Goal: Task Accomplishment & Management: Manage account settings

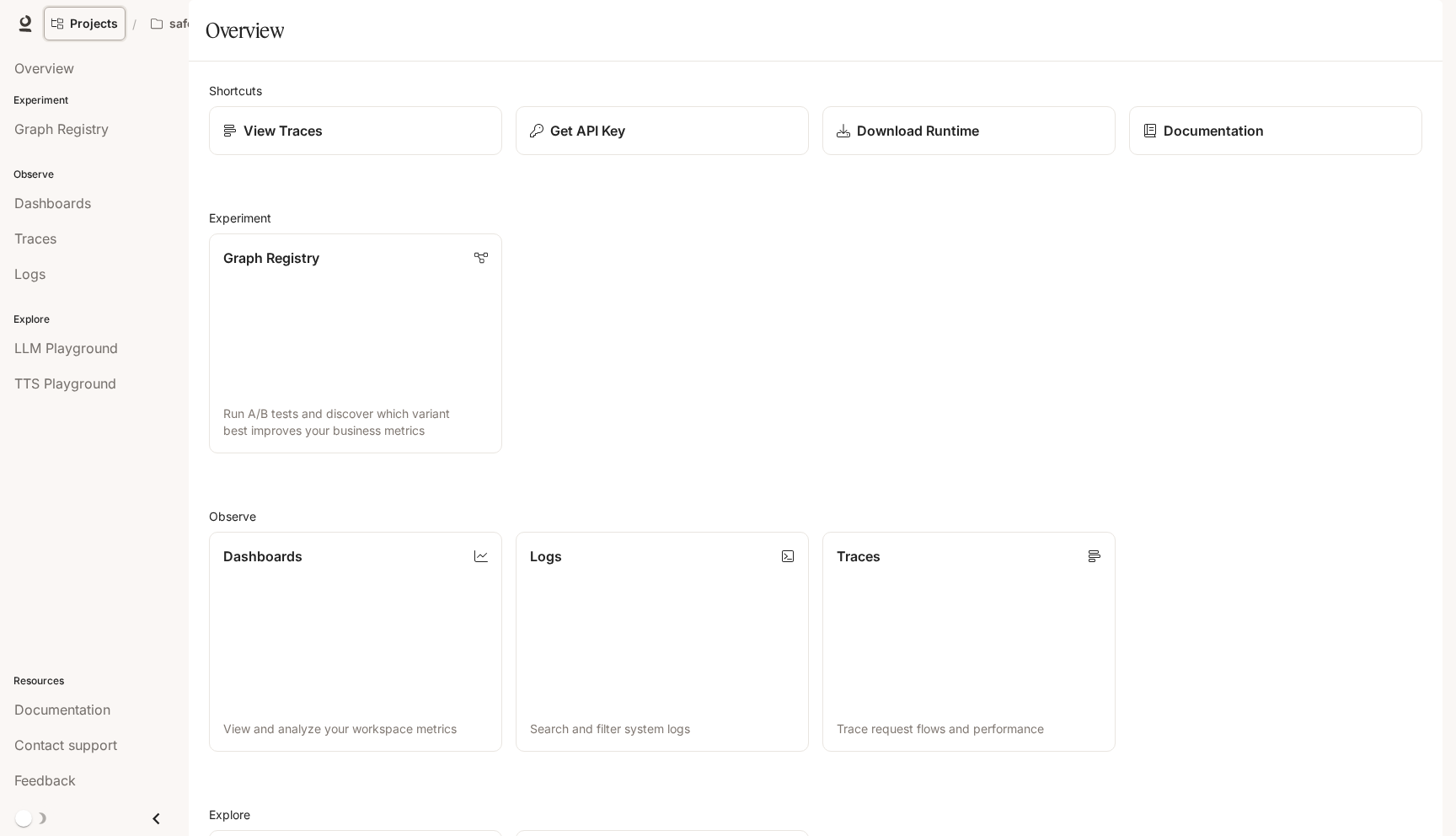
click at [120, 23] on link "Projects" at bounding box center [85, 24] width 82 height 34
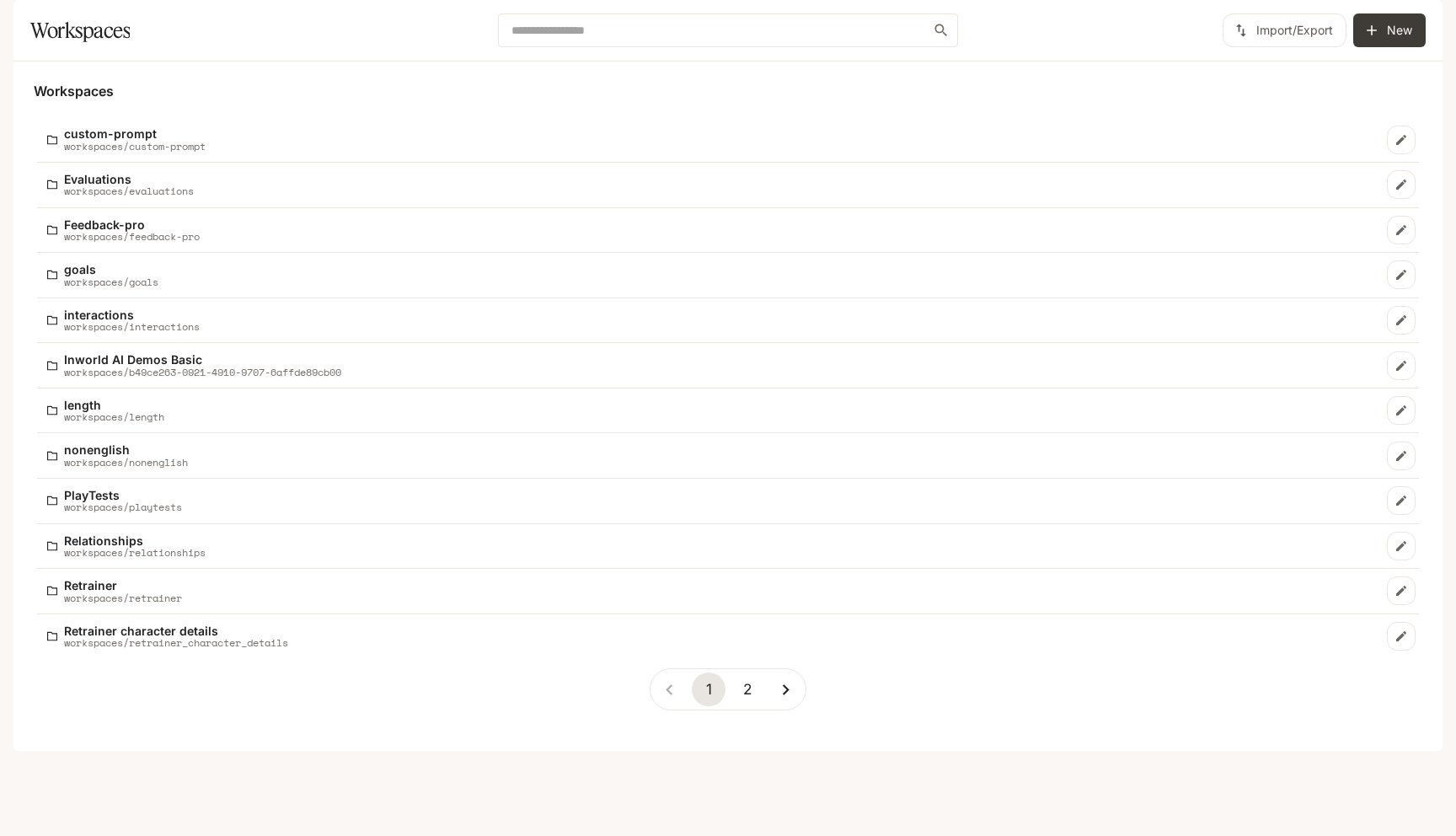
click at [754, 706] on button "2" at bounding box center [747, 690] width 34 height 34
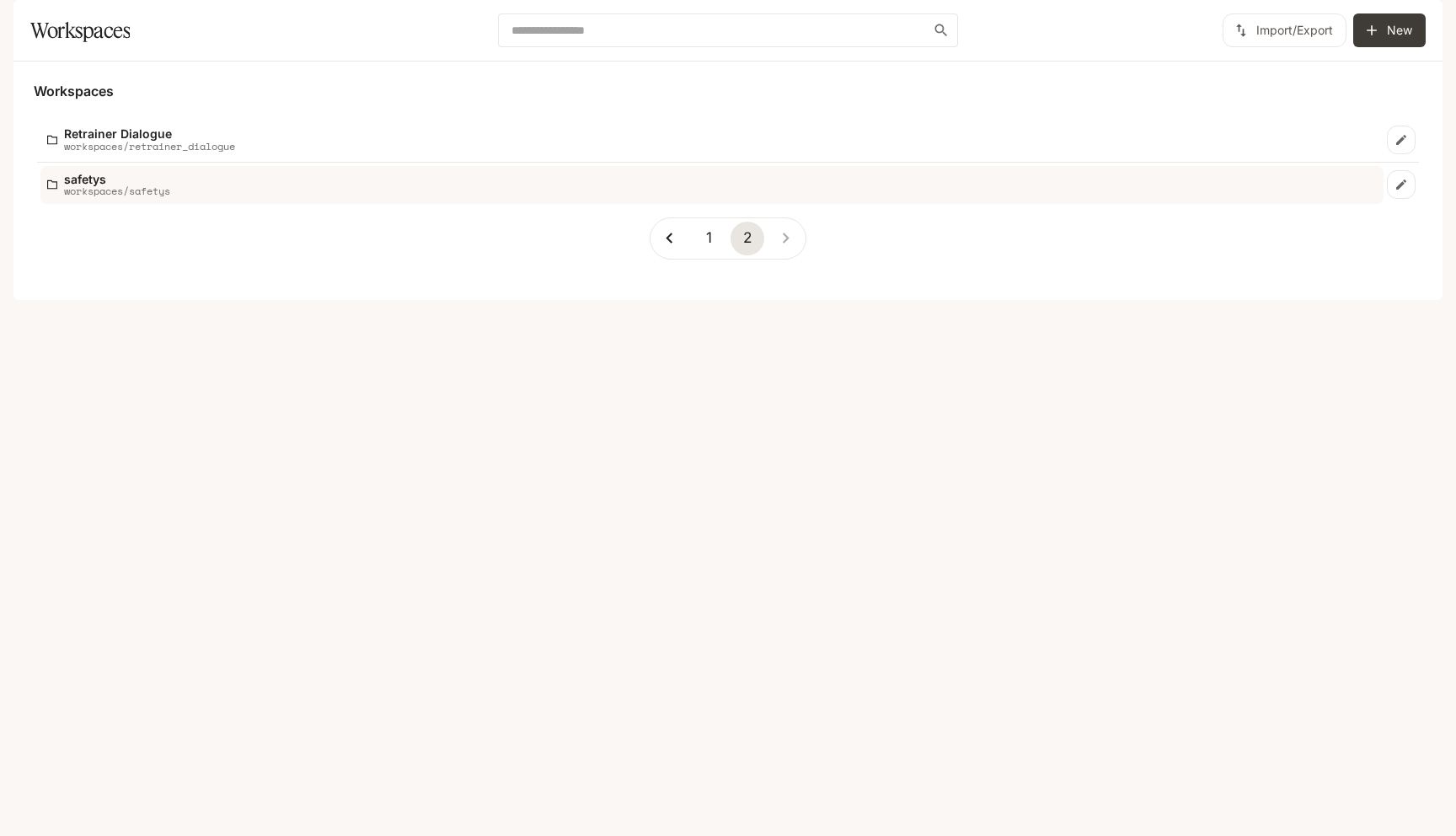
click at [514, 204] on link "safetys workspaces/safetys" at bounding box center [711, 185] width 1344 height 38
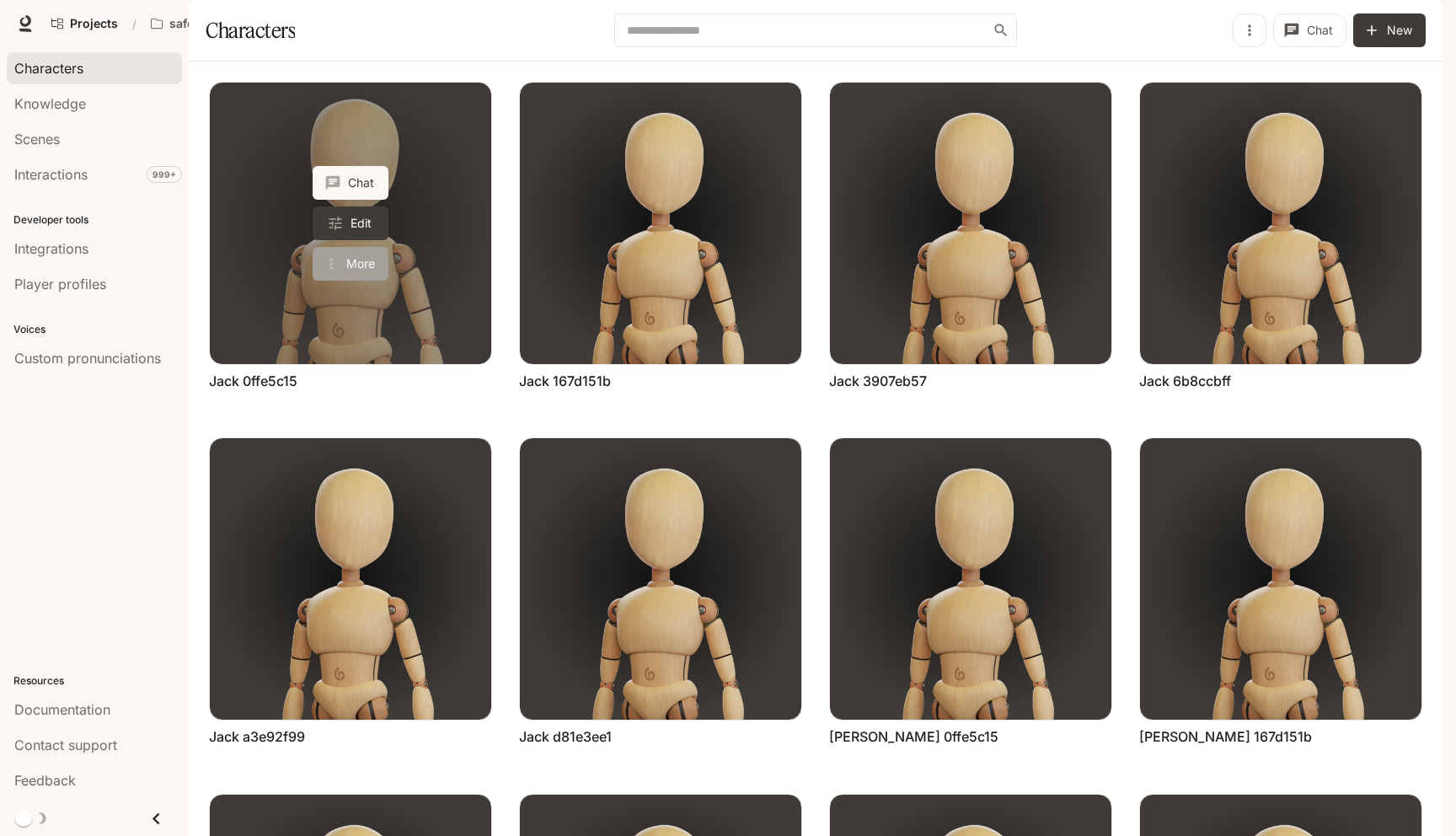
click at [369, 280] on button "More" at bounding box center [350, 264] width 76 height 34
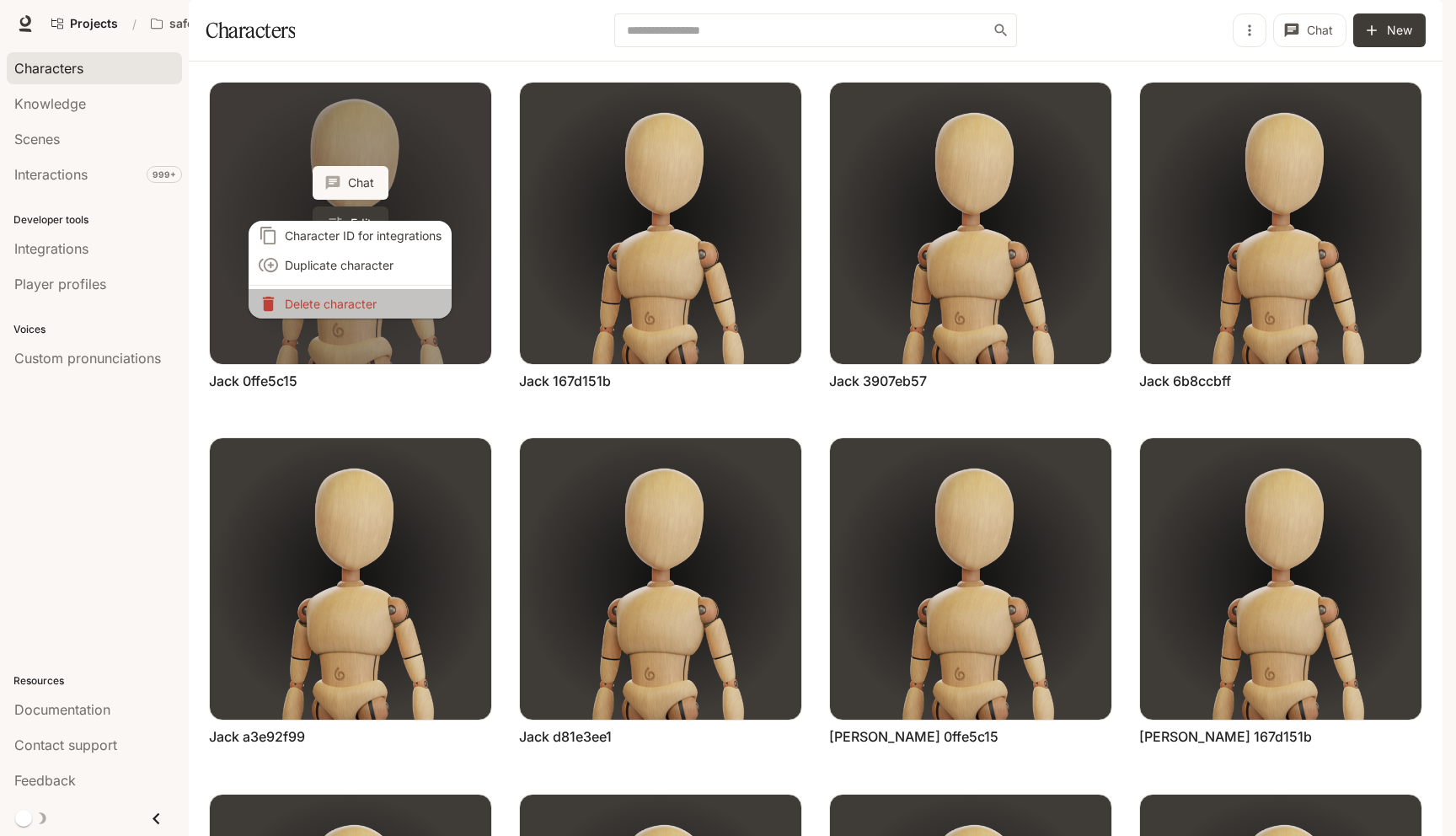
click at [369, 300] on p "Delete character" at bounding box center [363, 304] width 157 height 18
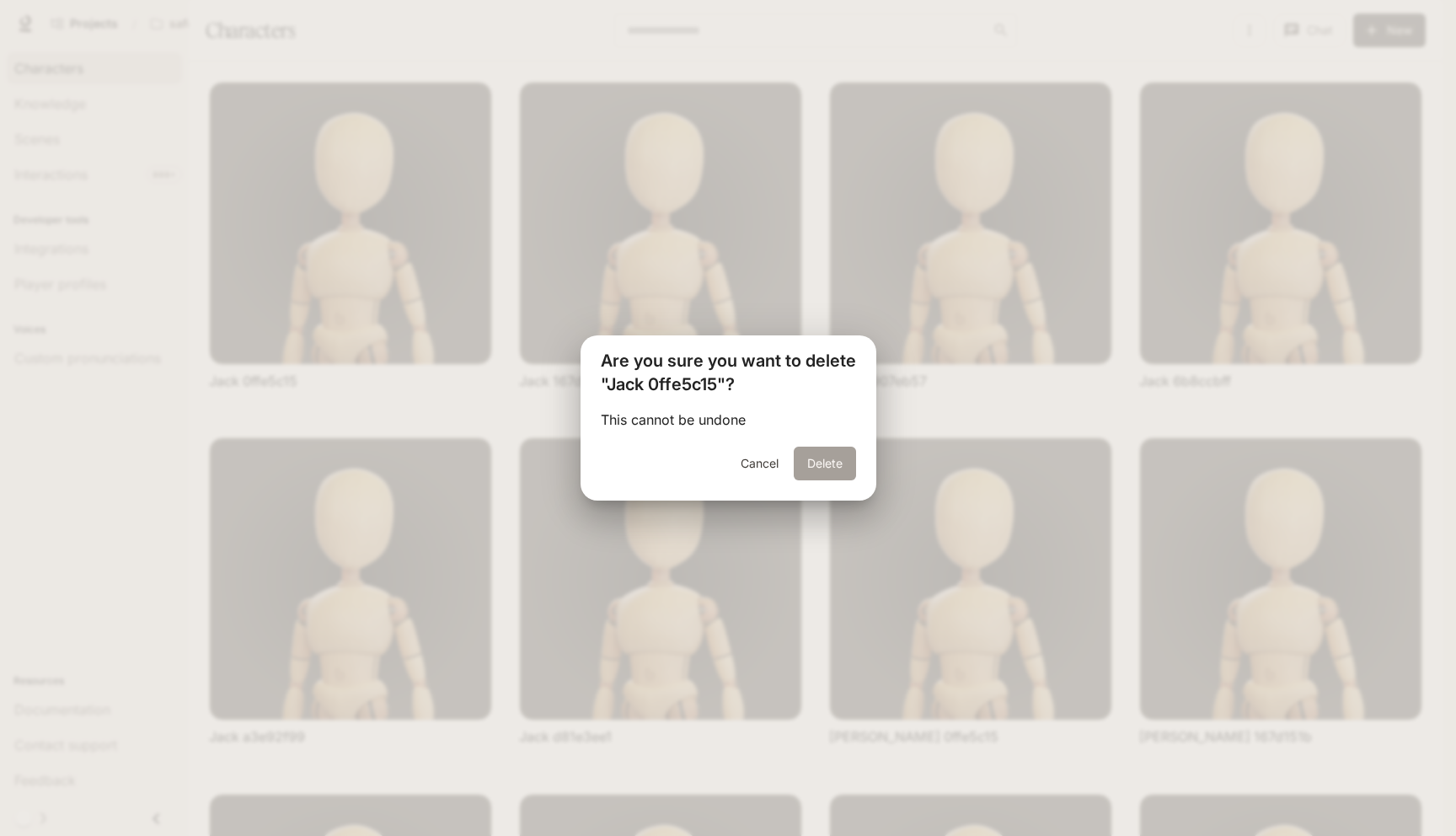
click at [837, 469] on button "Delete" at bounding box center [825, 464] width 62 height 34
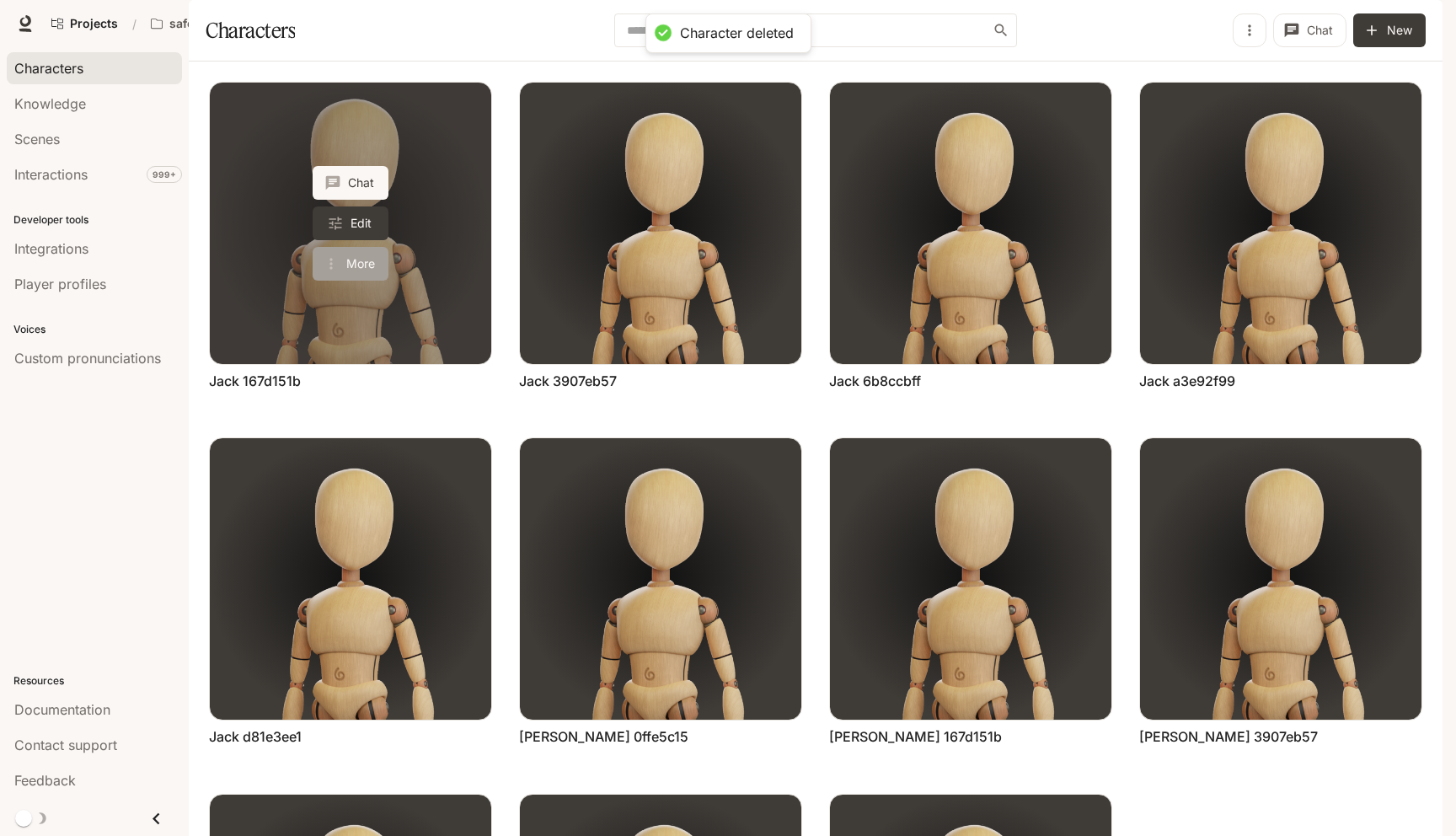
click at [356, 280] on button "More" at bounding box center [350, 264] width 76 height 34
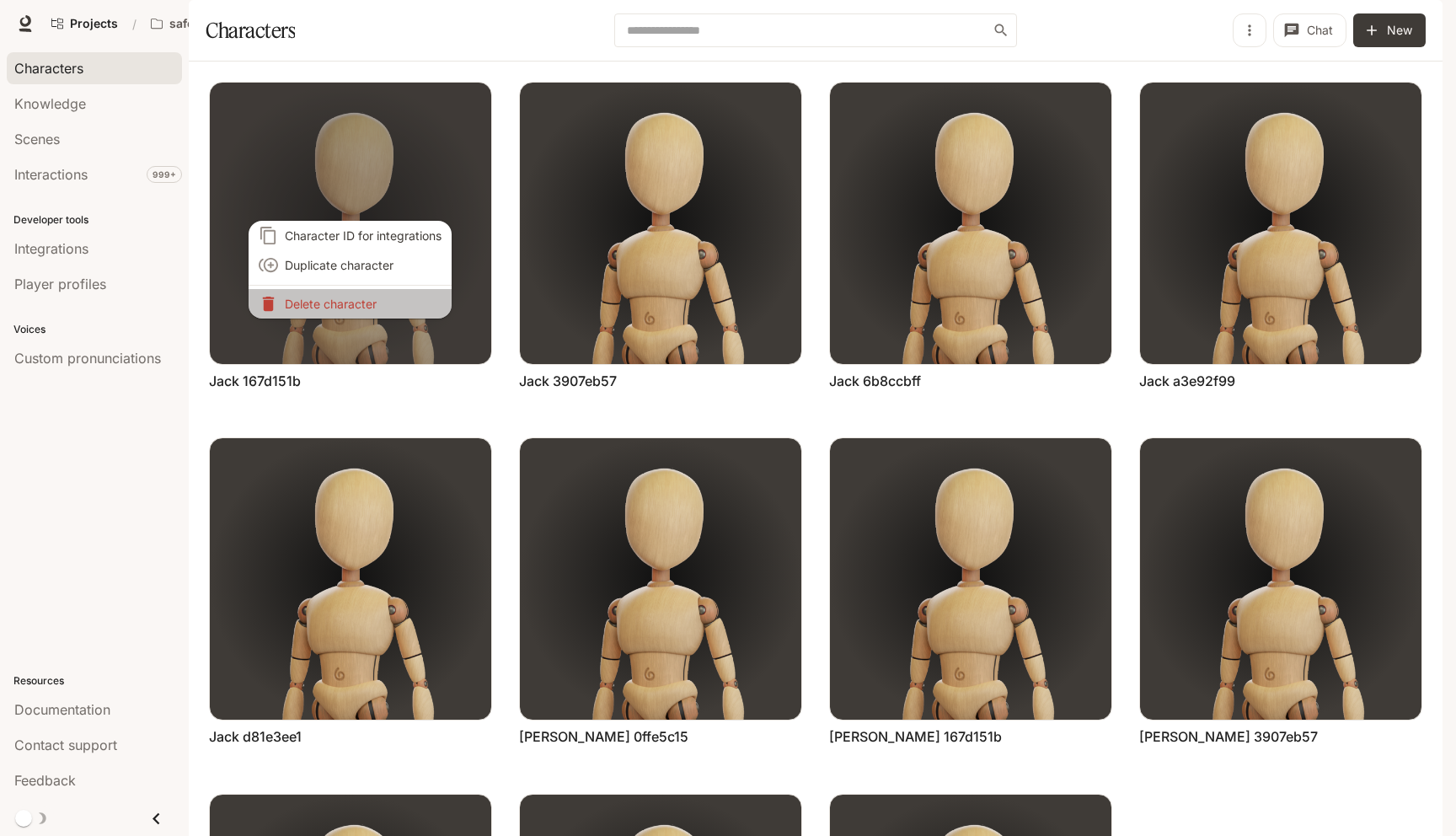
click at [370, 304] on p "Delete character" at bounding box center [363, 304] width 157 height 18
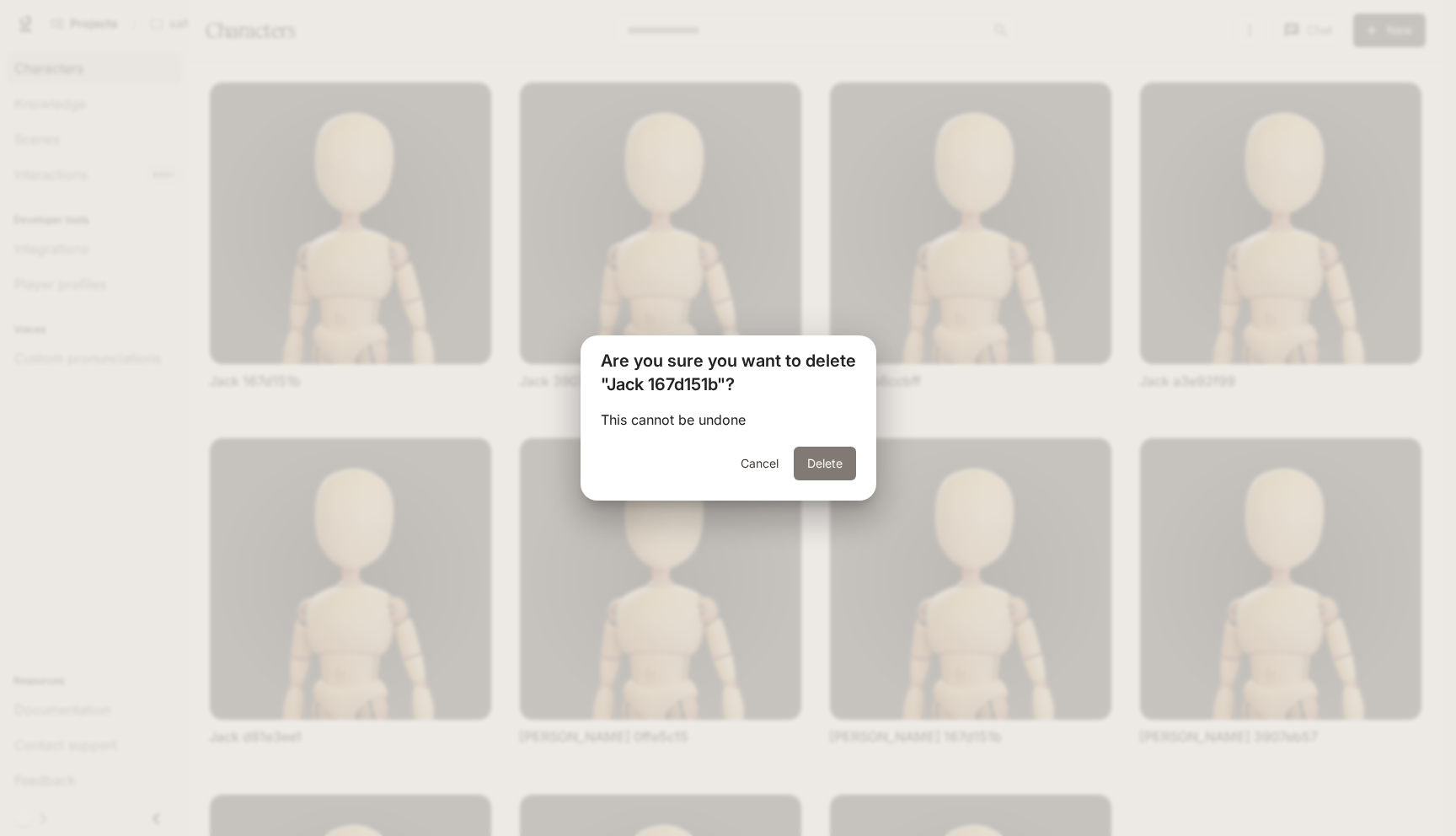
click at [824, 472] on button "Delete" at bounding box center [825, 464] width 62 height 34
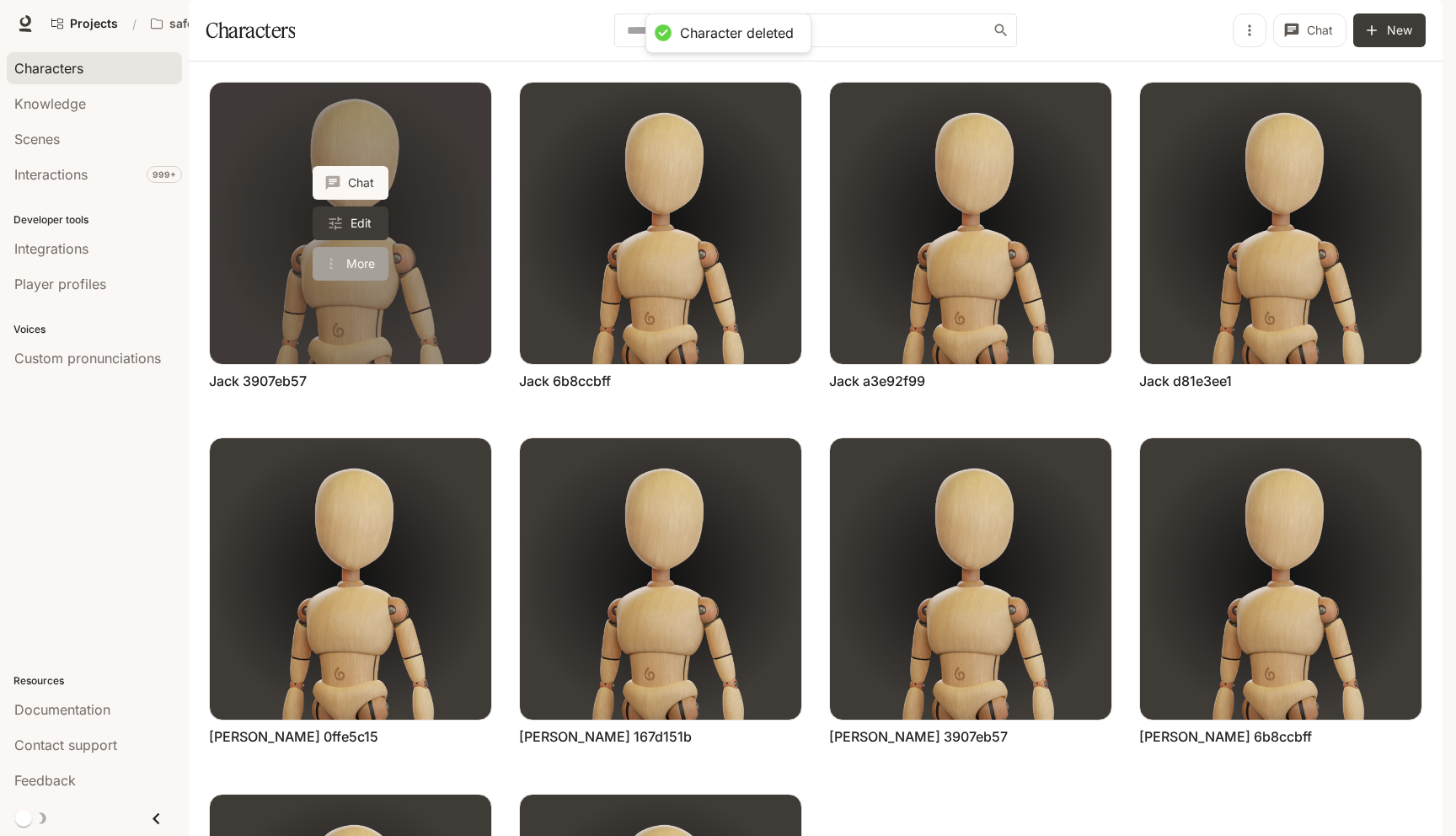
click at [365, 280] on button "More" at bounding box center [350, 264] width 76 height 34
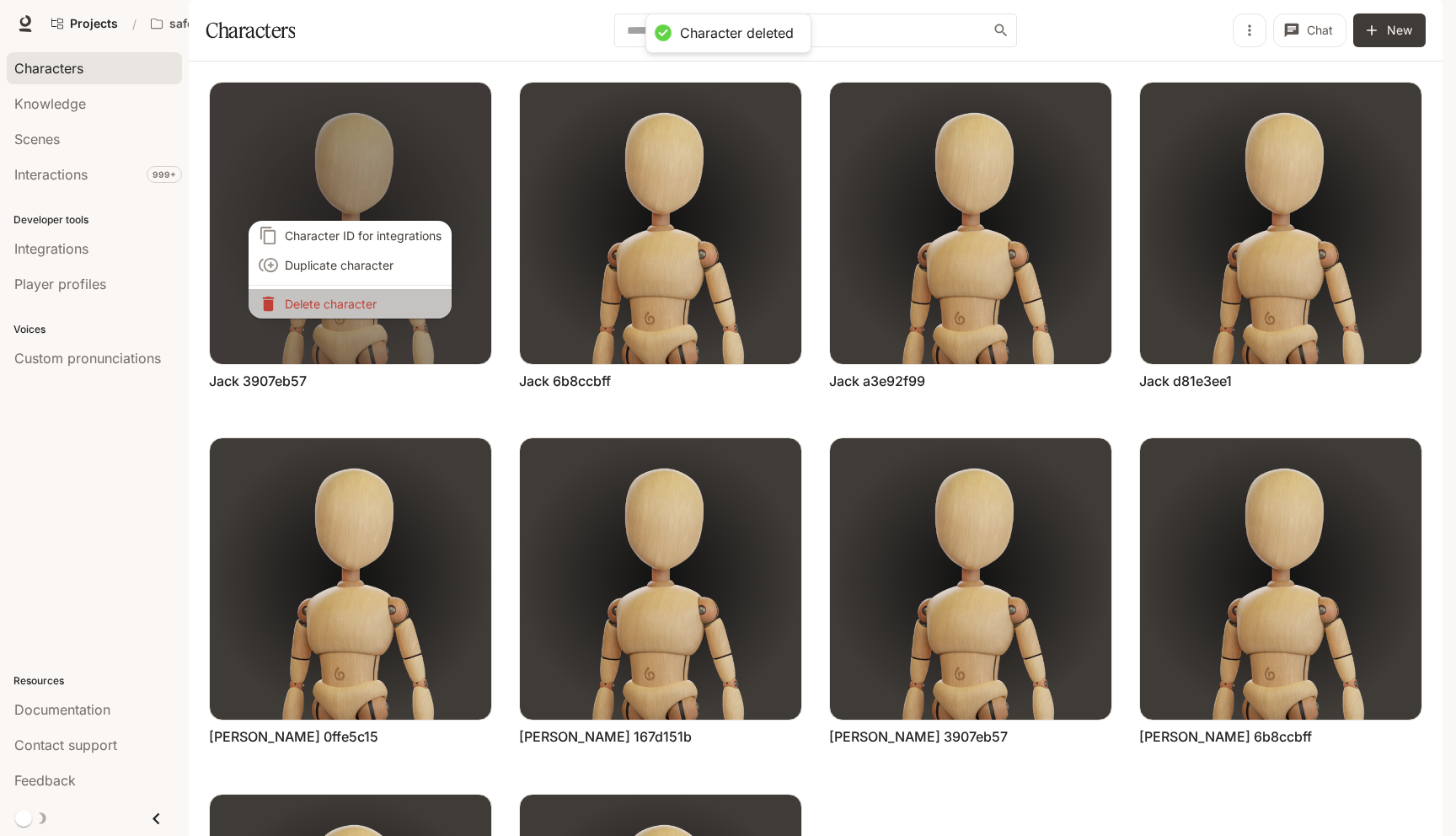
click at [373, 299] on p "Delete character" at bounding box center [363, 304] width 157 height 18
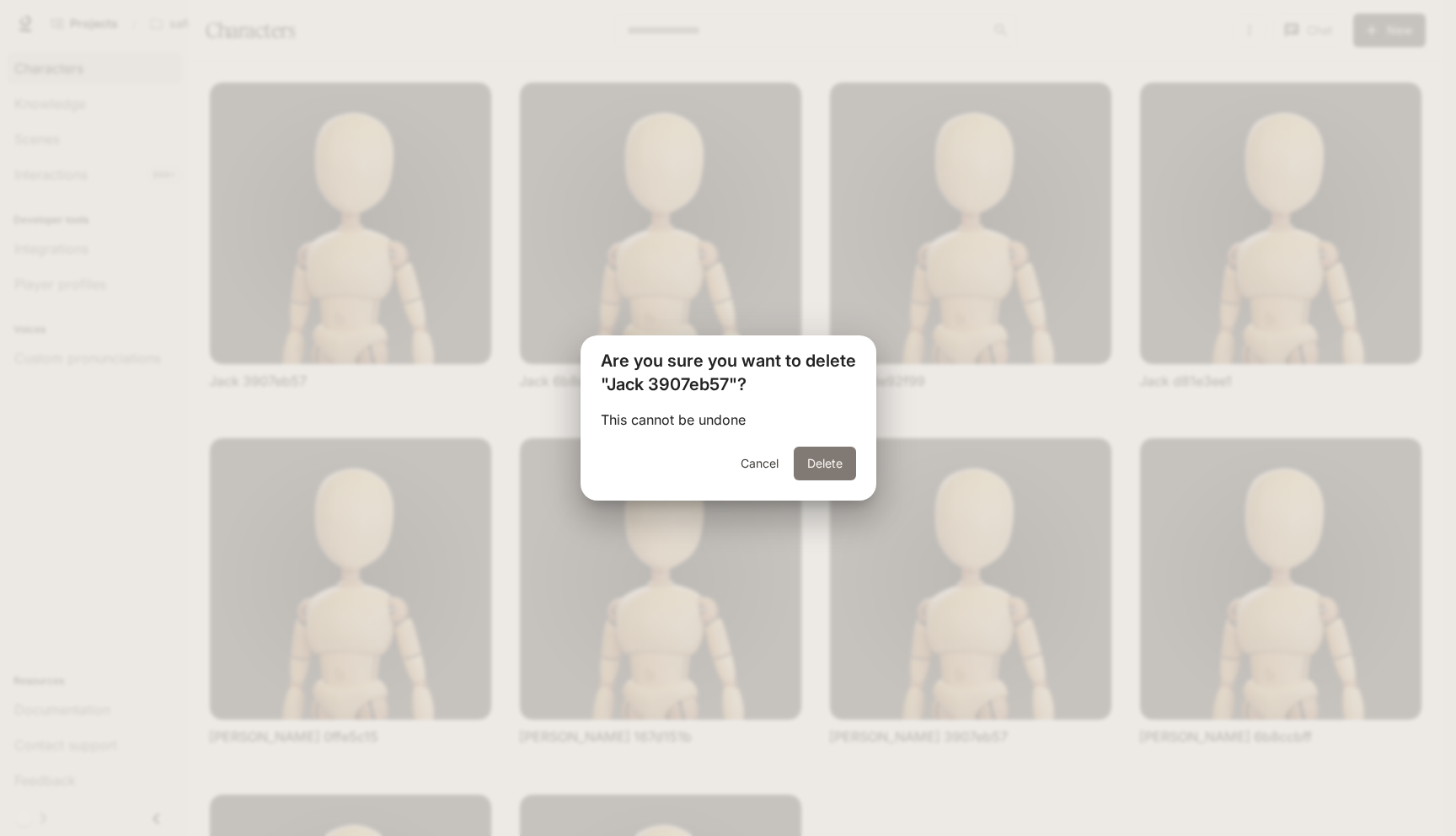
click at [819, 471] on button "Delete" at bounding box center [825, 464] width 62 height 34
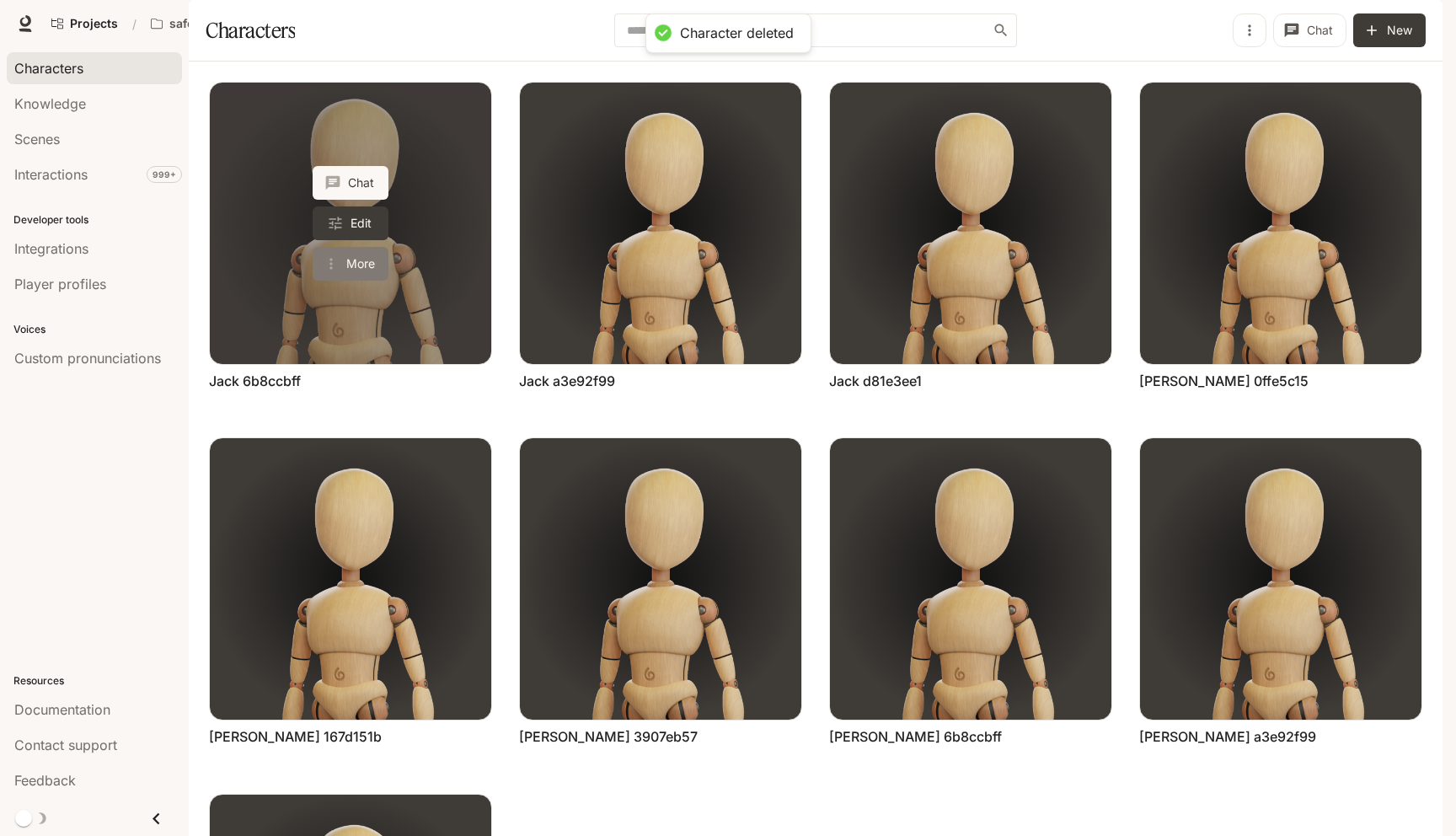
click at [345, 280] on button "More" at bounding box center [350, 264] width 76 height 34
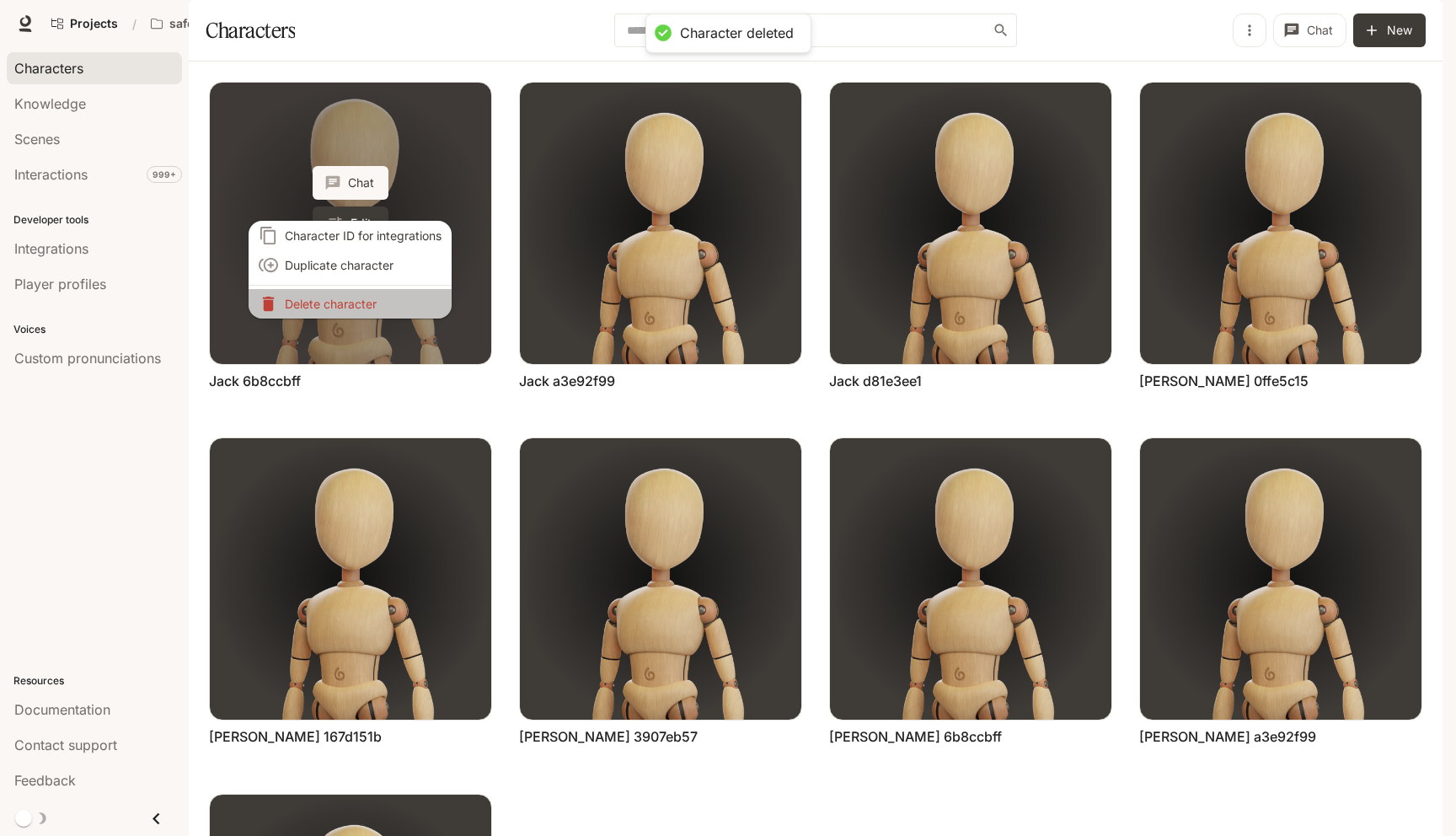
click at [345, 305] on p "Delete character" at bounding box center [363, 304] width 157 height 18
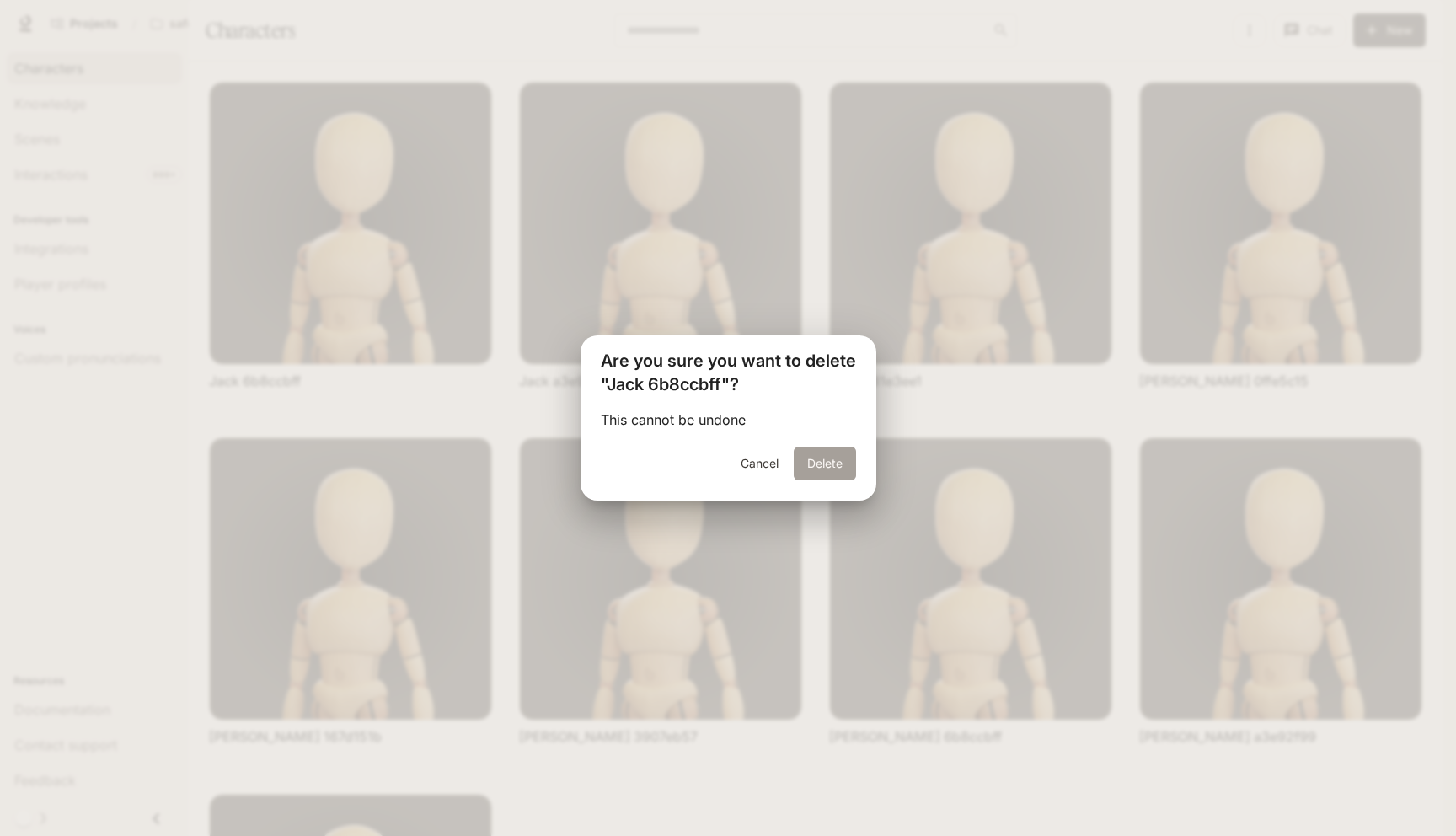
click at [816, 453] on button "Delete" at bounding box center [825, 464] width 62 height 34
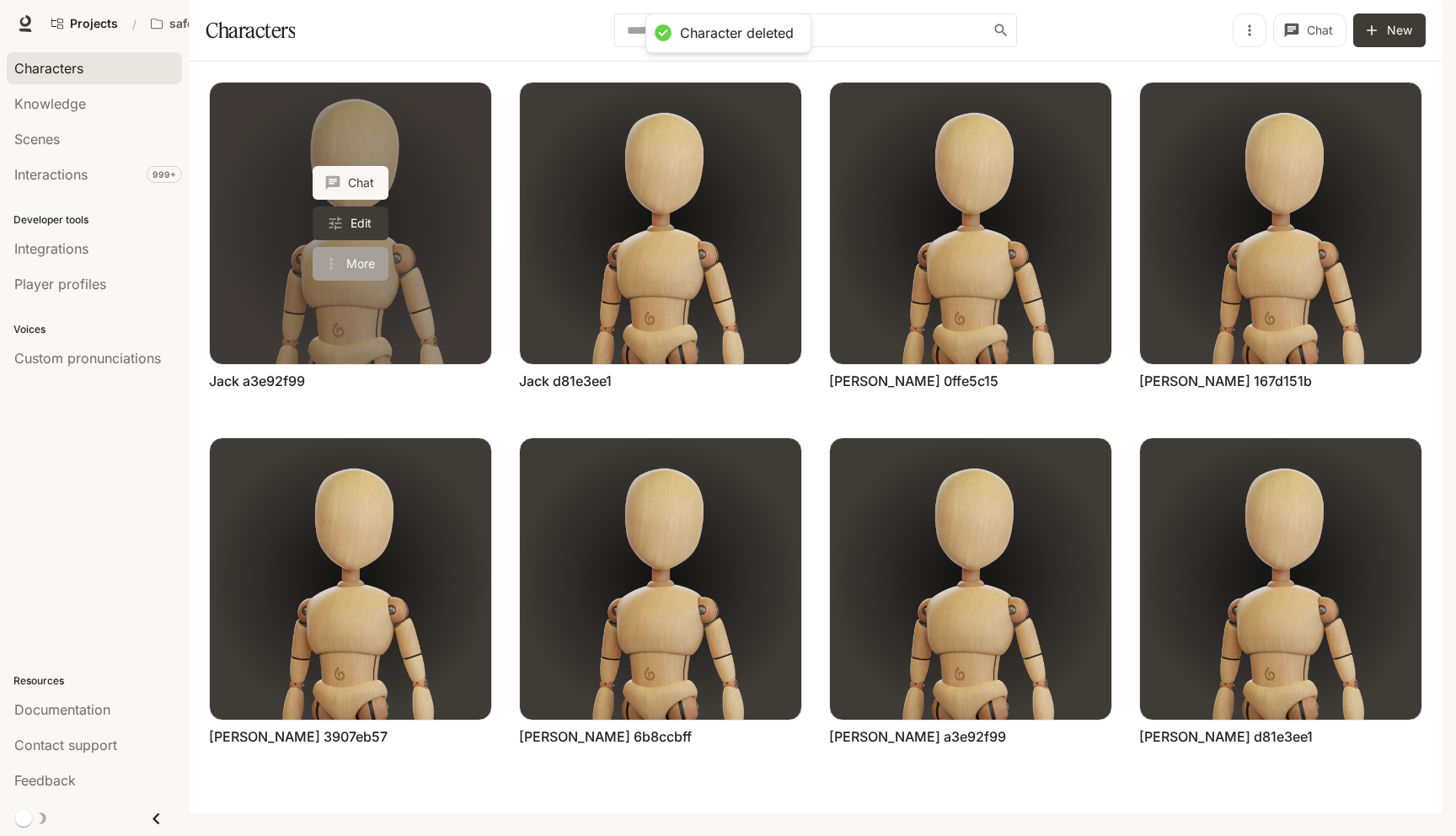
click at [354, 280] on button "More" at bounding box center [350, 264] width 76 height 34
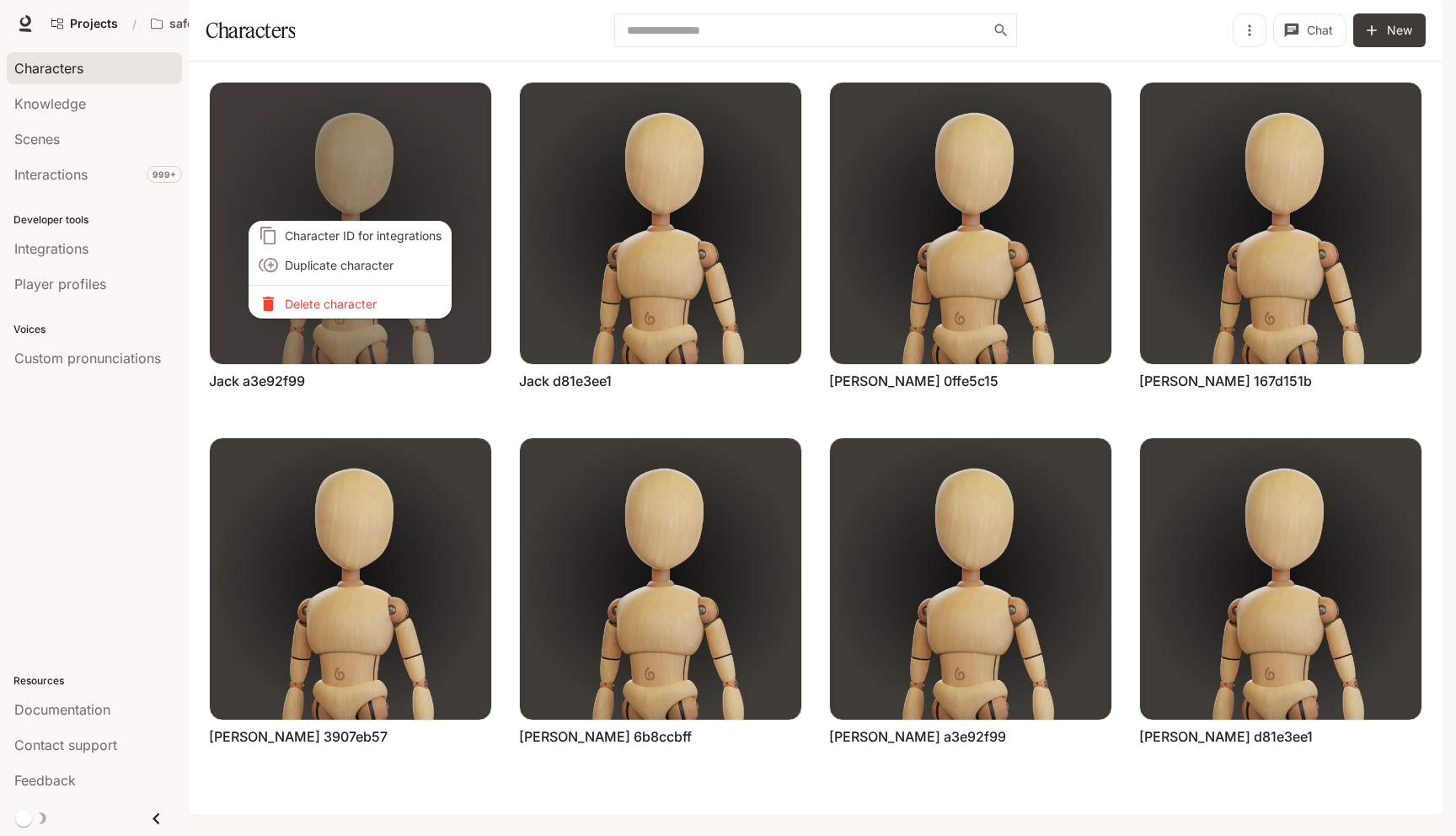
click at [361, 307] on p "Delete character" at bounding box center [363, 304] width 157 height 18
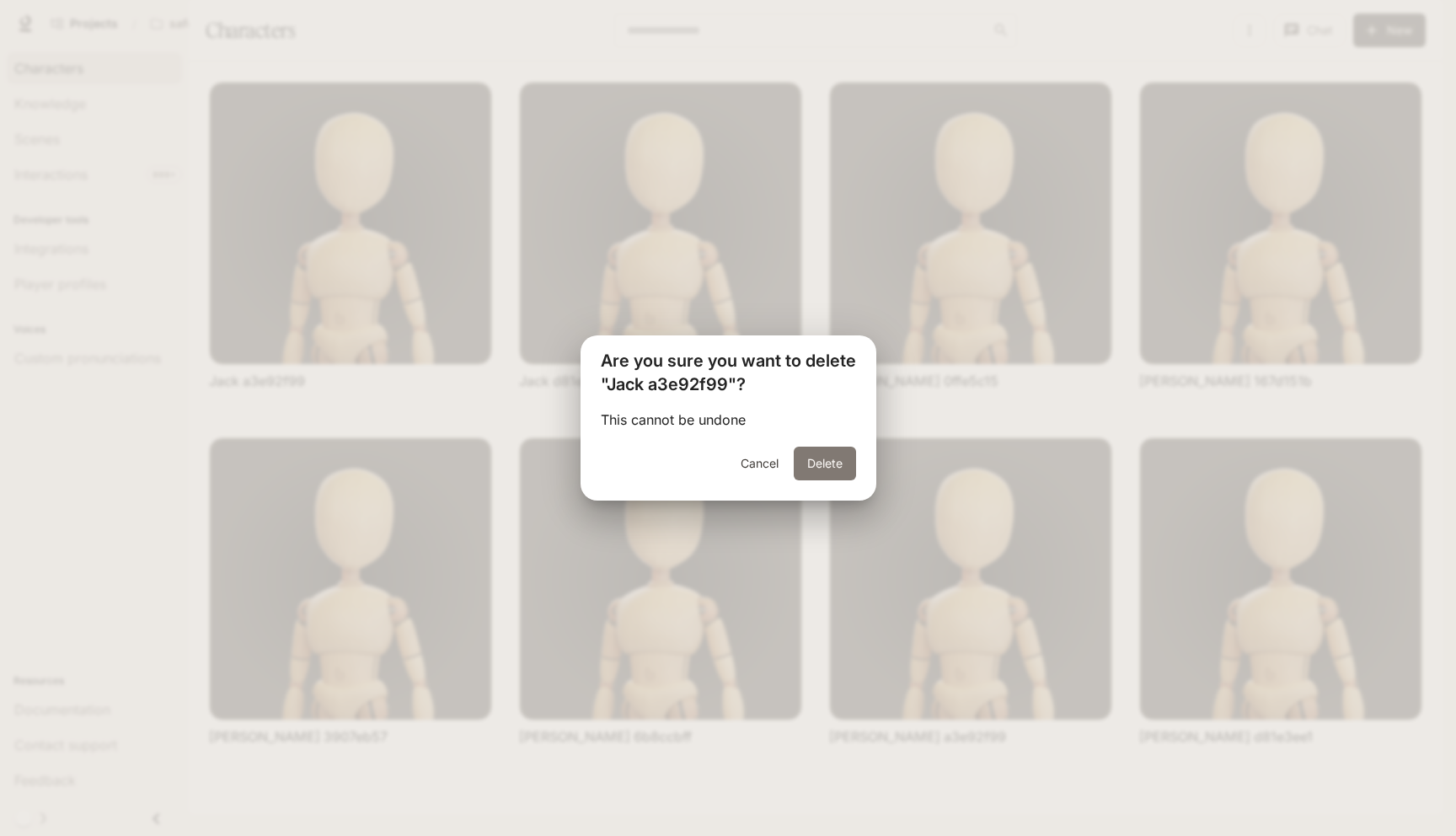
click at [834, 455] on button "Delete" at bounding box center [825, 464] width 62 height 34
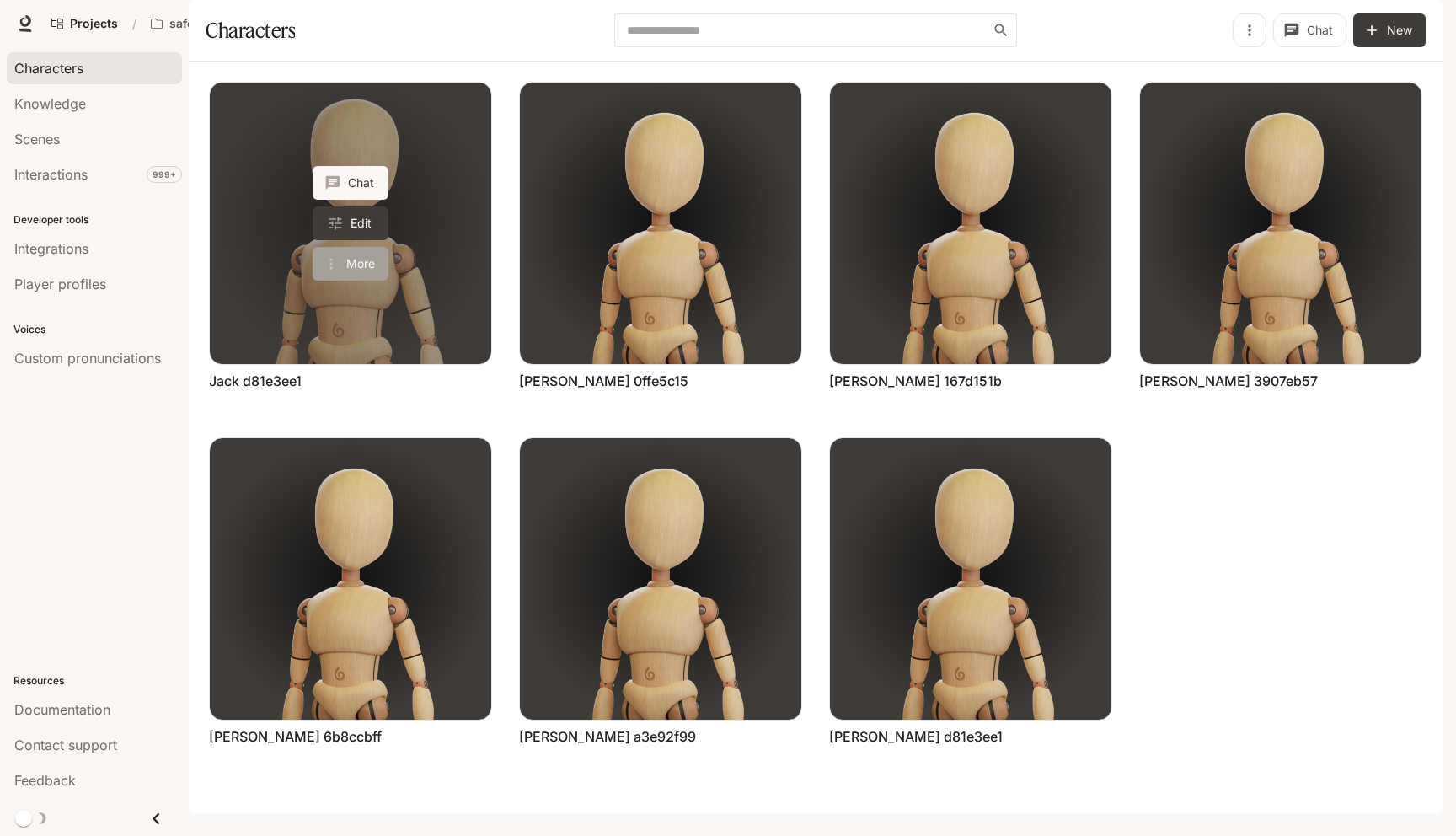
click at [334, 272] on icon "More actions" at bounding box center [331, 263] width 17 height 17
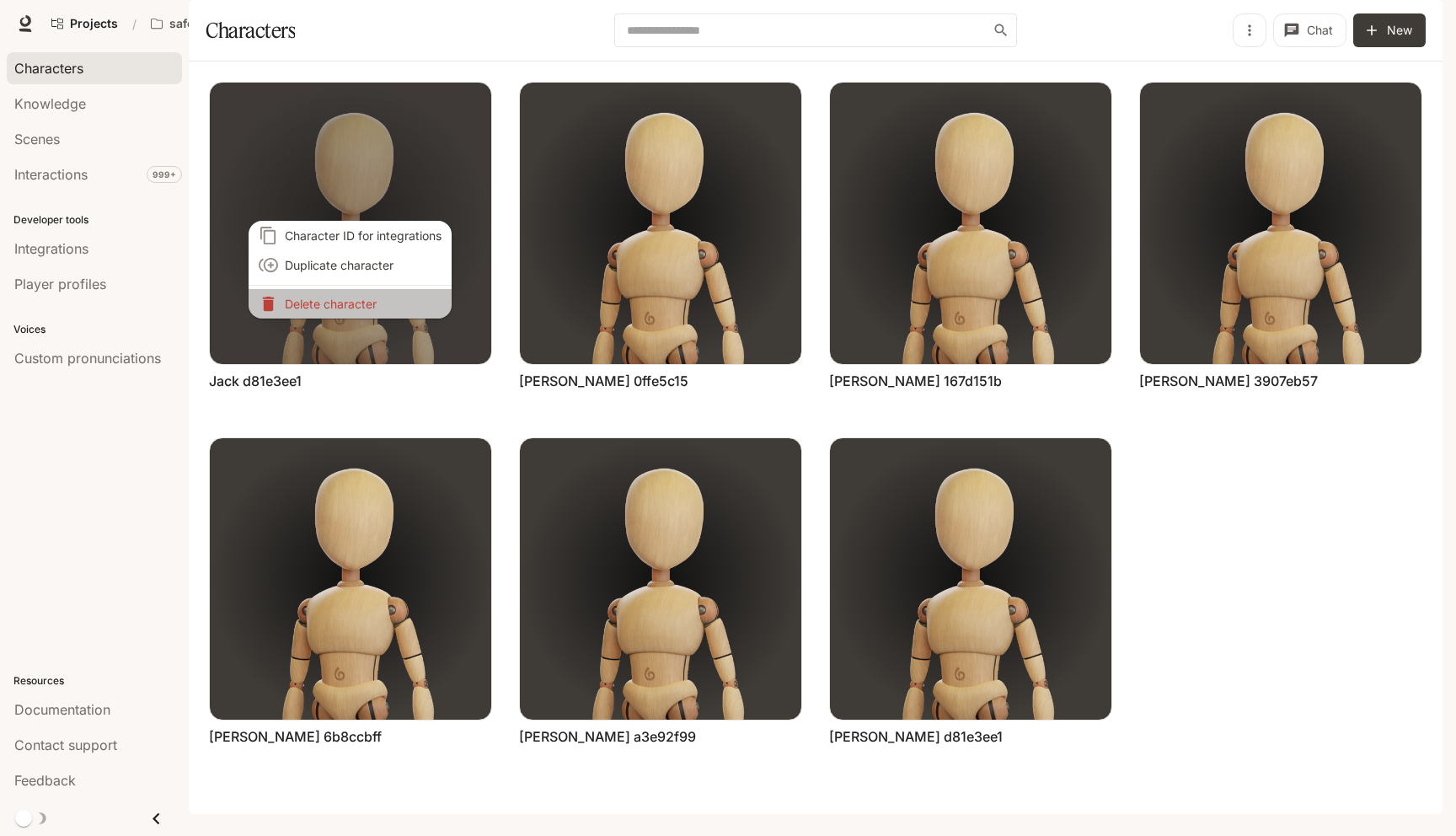
click at [372, 300] on p "Delete character" at bounding box center [363, 304] width 157 height 18
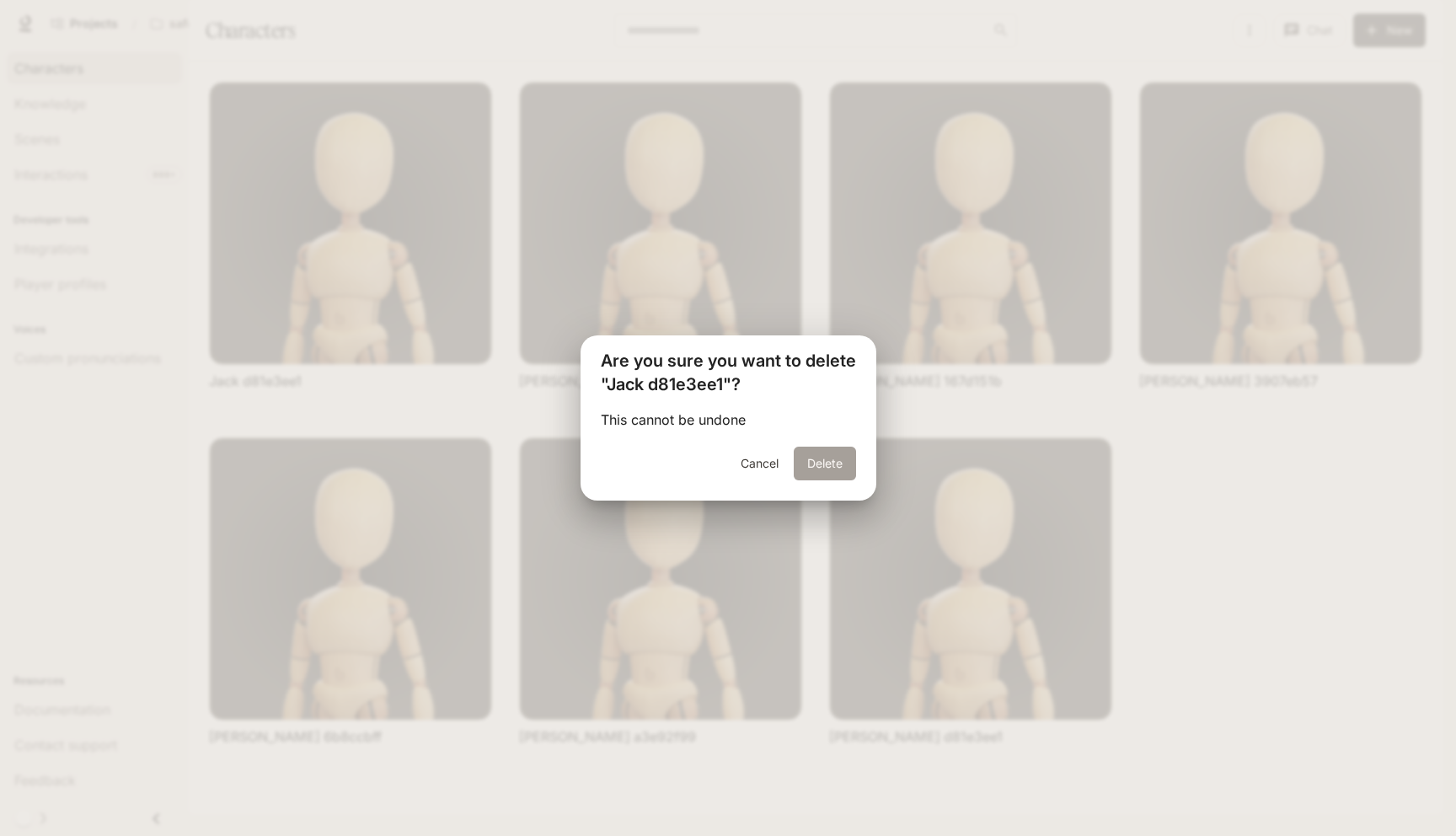
click at [807, 456] on button "Delete" at bounding box center [825, 464] width 62 height 34
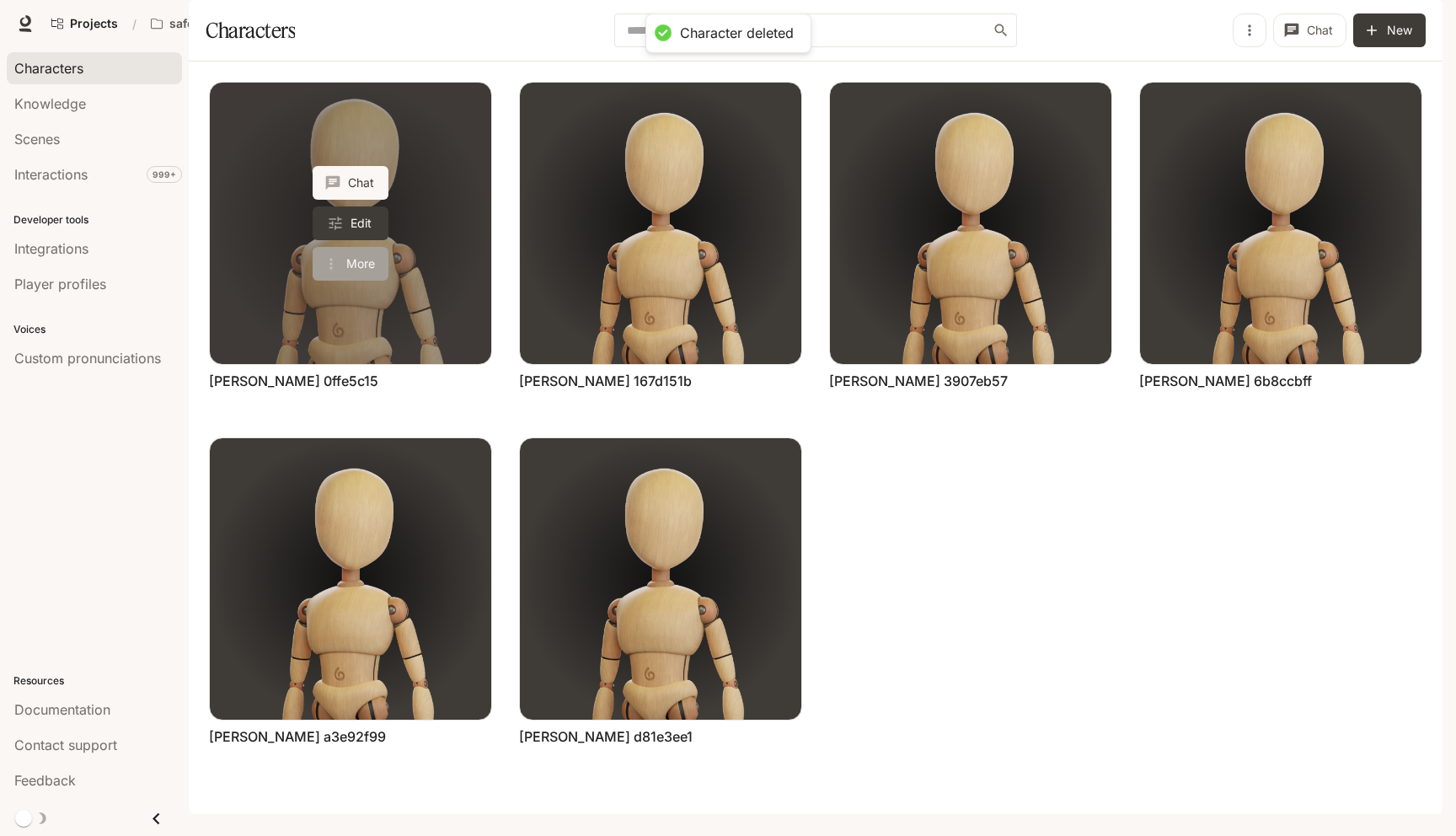
click at [347, 280] on button "More" at bounding box center [350, 264] width 76 height 34
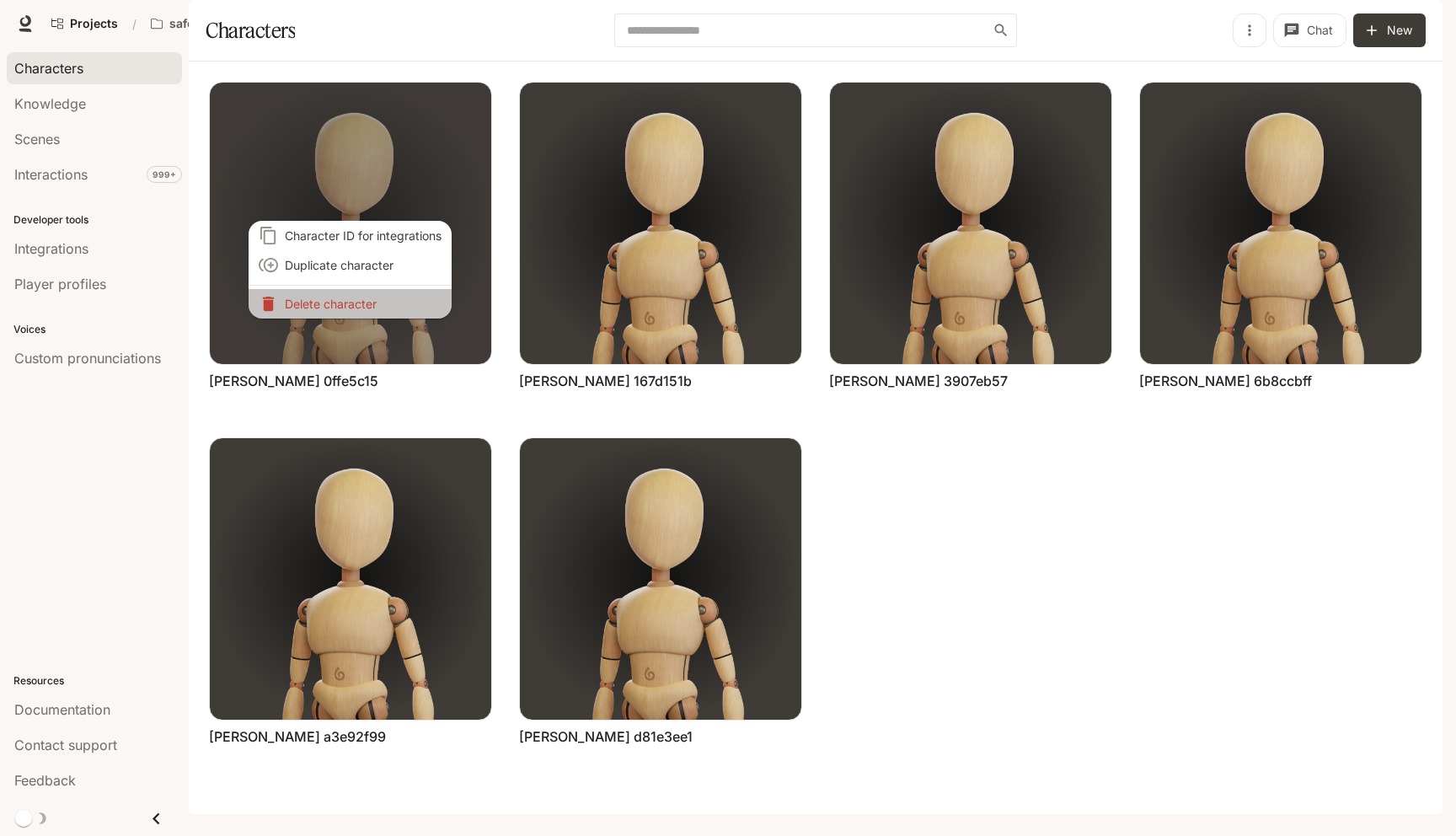
click at [347, 304] on p "Delete character" at bounding box center [363, 304] width 157 height 18
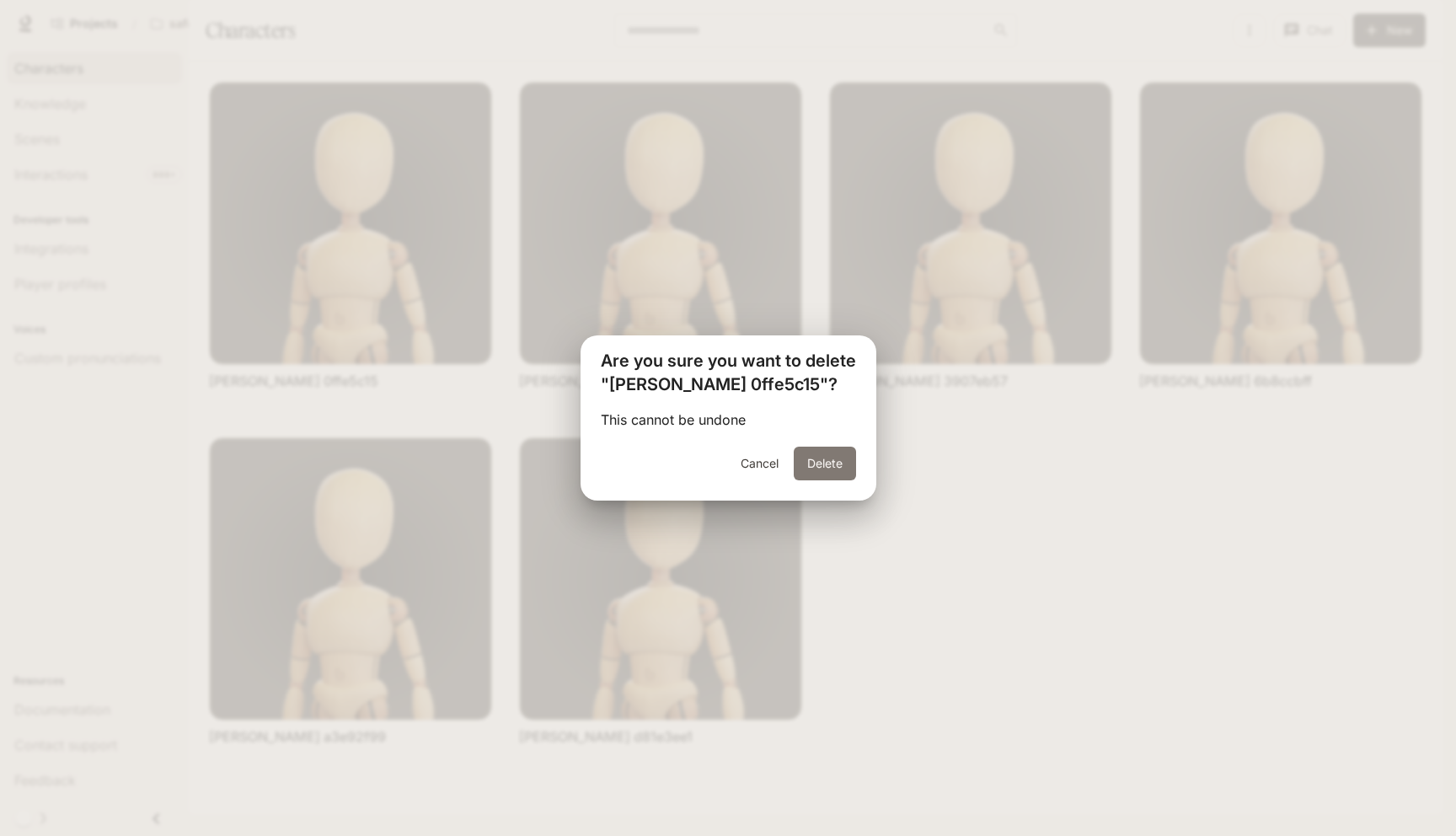
click at [827, 463] on button "Delete" at bounding box center [825, 464] width 62 height 34
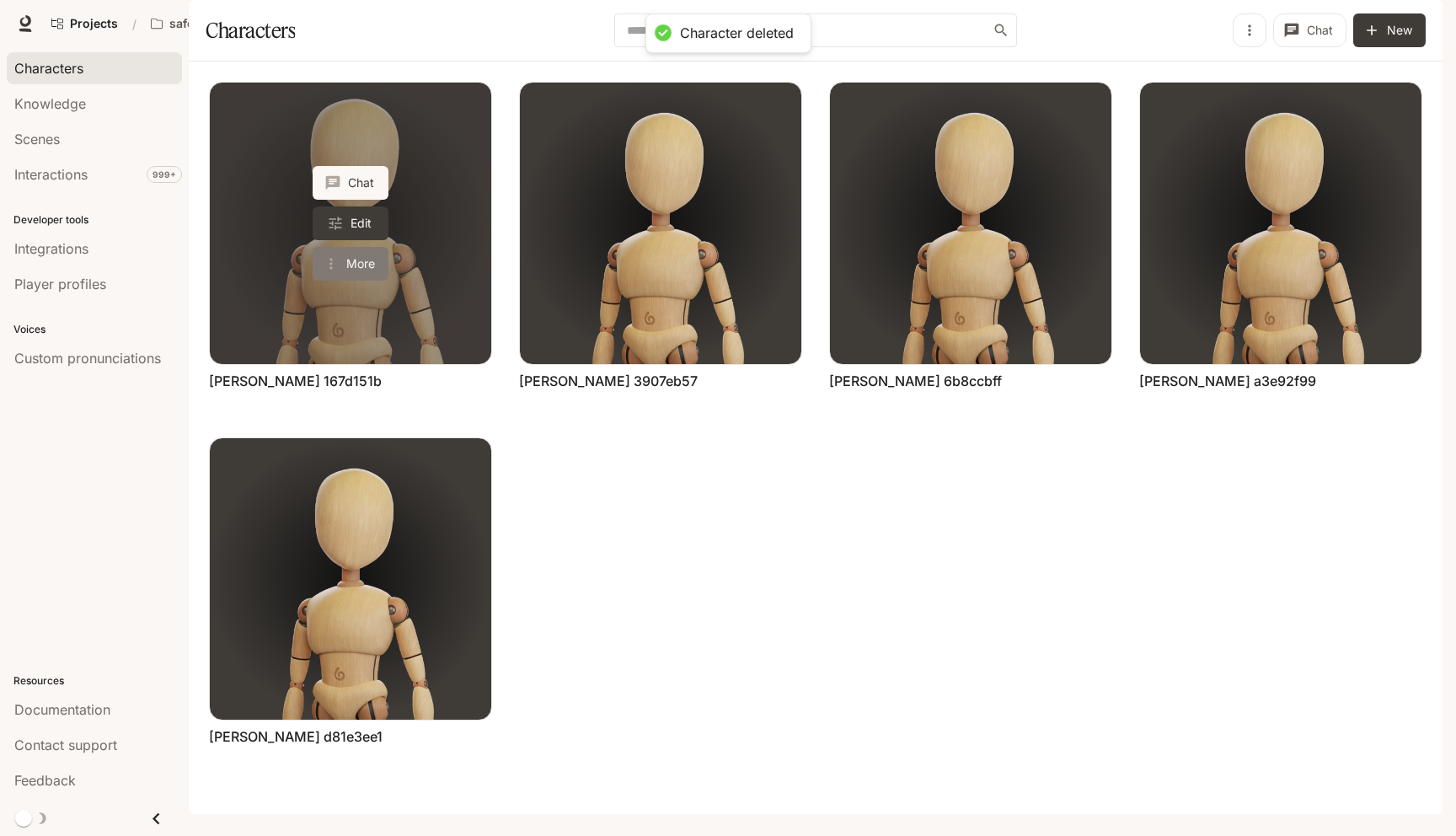
click at [354, 280] on button "More" at bounding box center [350, 264] width 76 height 34
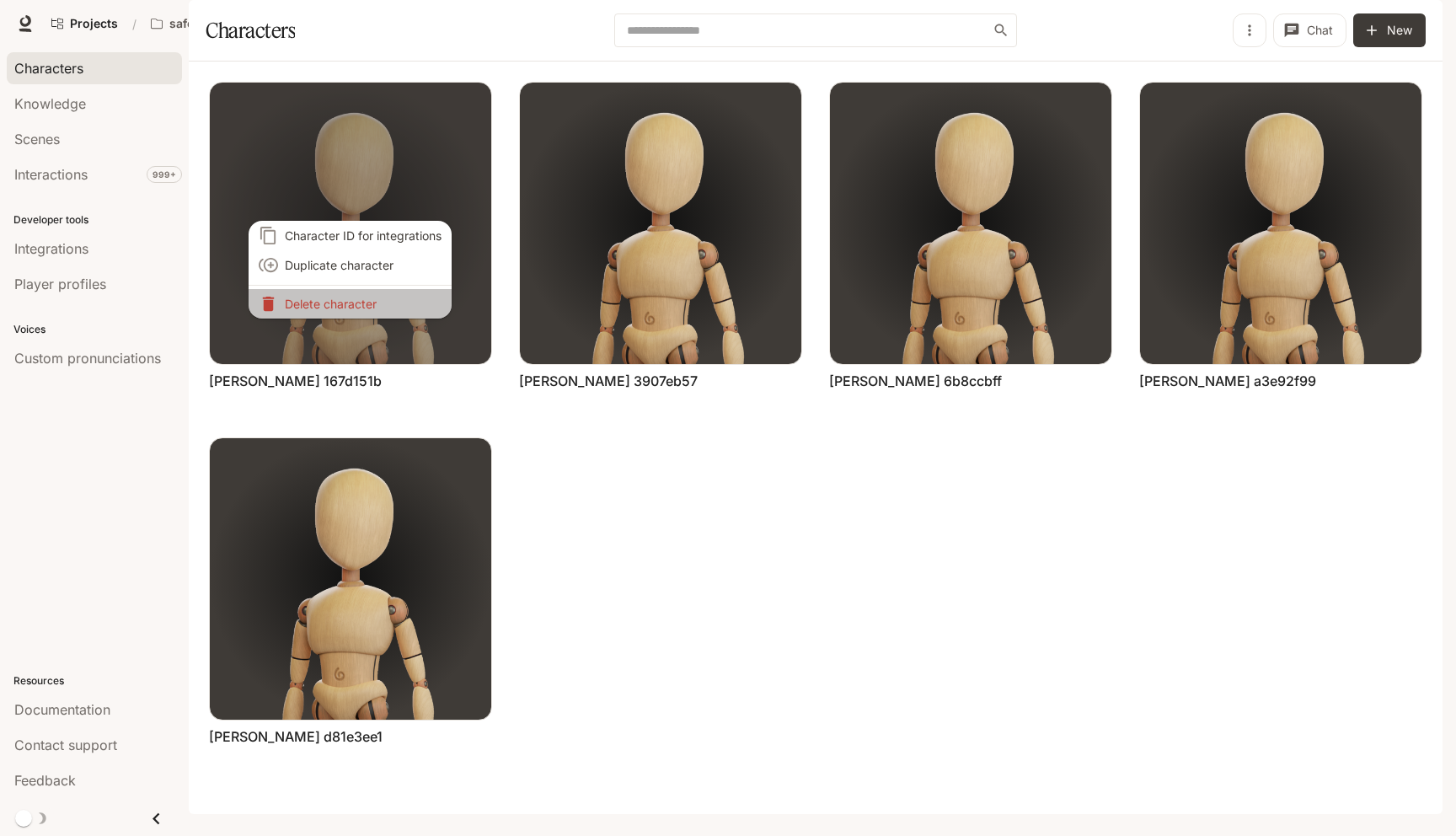
click at [348, 305] on p "Delete character" at bounding box center [363, 304] width 157 height 18
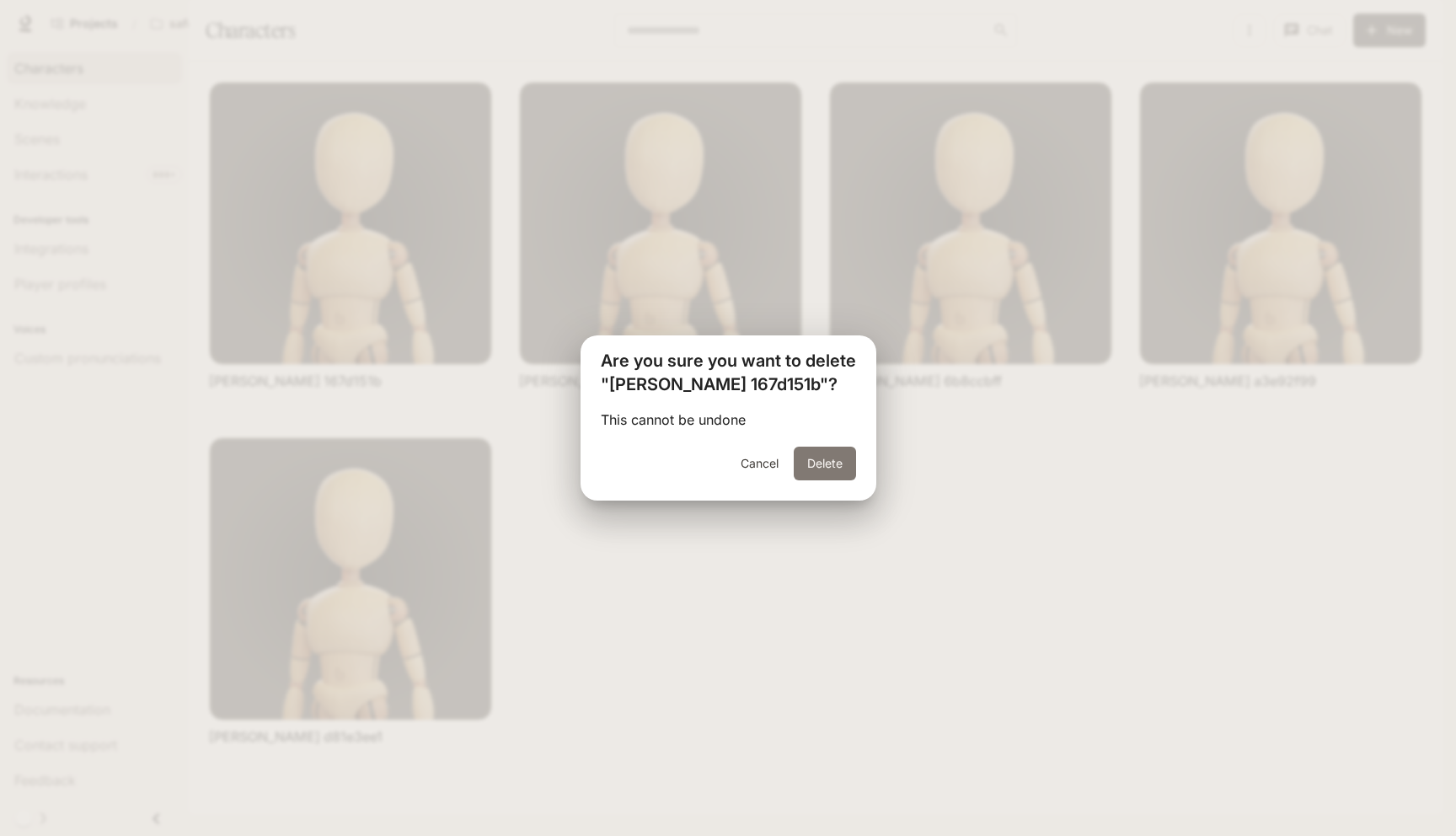
click at [802, 455] on button "Delete" at bounding box center [825, 464] width 62 height 34
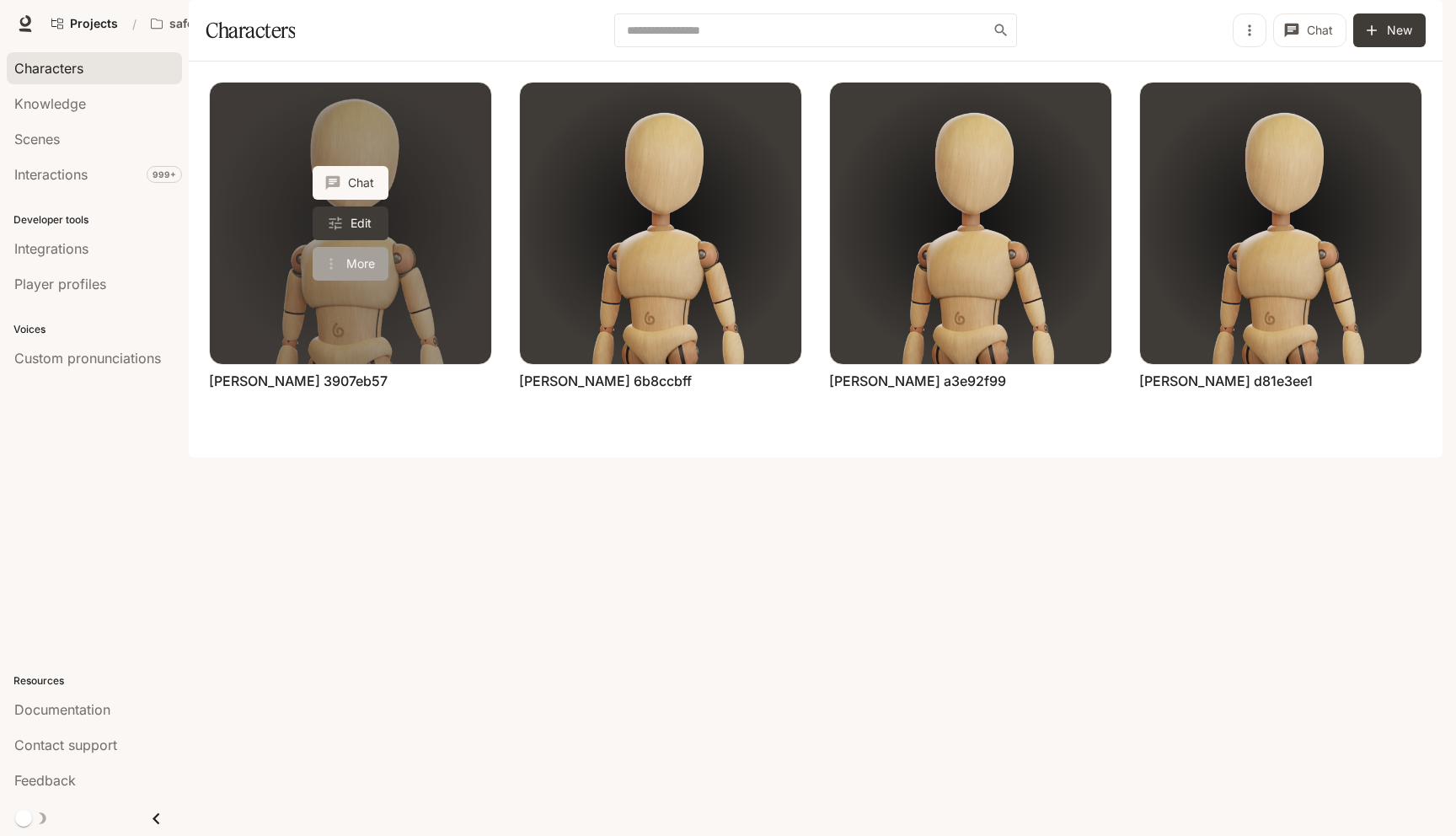
click at [362, 280] on button "More" at bounding box center [350, 264] width 76 height 34
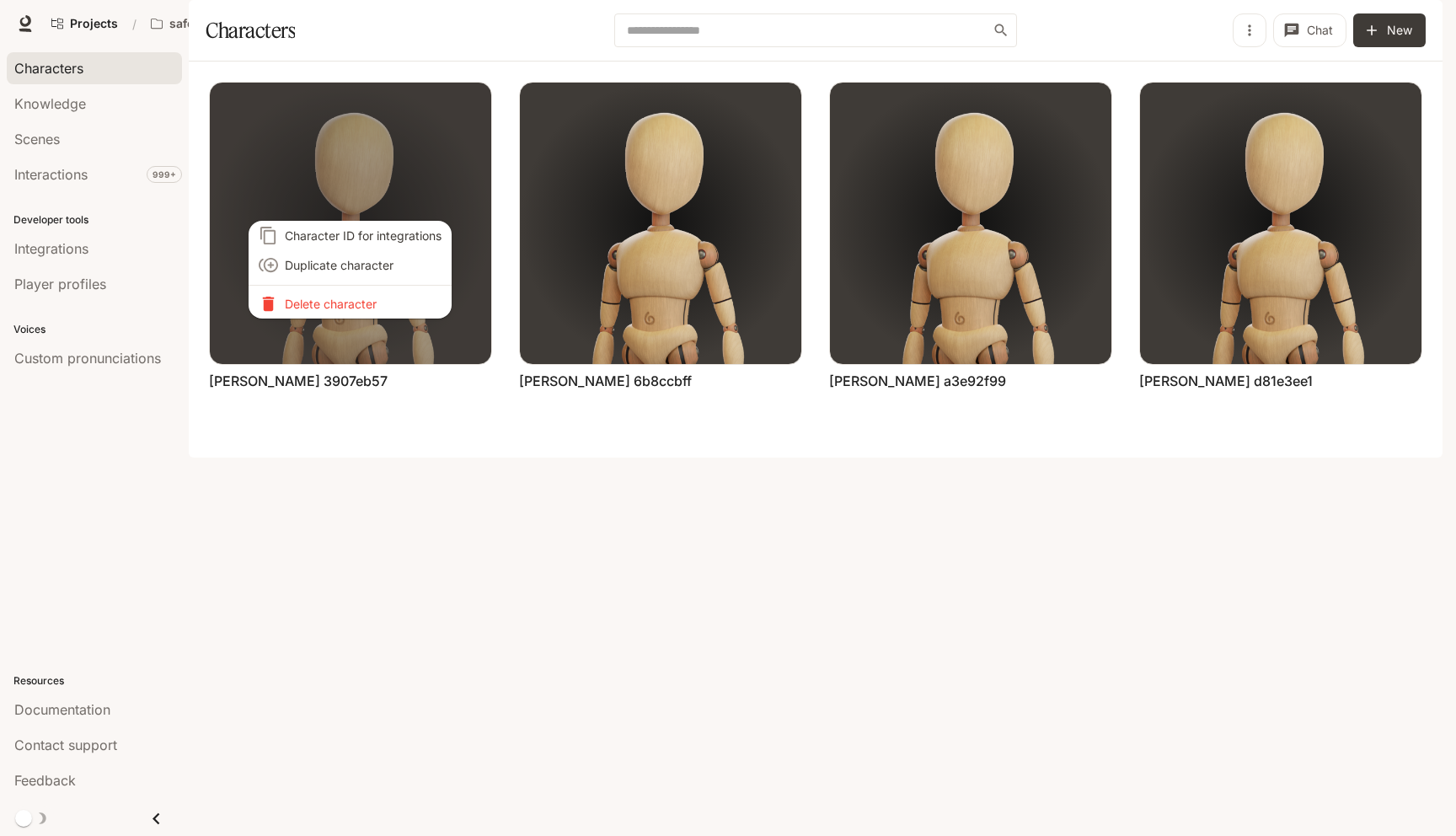
click at [366, 302] on p "Delete character" at bounding box center [363, 304] width 157 height 18
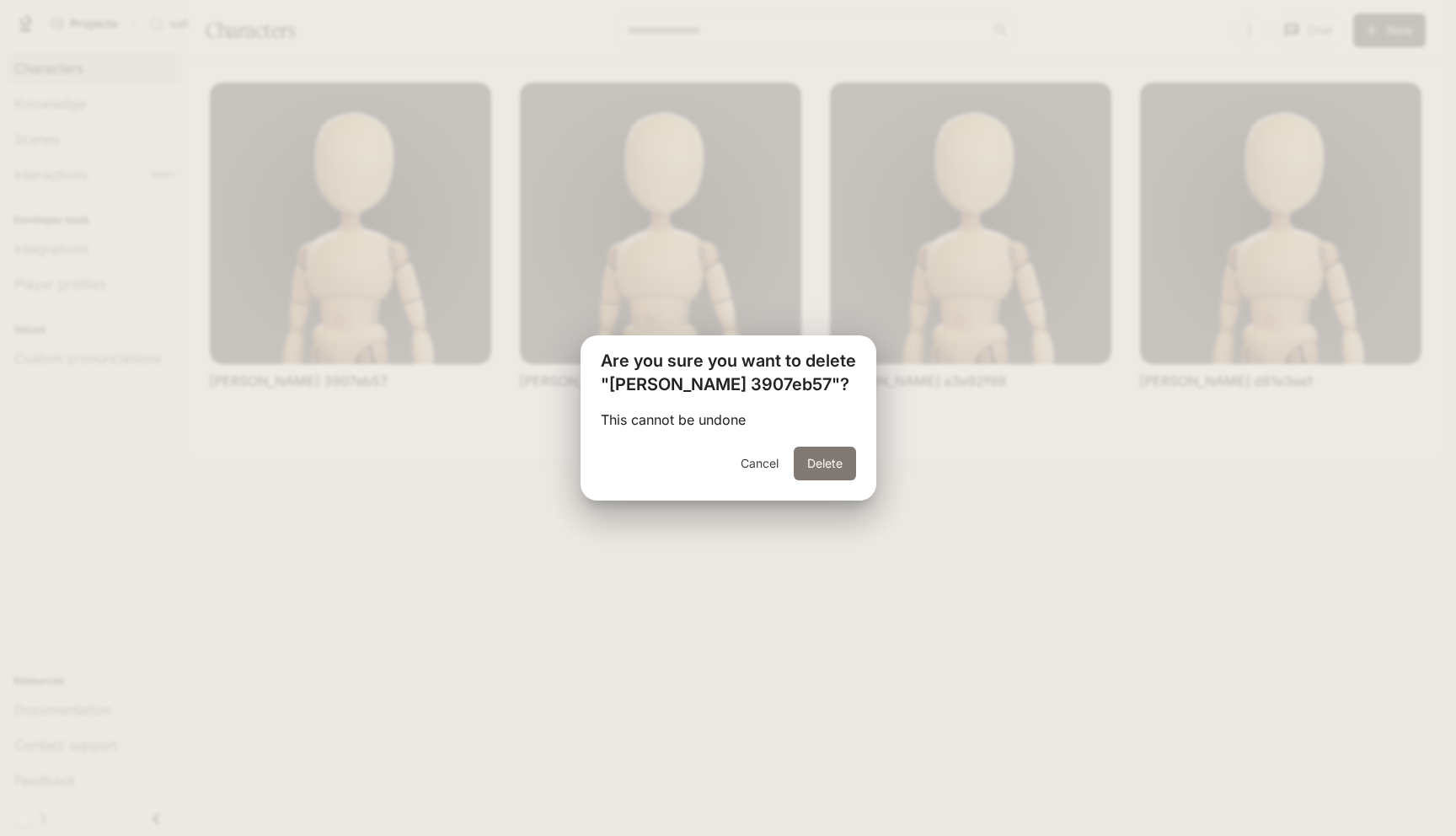
click at [835, 475] on button "Delete" at bounding box center [825, 464] width 62 height 34
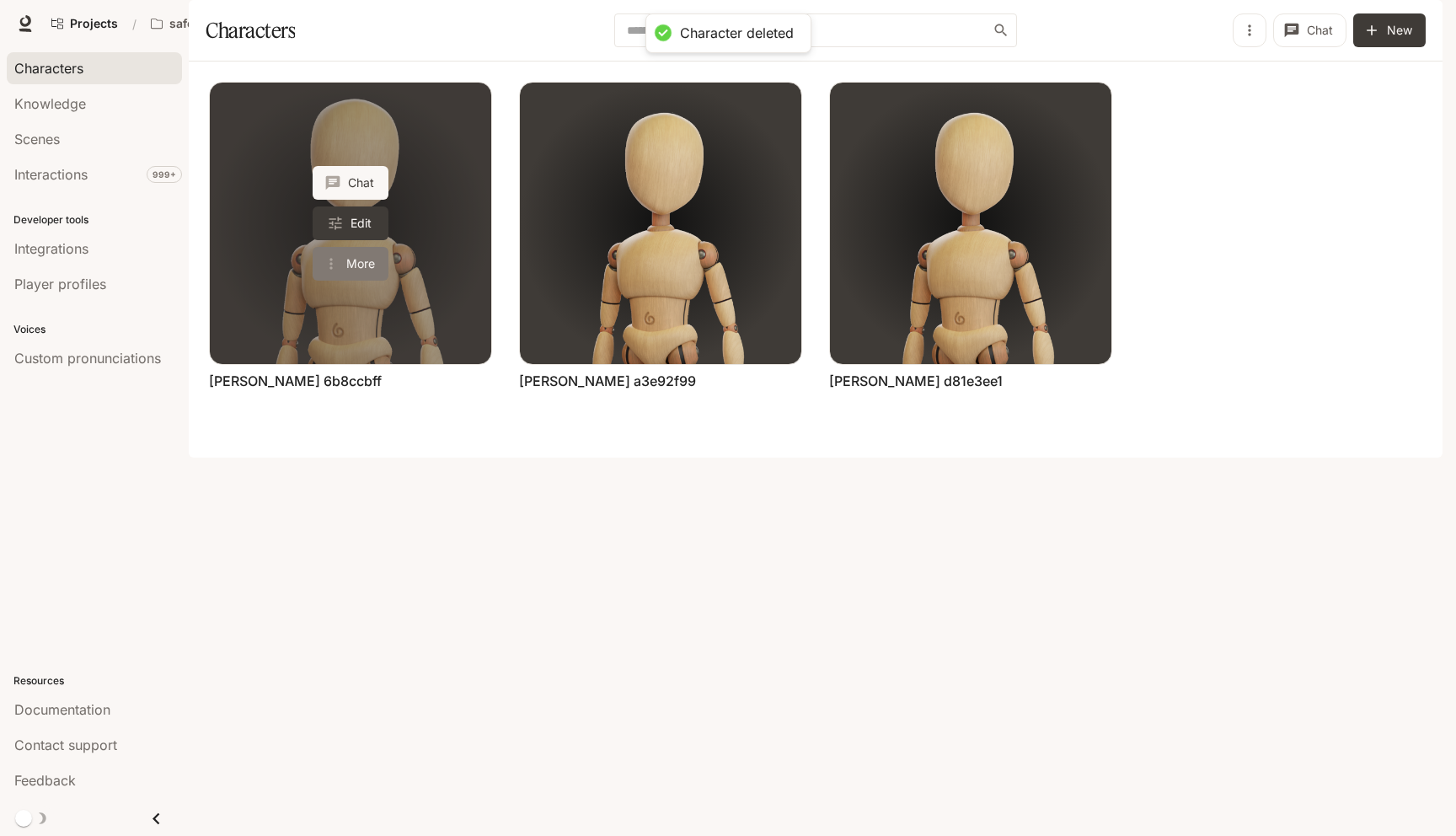
click at [357, 280] on button "More" at bounding box center [350, 264] width 76 height 34
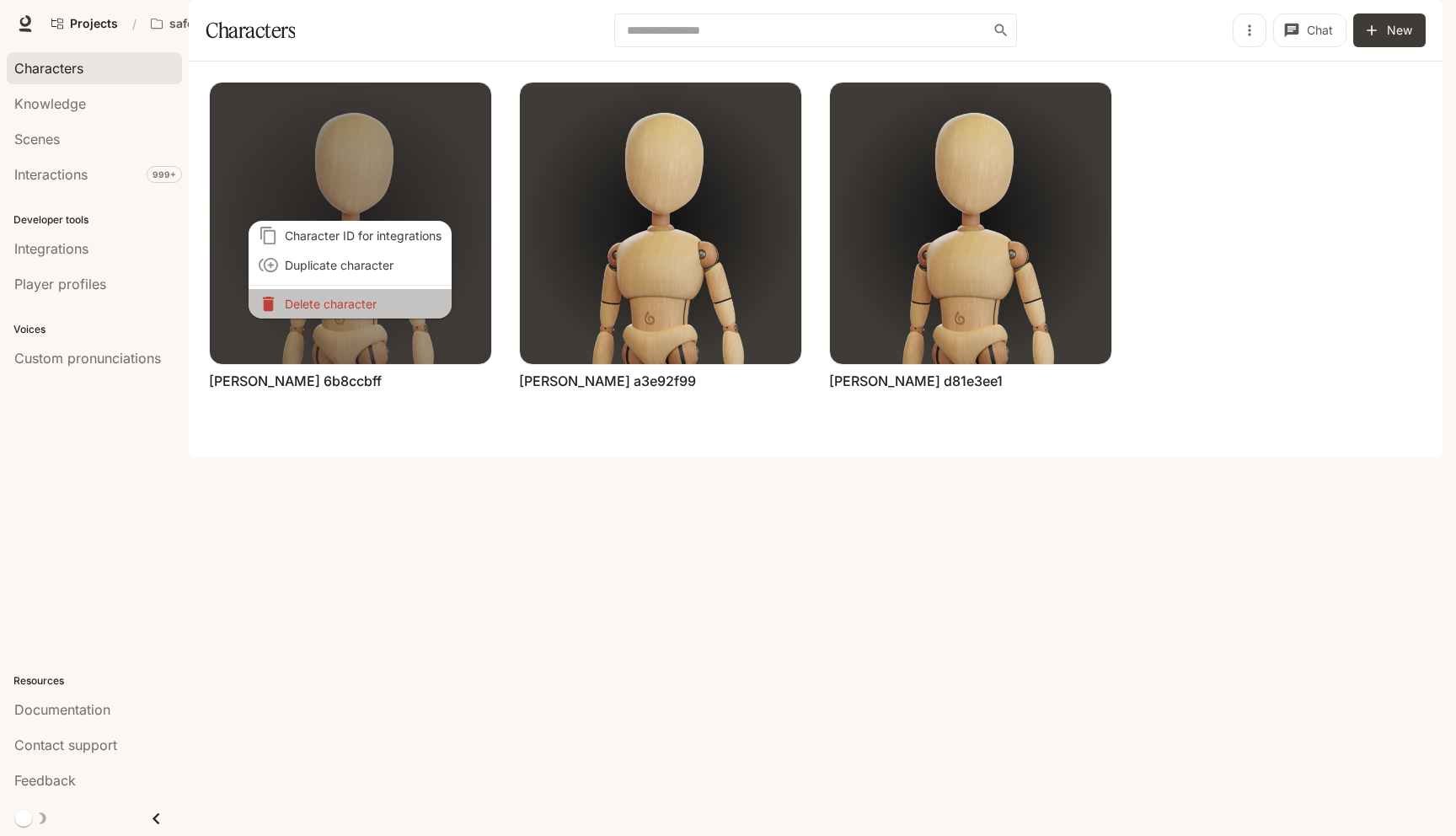
click at [361, 306] on p "Delete character" at bounding box center [363, 304] width 157 height 18
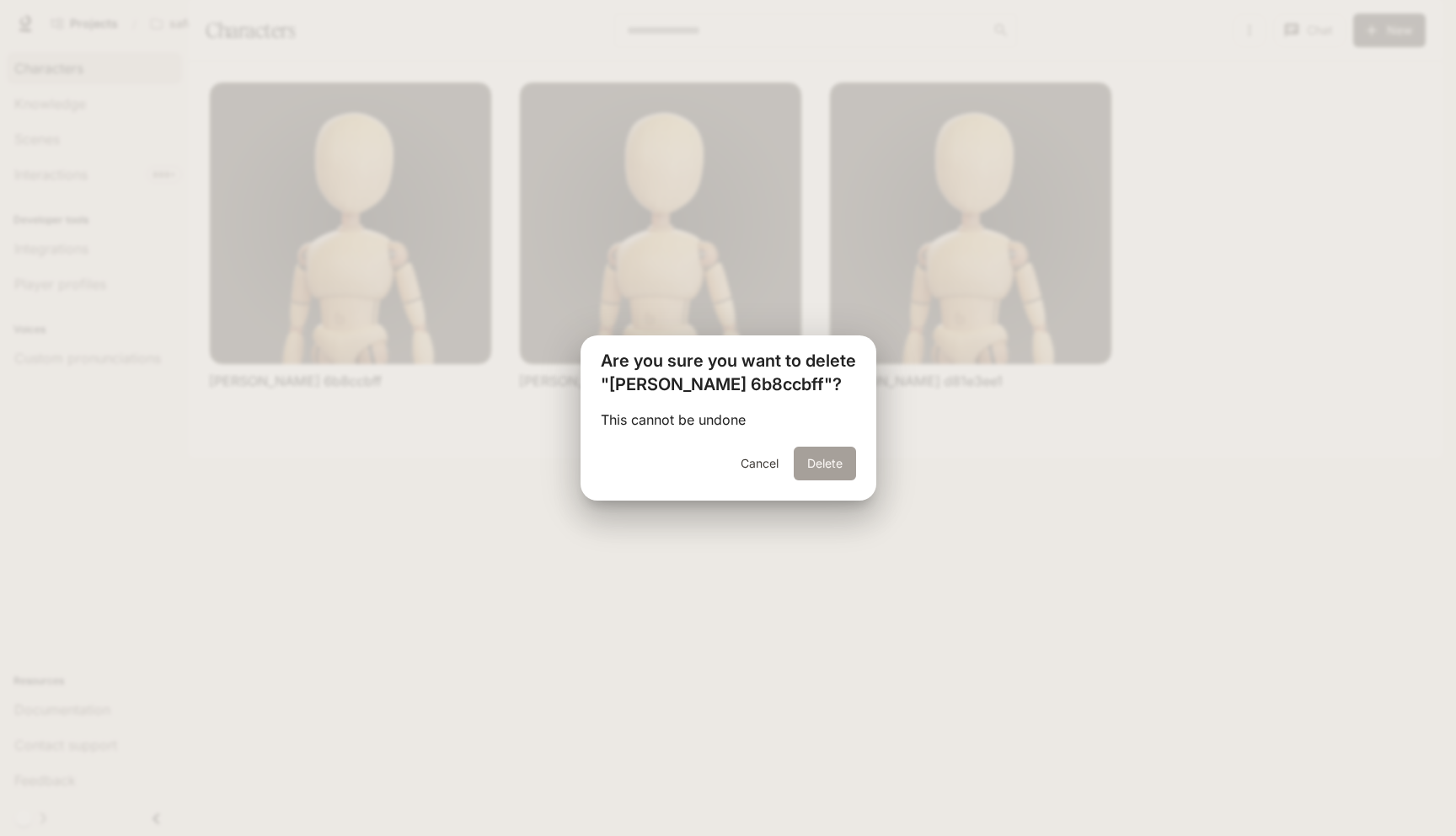
click at [830, 454] on button "Delete" at bounding box center [825, 464] width 62 height 34
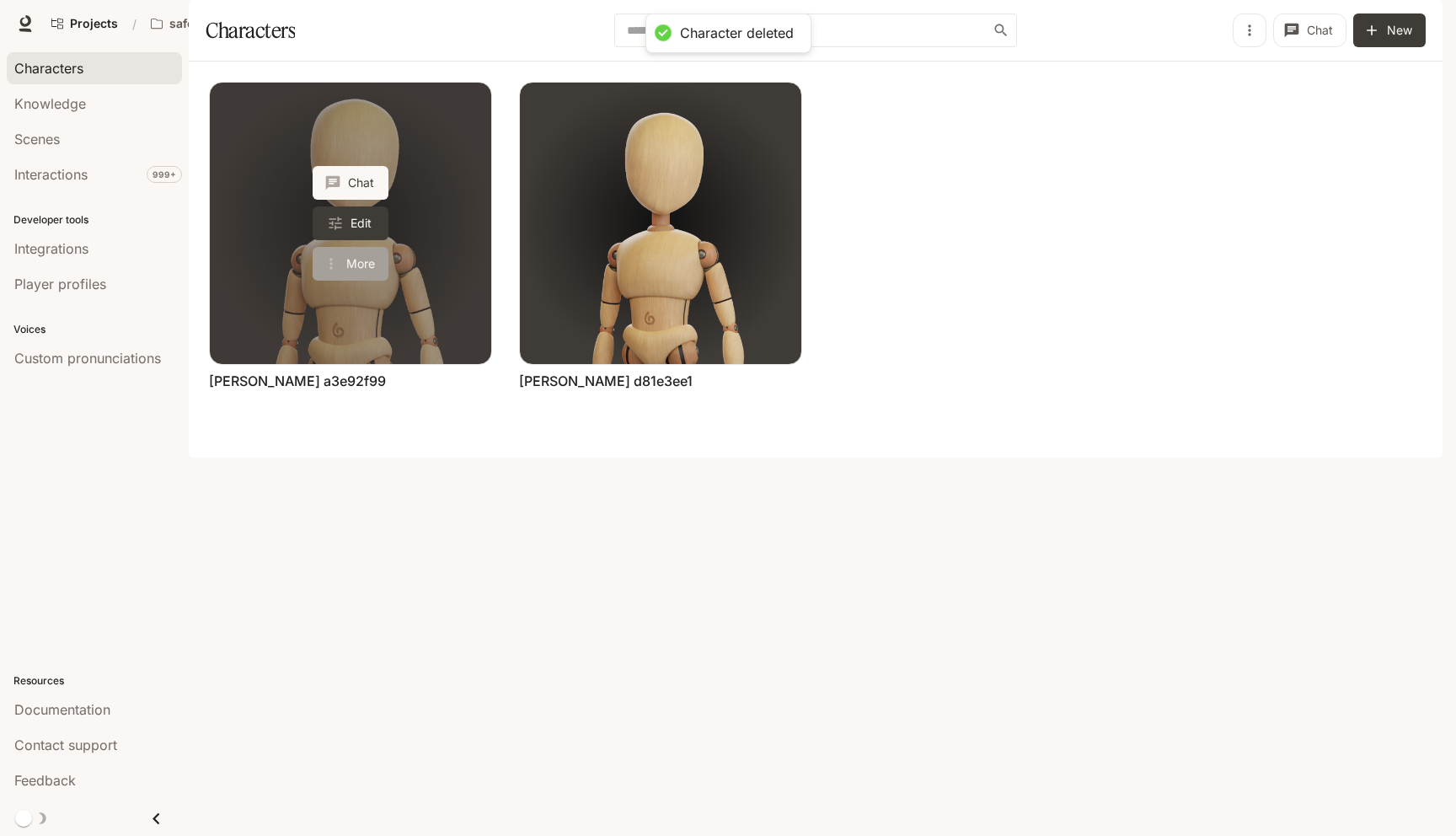
click at [337, 272] on icon "More actions" at bounding box center [331, 263] width 17 height 17
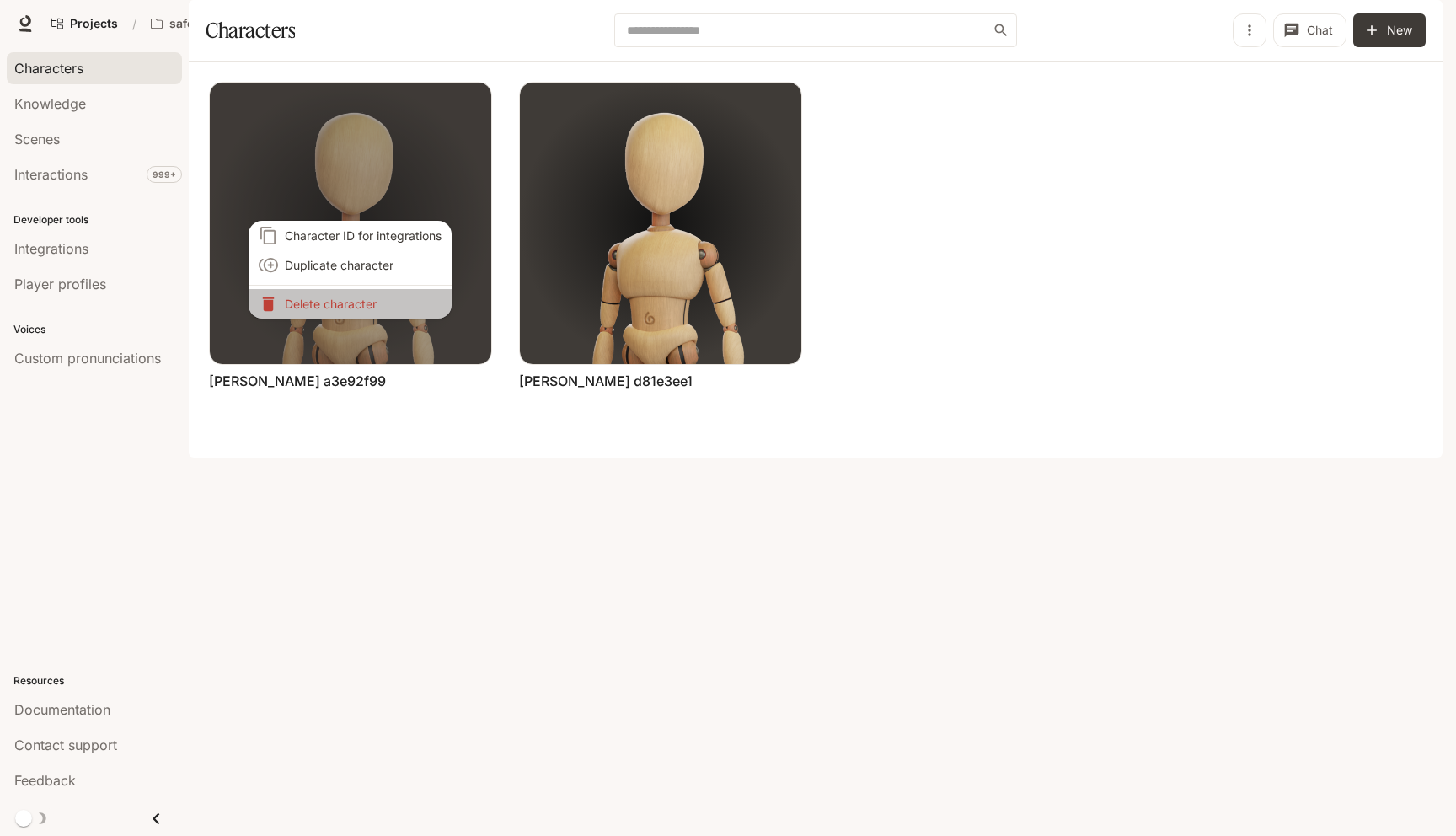
click at [338, 297] on p "Delete character" at bounding box center [363, 304] width 157 height 18
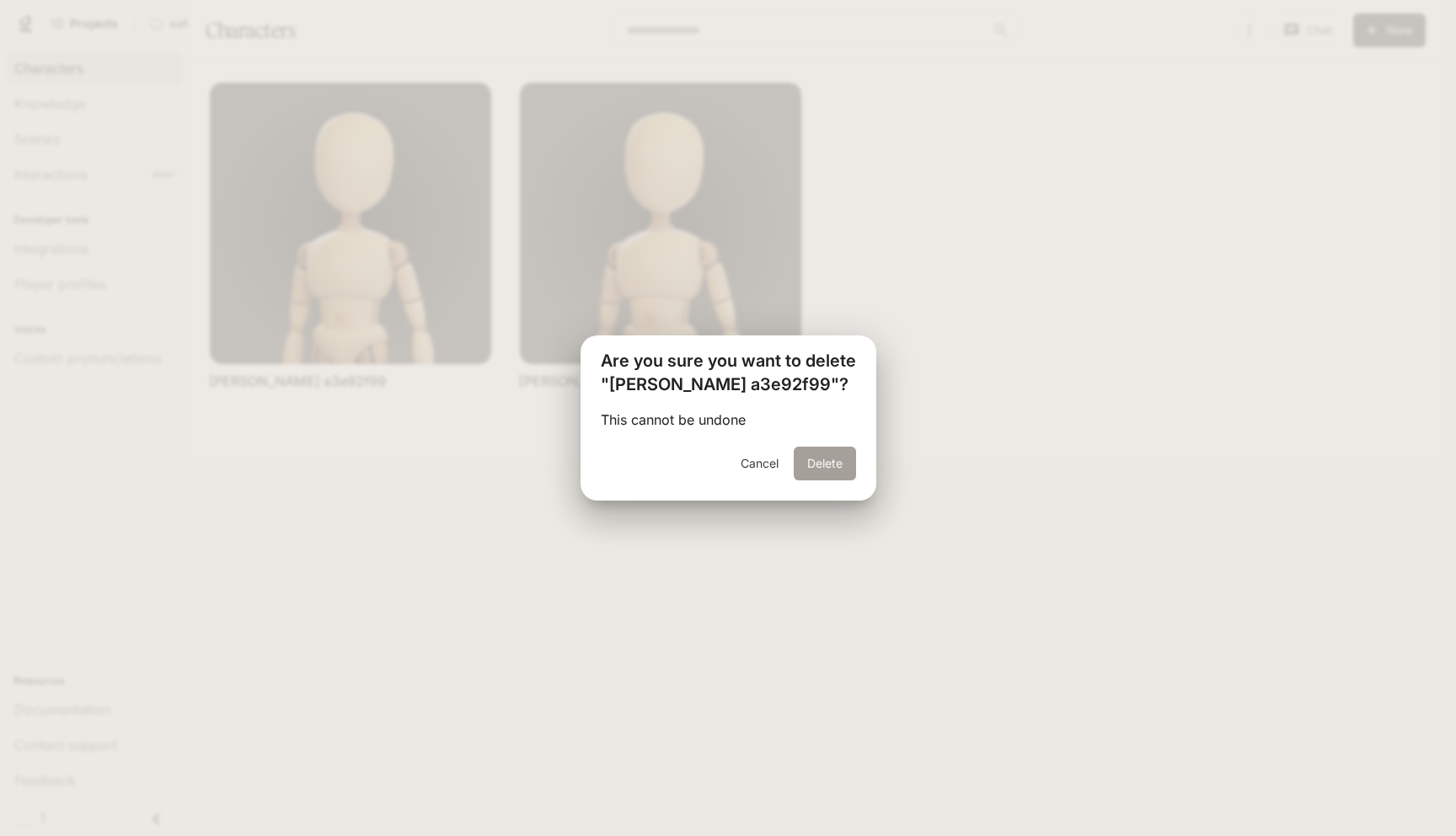
click at [830, 454] on button "Delete" at bounding box center [825, 464] width 62 height 34
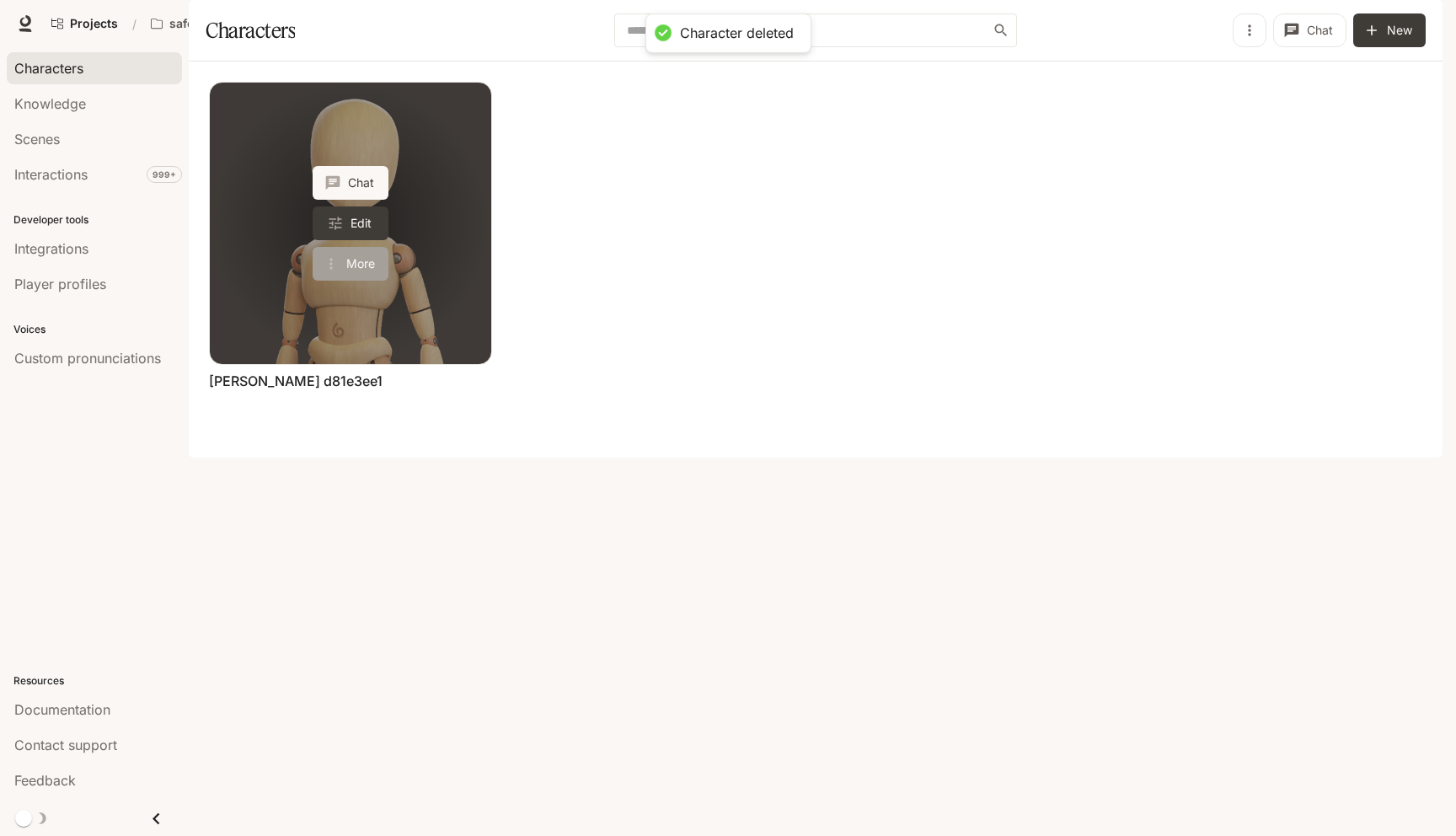
click at [339, 280] on button "More" at bounding box center [350, 264] width 76 height 34
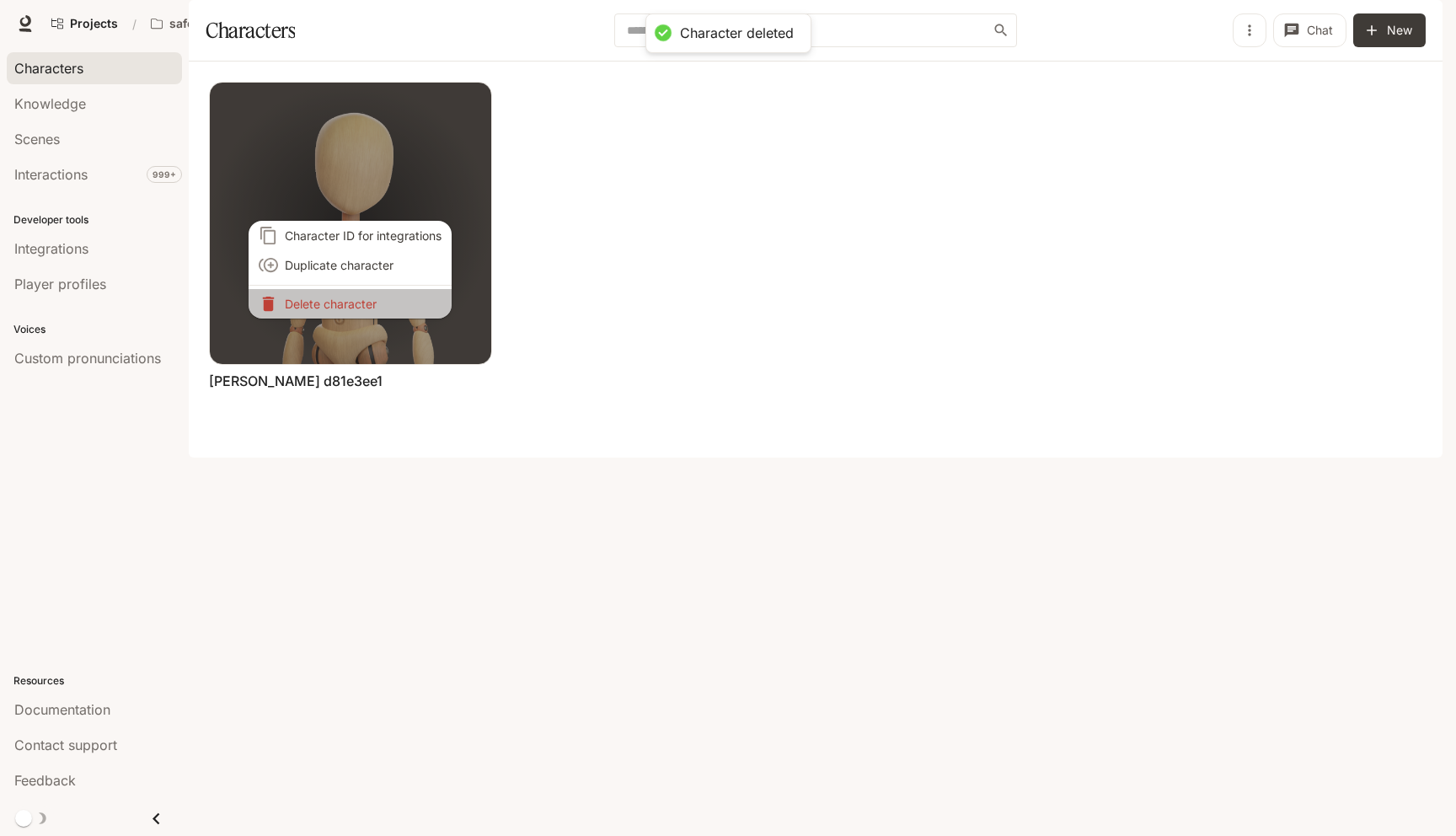
click at [340, 302] on p "Delete character" at bounding box center [363, 304] width 157 height 18
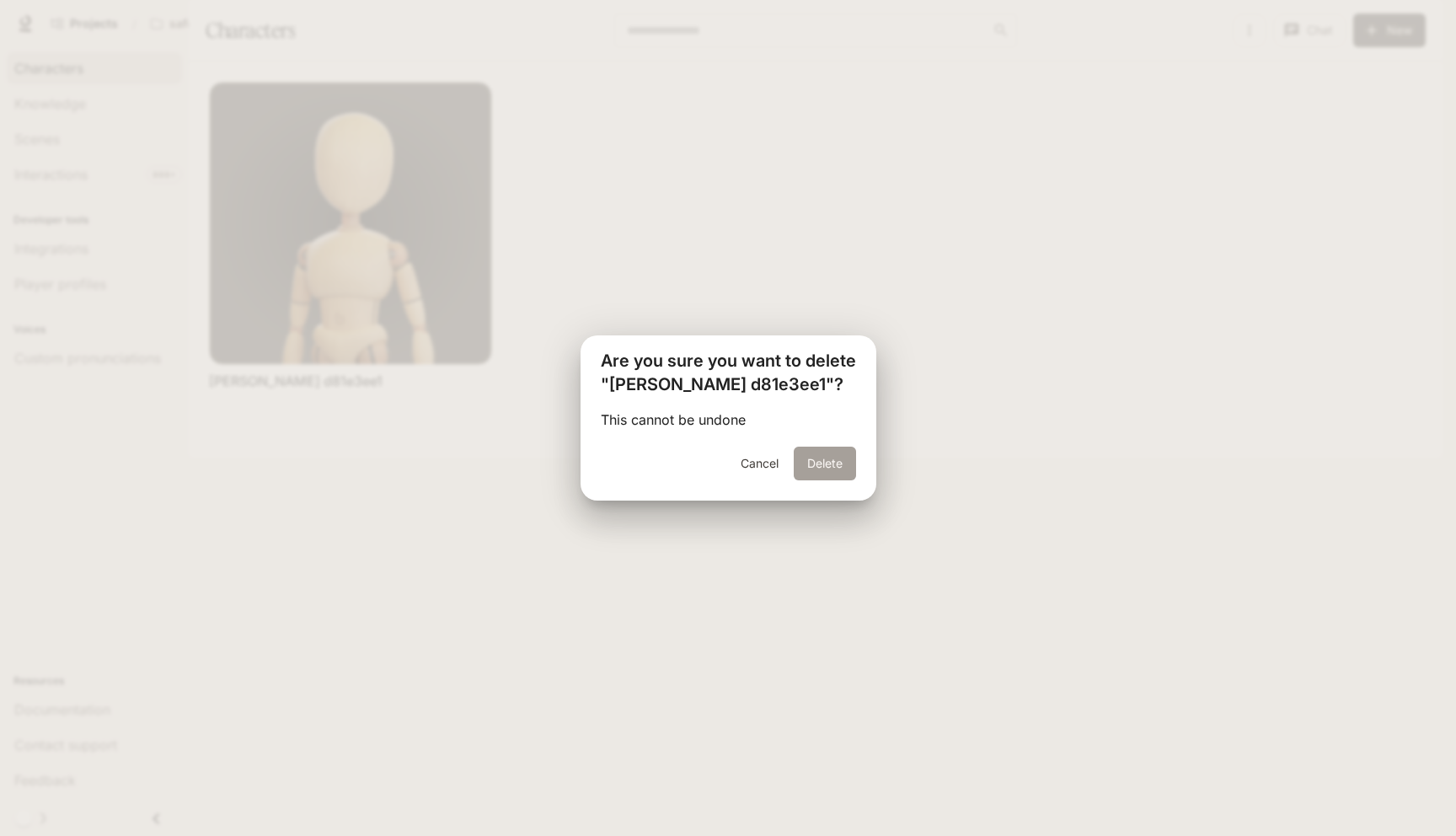
click at [819, 476] on button "Delete" at bounding box center [825, 464] width 62 height 34
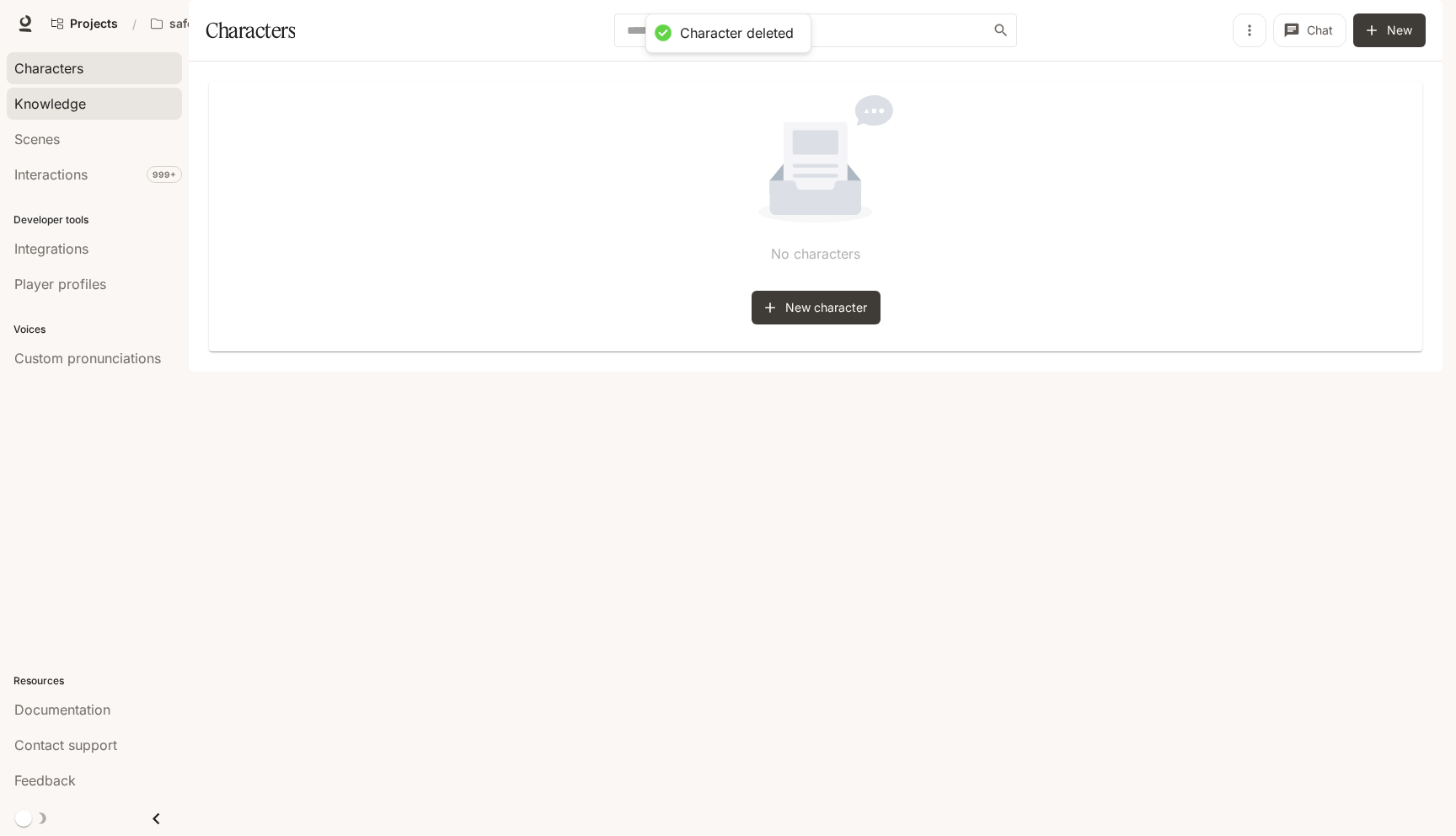
click at [86, 103] on div "Knowledge" at bounding box center [94, 104] width 160 height 21
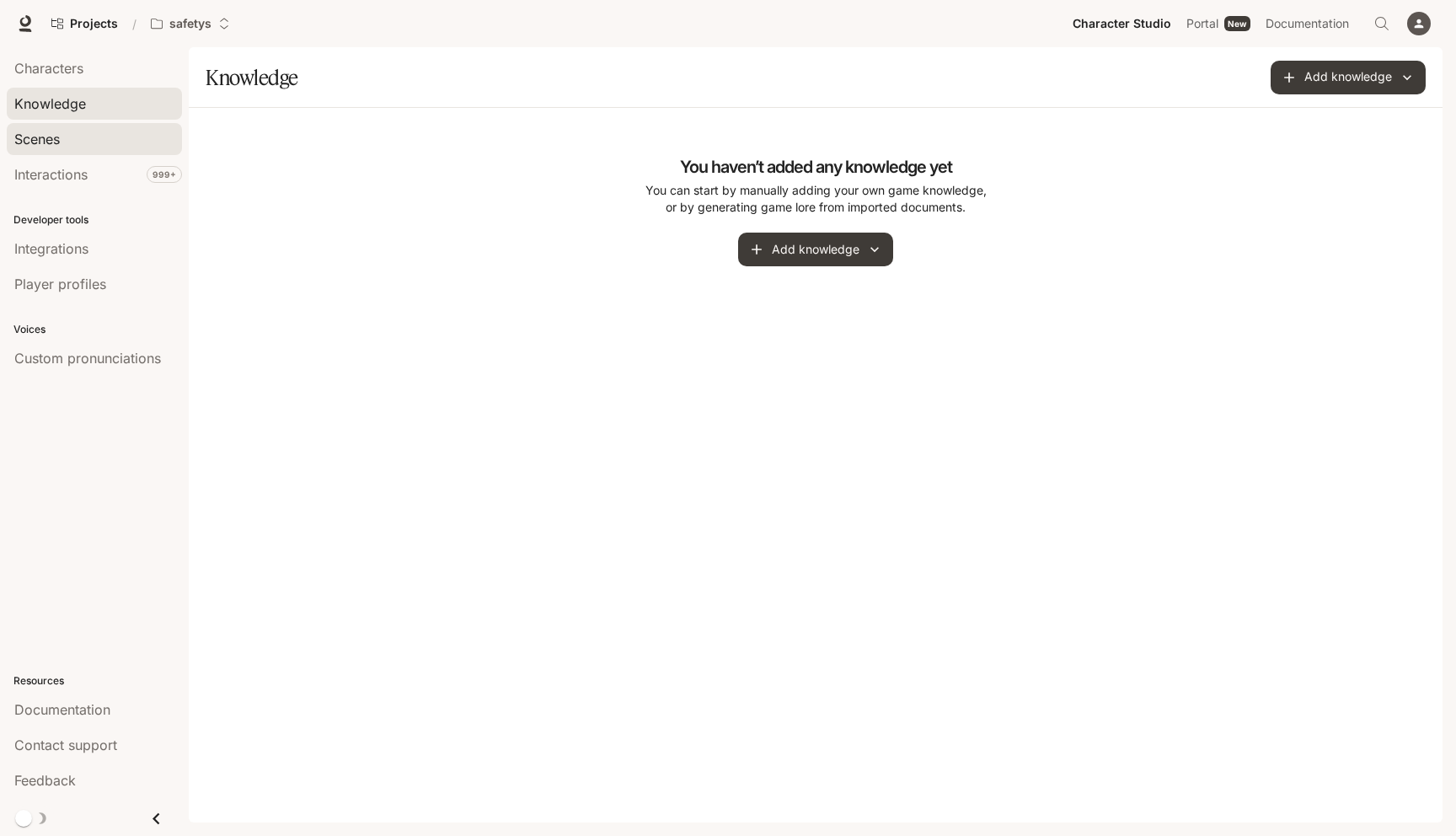
click at [80, 132] on div "Scenes" at bounding box center [94, 138] width 160 height 21
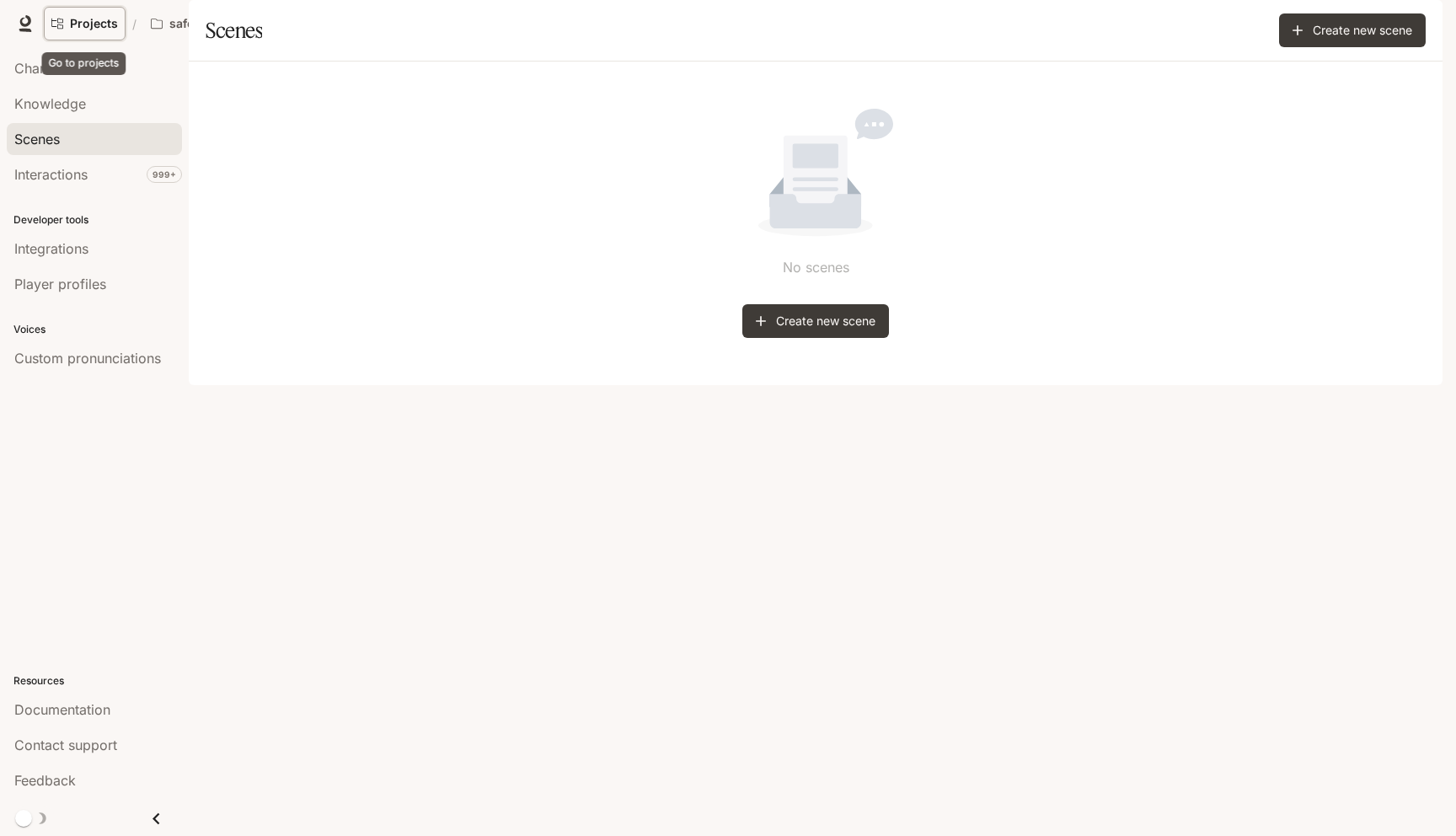
click at [75, 21] on span "Projects" at bounding box center [94, 24] width 48 height 14
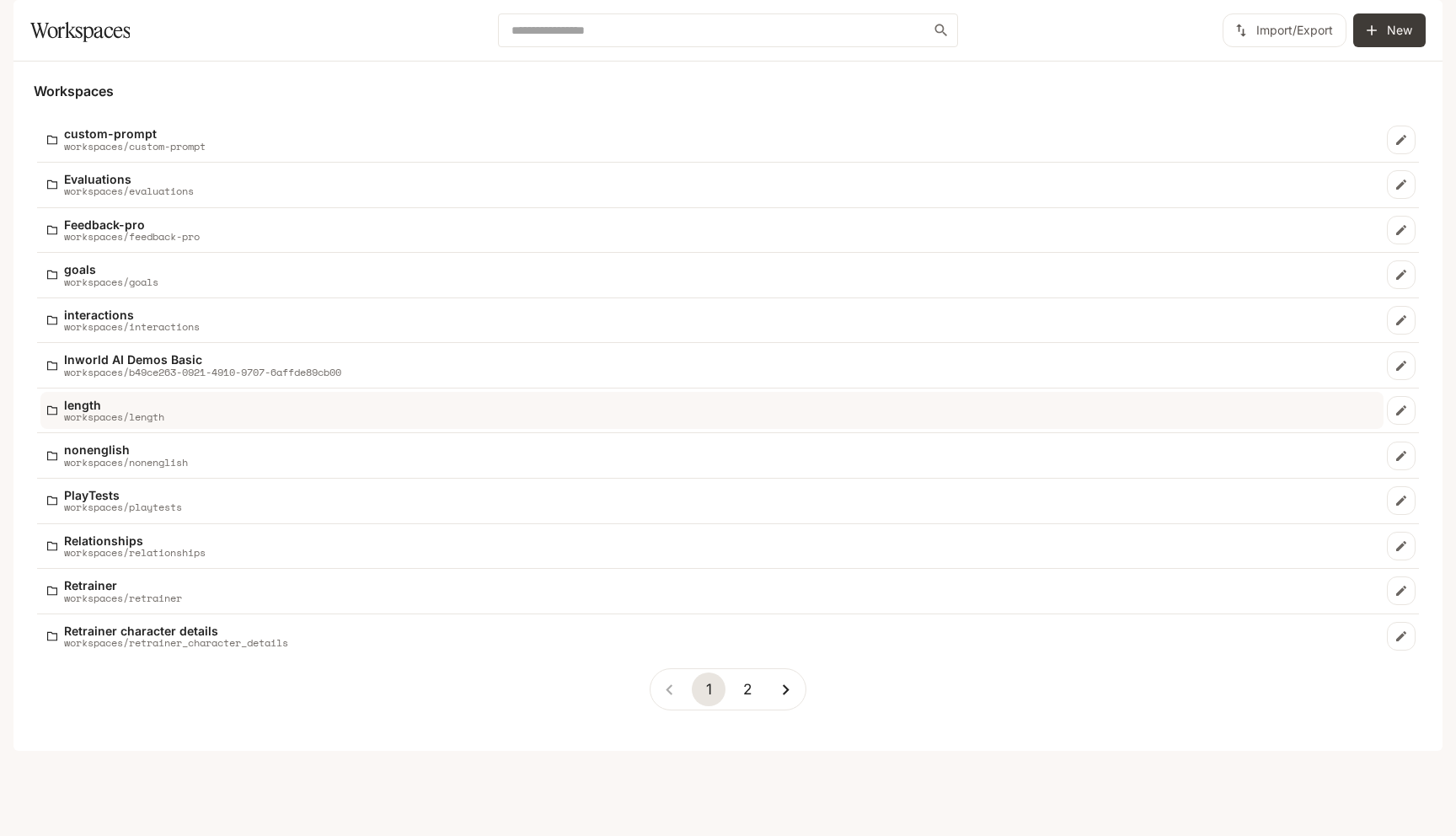
click at [124, 412] on p "length" at bounding box center [114, 405] width 100 height 13
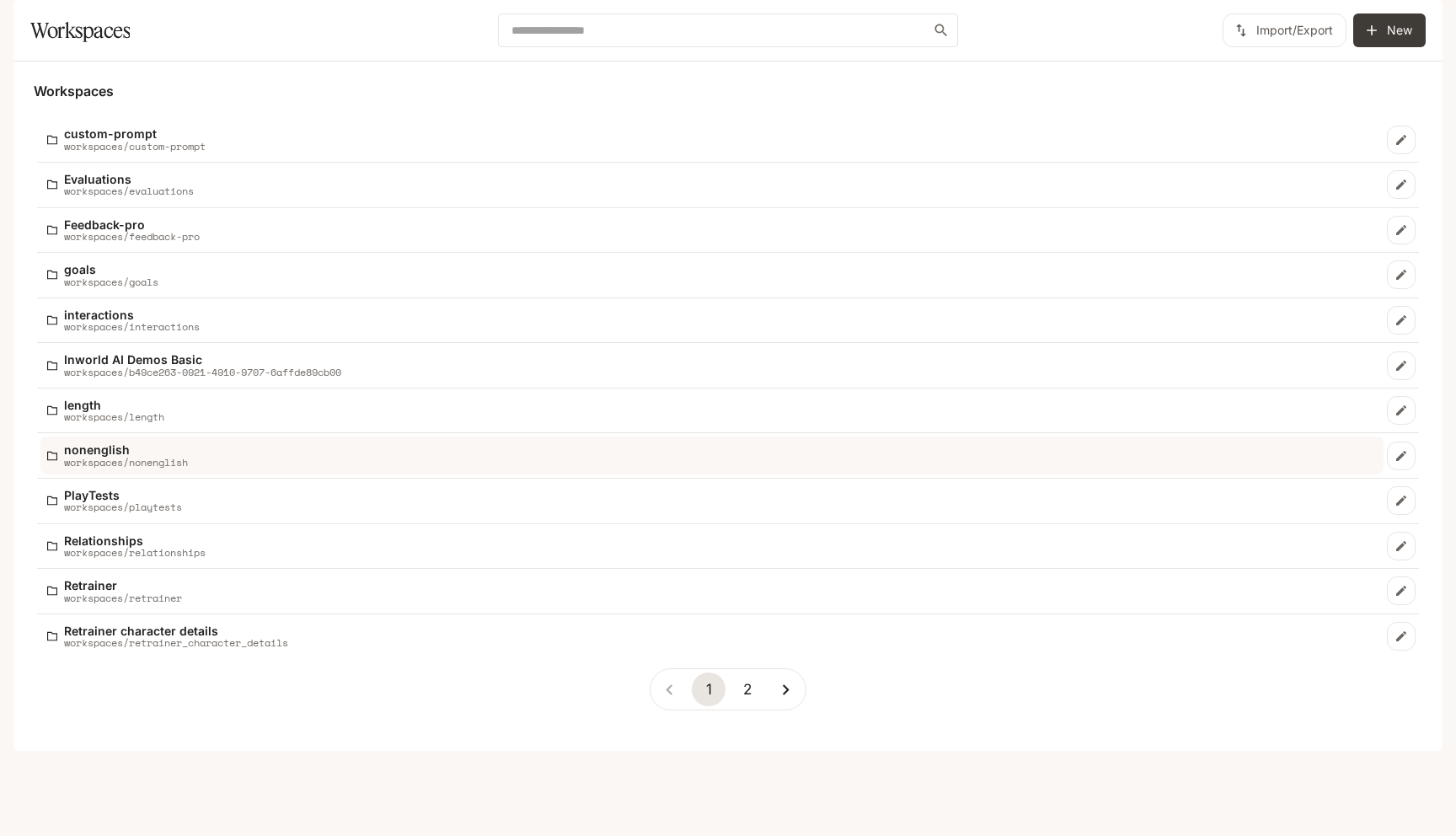
click at [165, 456] on p "nonenglish" at bounding box center [126, 450] width 124 height 13
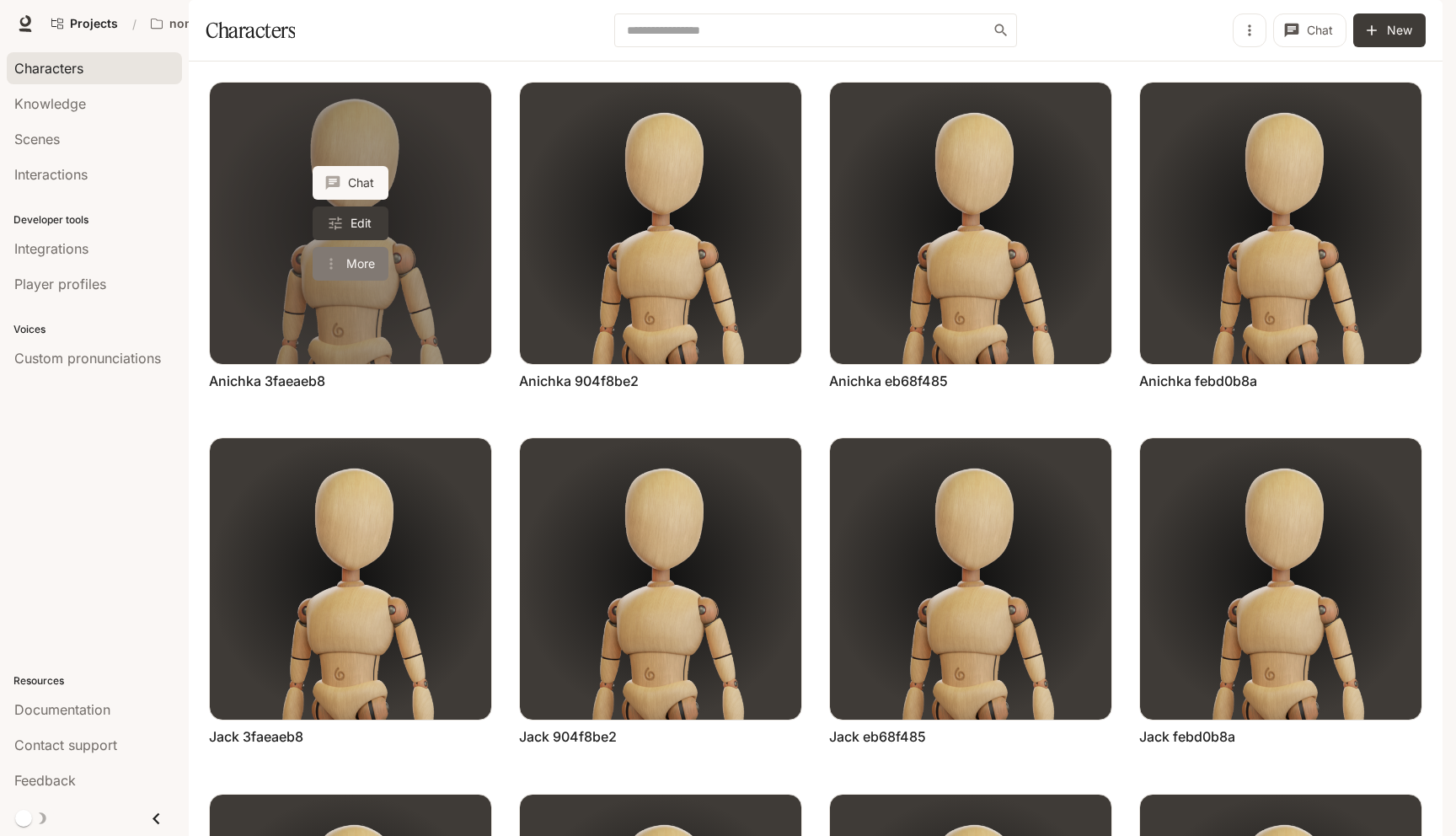
click at [351, 280] on button "More" at bounding box center [350, 264] width 76 height 34
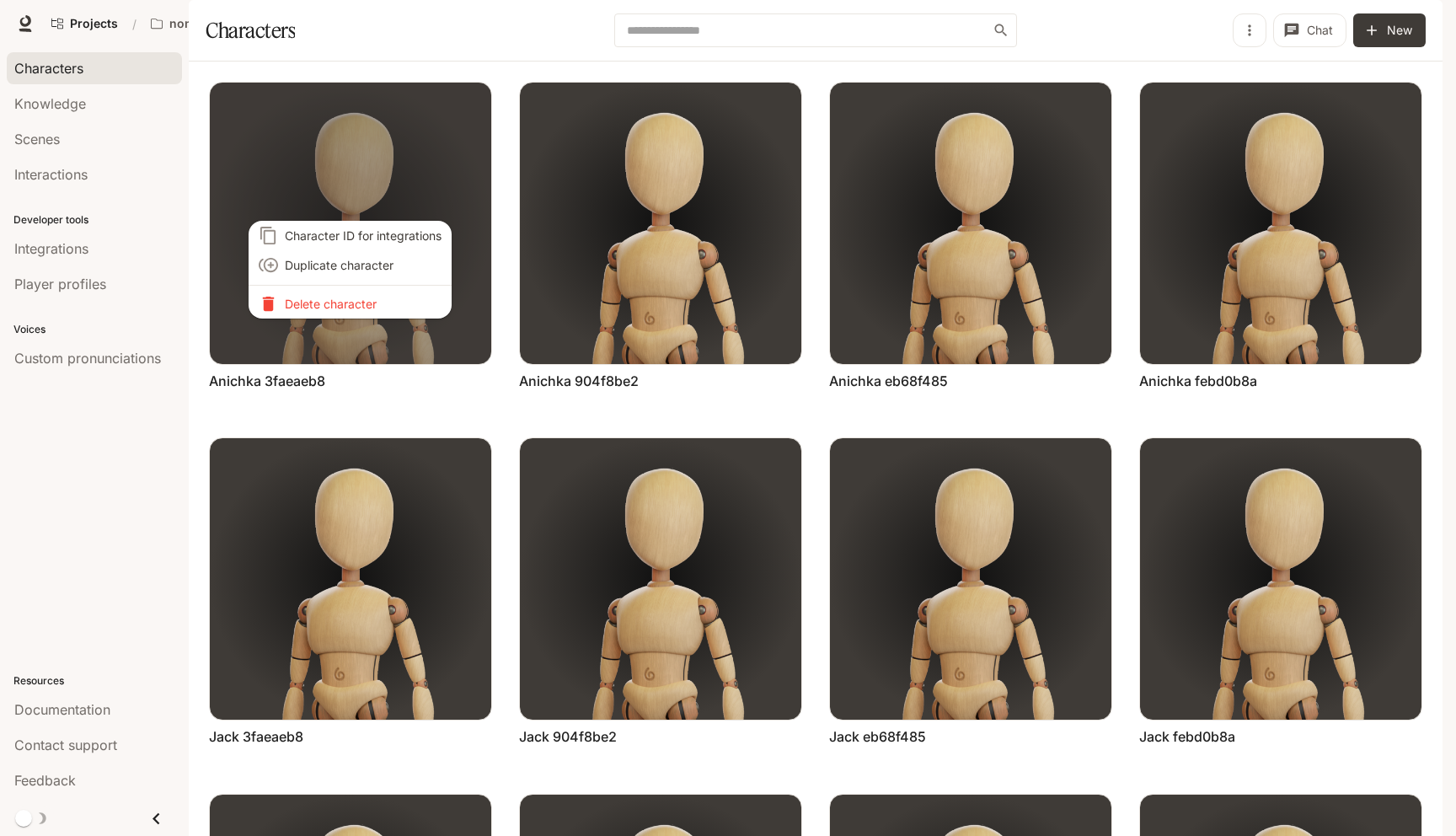
click at [349, 307] on p "Delete character" at bounding box center [363, 304] width 157 height 18
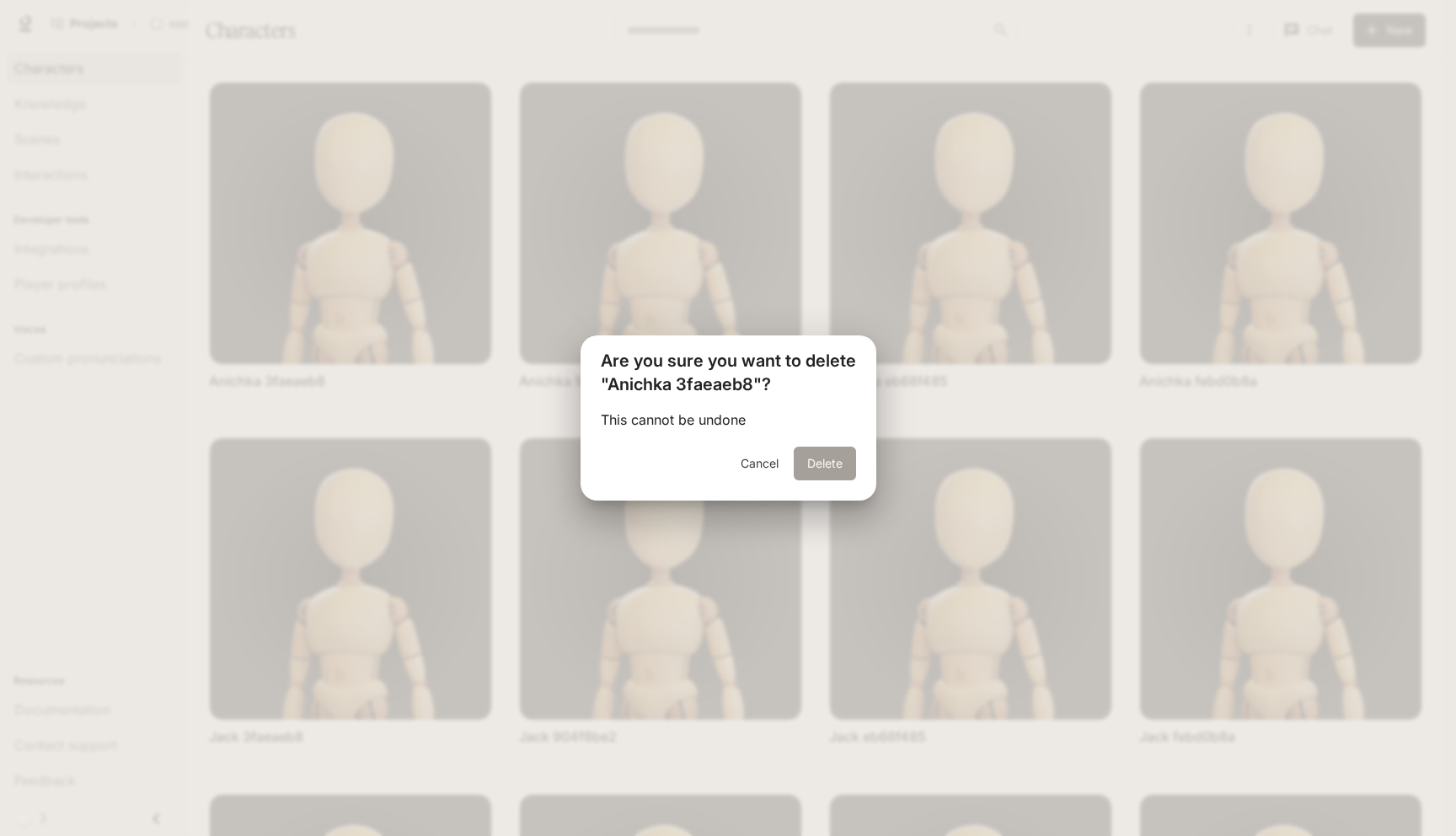
click at [811, 471] on button "Delete" at bounding box center [825, 464] width 62 height 34
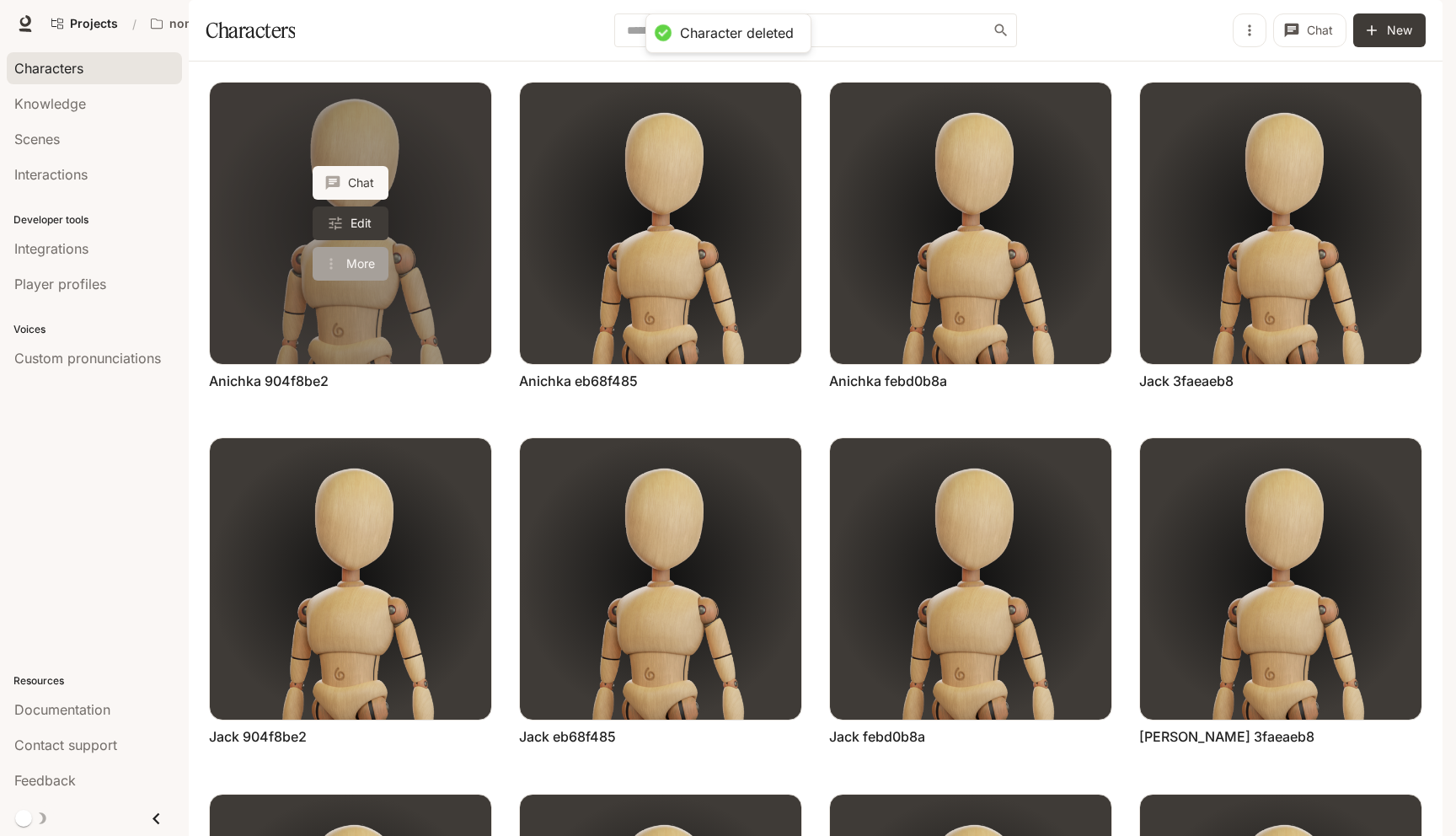
click at [347, 280] on button "More" at bounding box center [350, 264] width 76 height 34
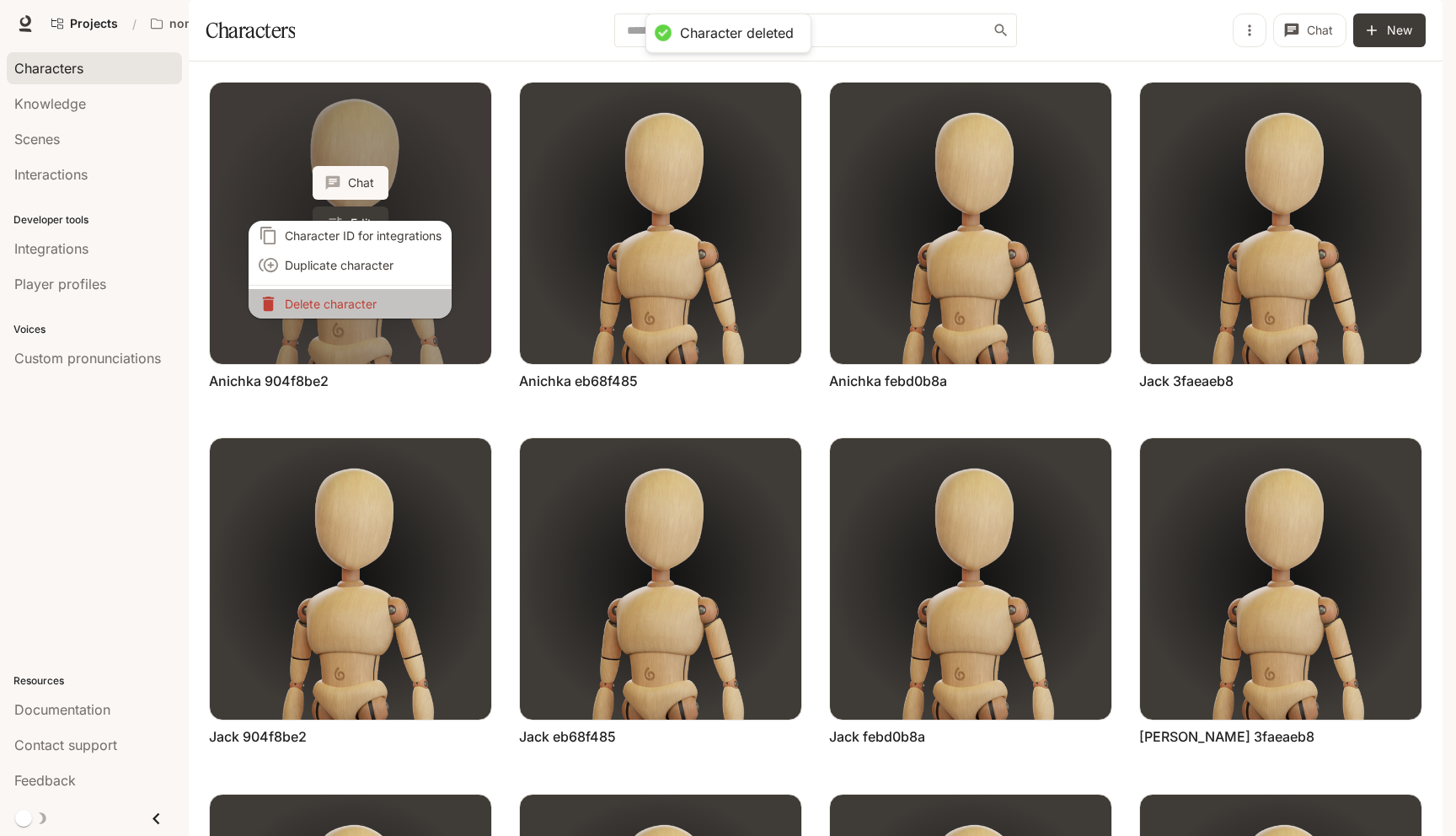
click at [347, 306] on p "Delete character" at bounding box center [363, 304] width 157 height 18
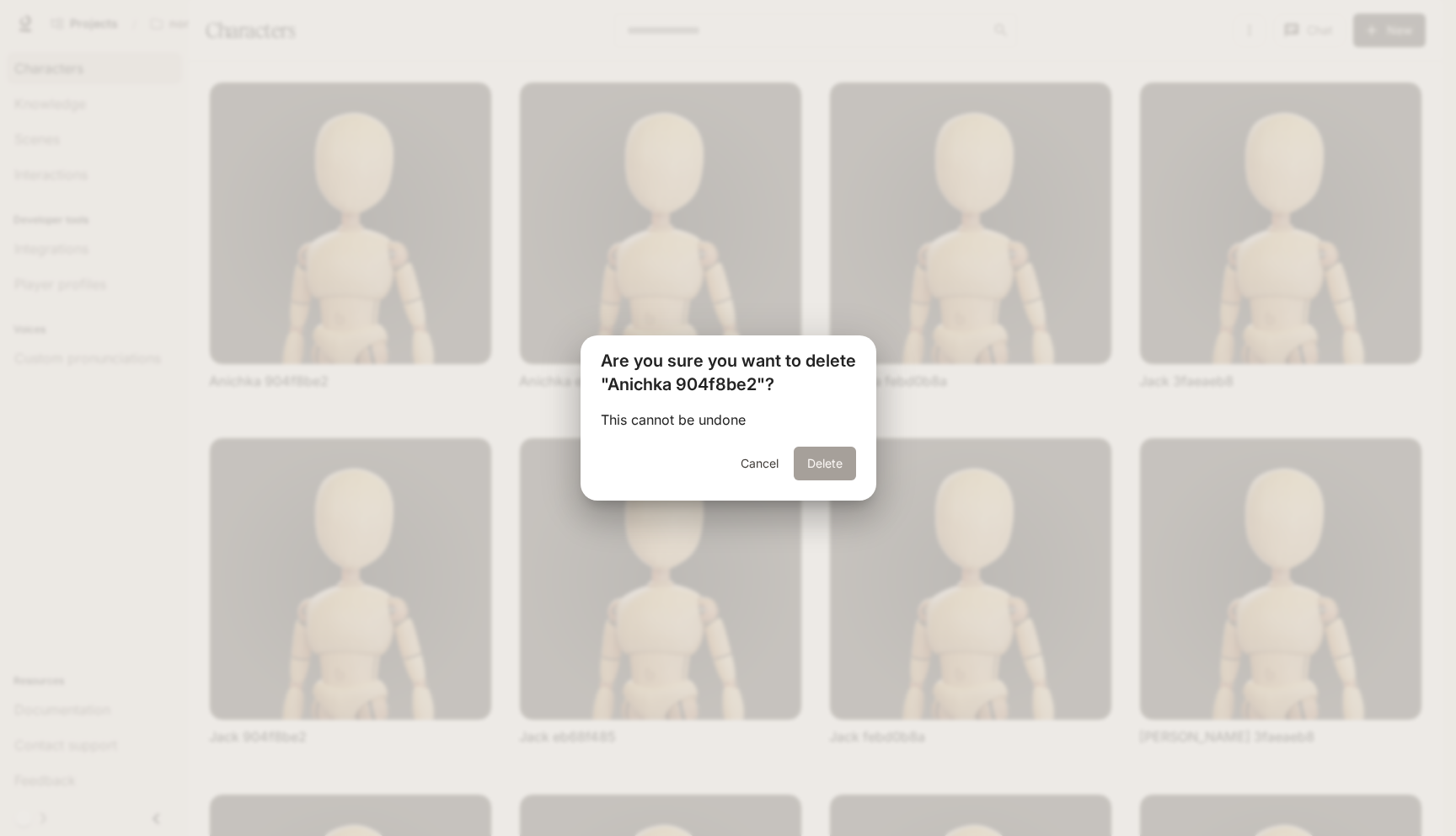
click at [818, 460] on button "Delete" at bounding box center [825, 464] width 62 height 34
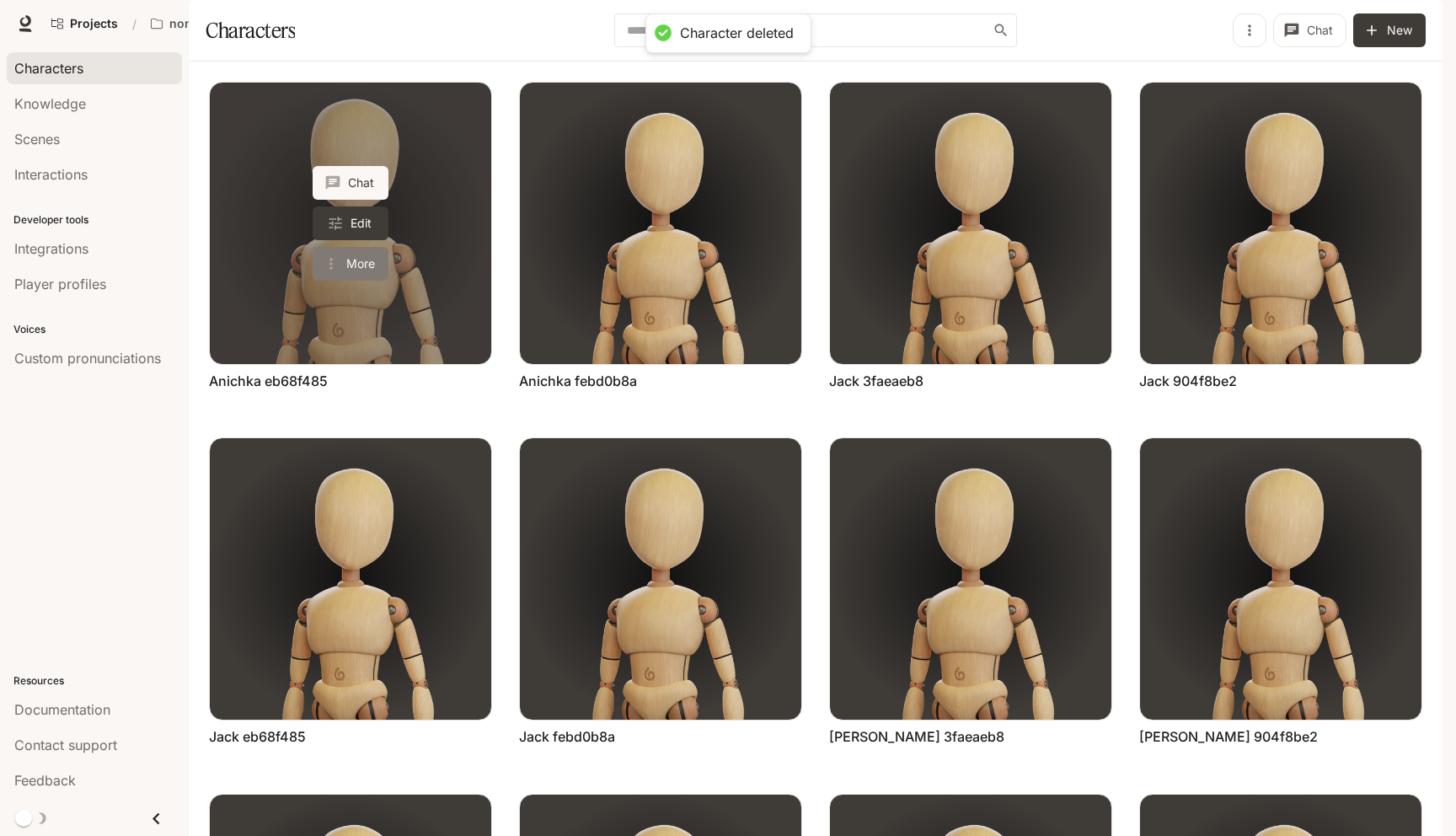
click at [342, 280] on button "More" at bounding box center [350, 264] width 76 height 34
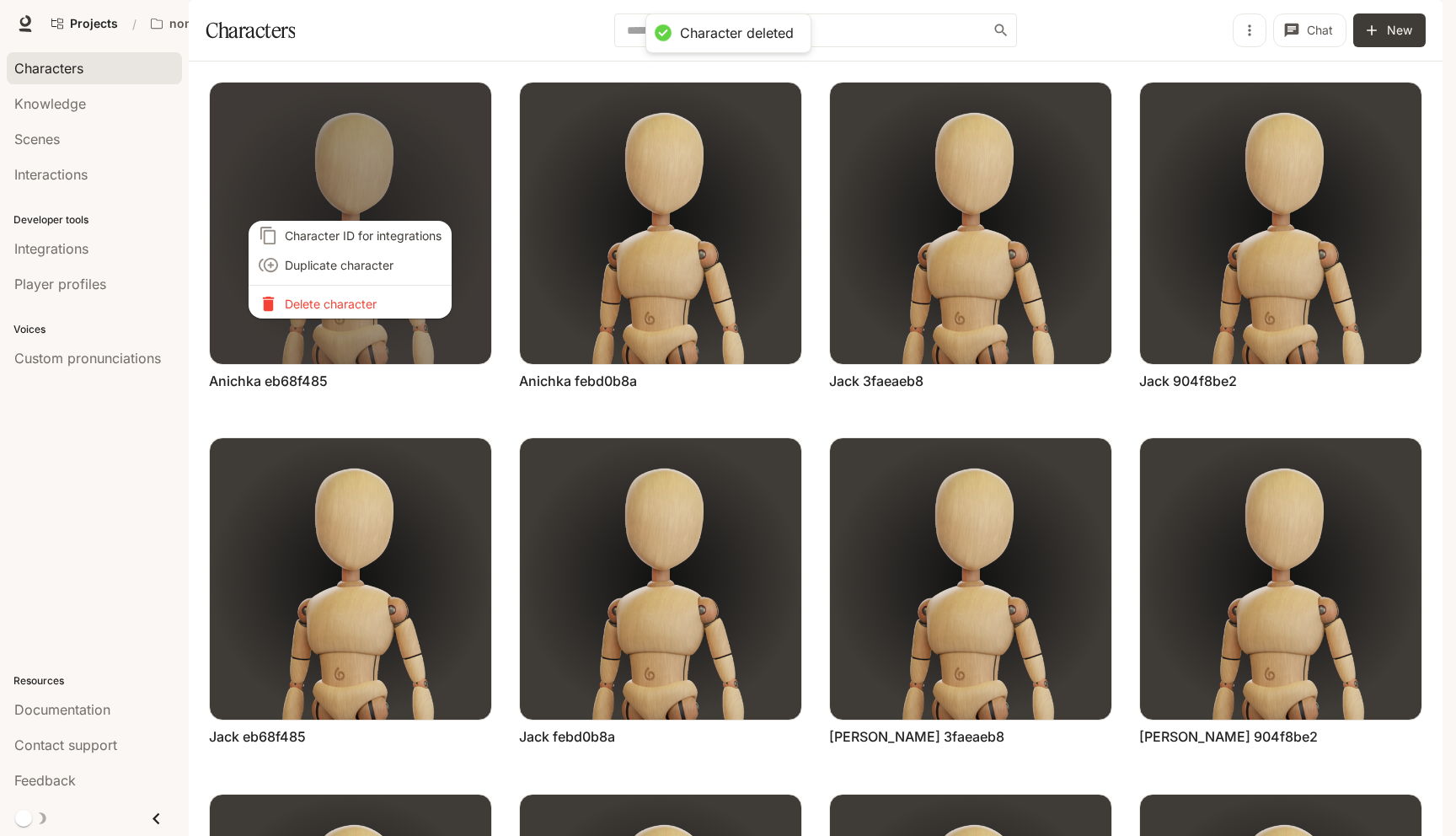
click at [340, 305] on p "Delete character" at bounding box center [363, 304] width 157 height 18
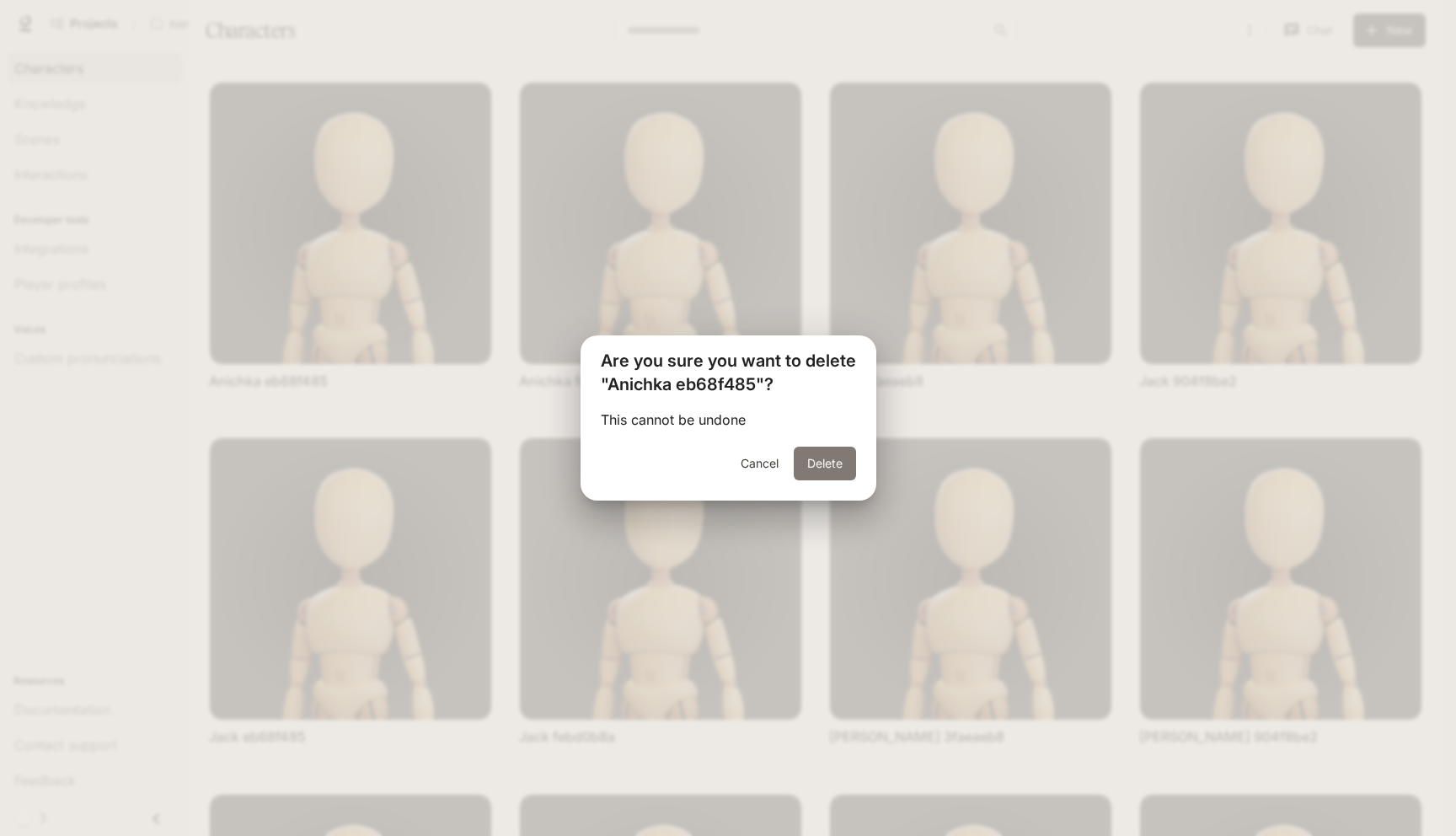
click at [820, 462] on button "Delete" at bounding box center [825, 464] width 62 height 34
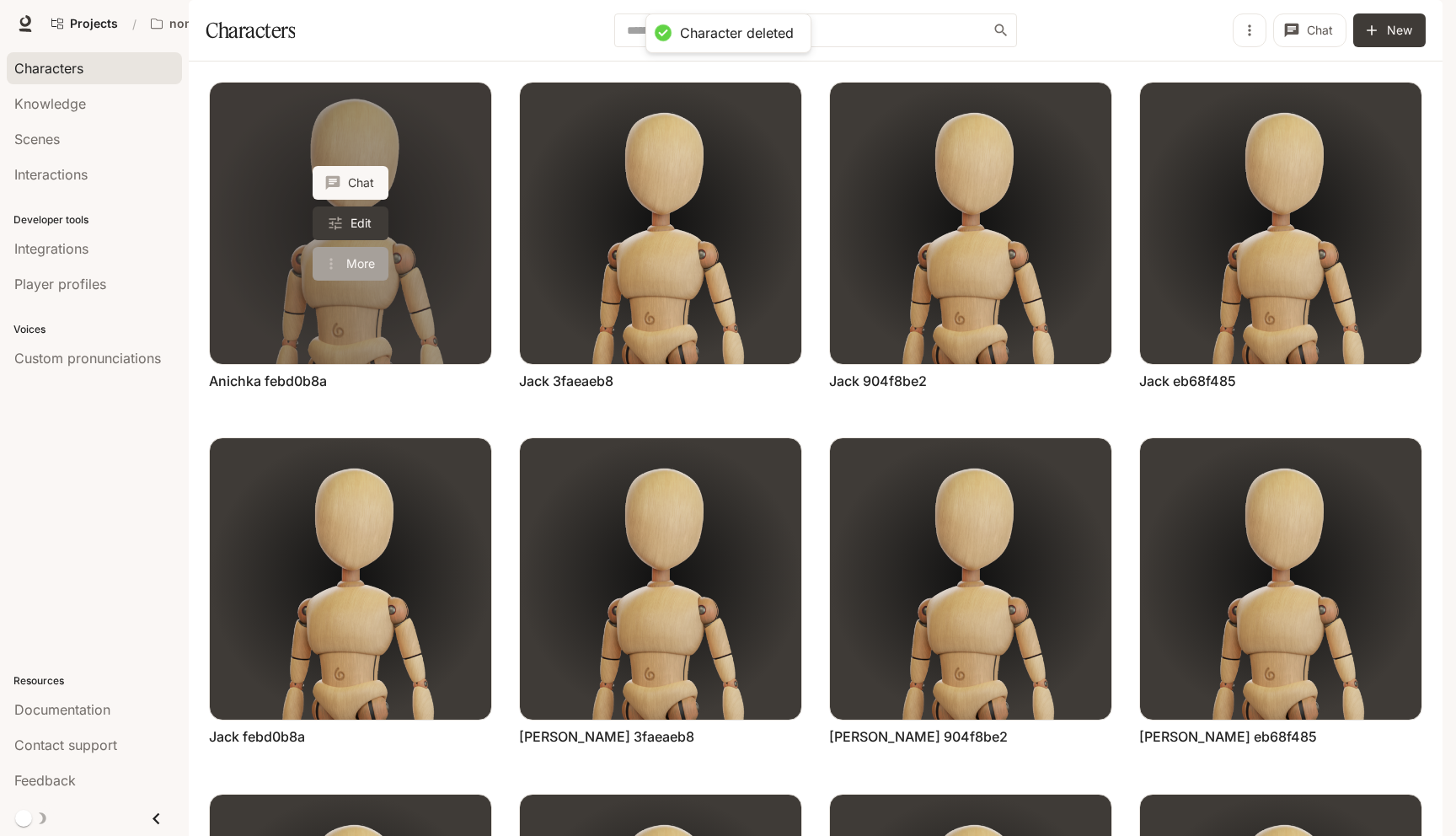
click at [369, 280] on button "More" at bounding box center [350, 264] width 76 height 34
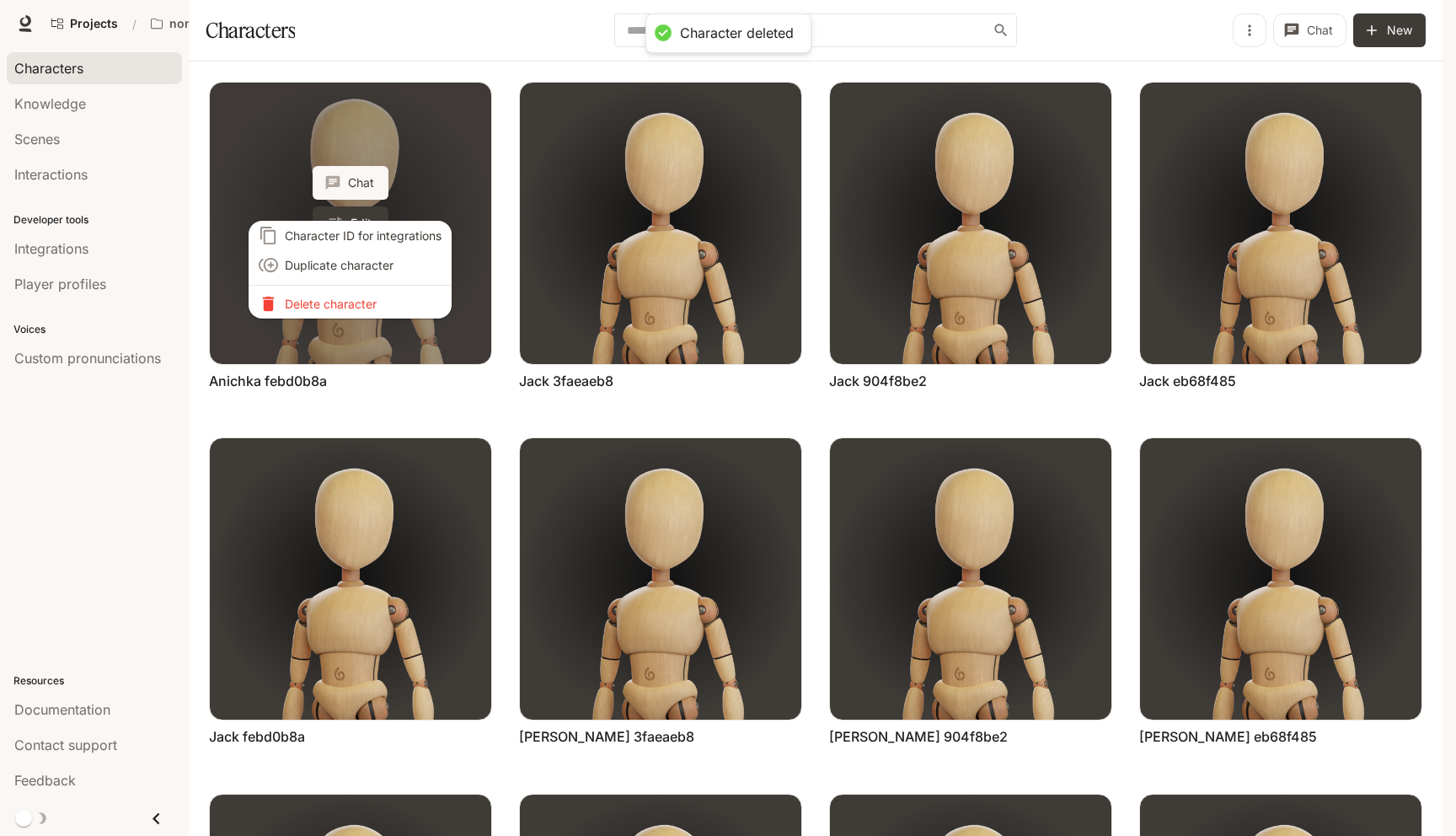
click at [369, 311] on p "Delete character" at bounding box center [363, 304] width 157 height 18
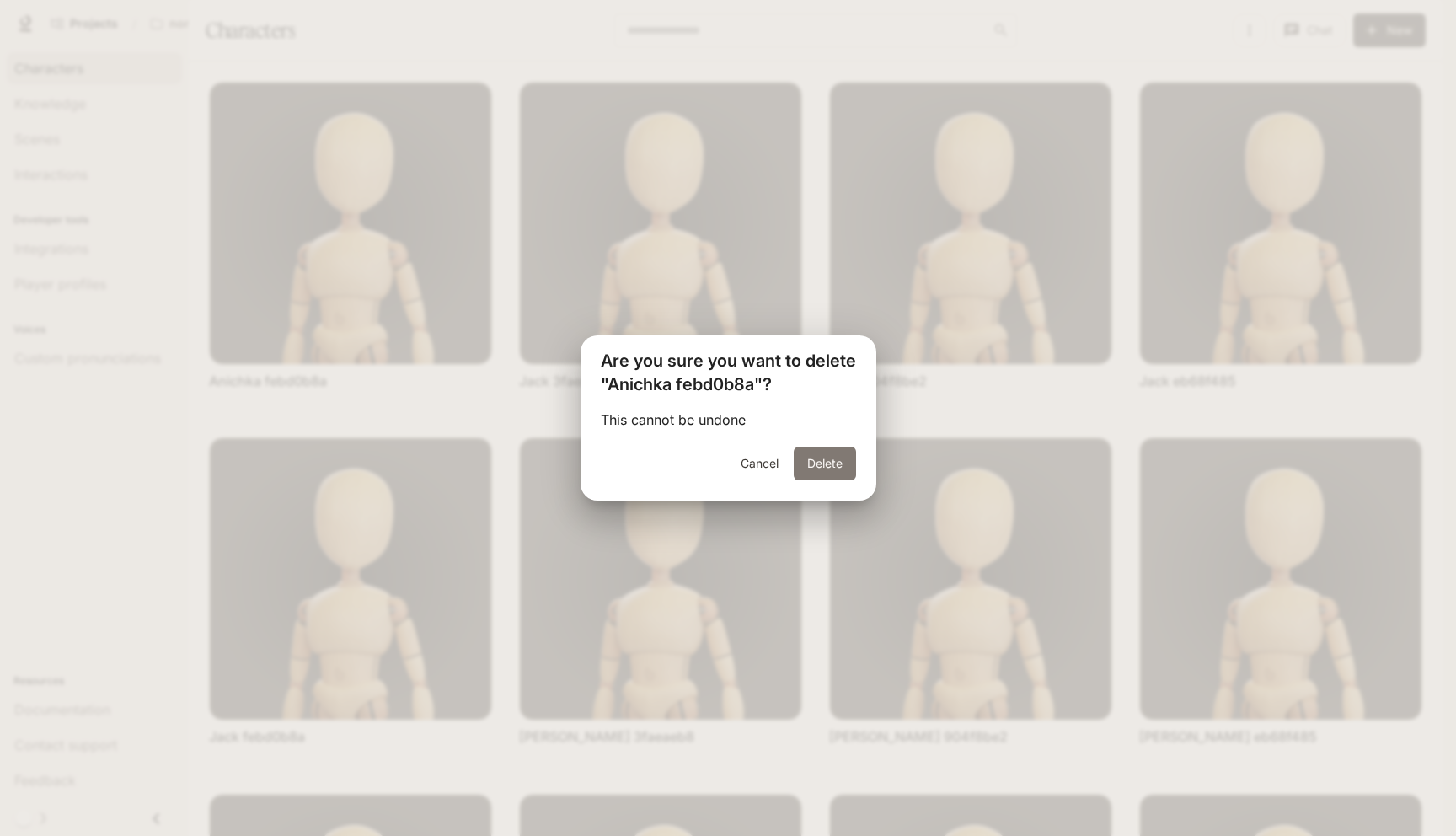
click at [827, 457] on button "Delete" at bounding box center [825, 464] width 62 height 34
click at [822, 470] on button "Delete" at bounding box center [825, 464] width 62 height 34
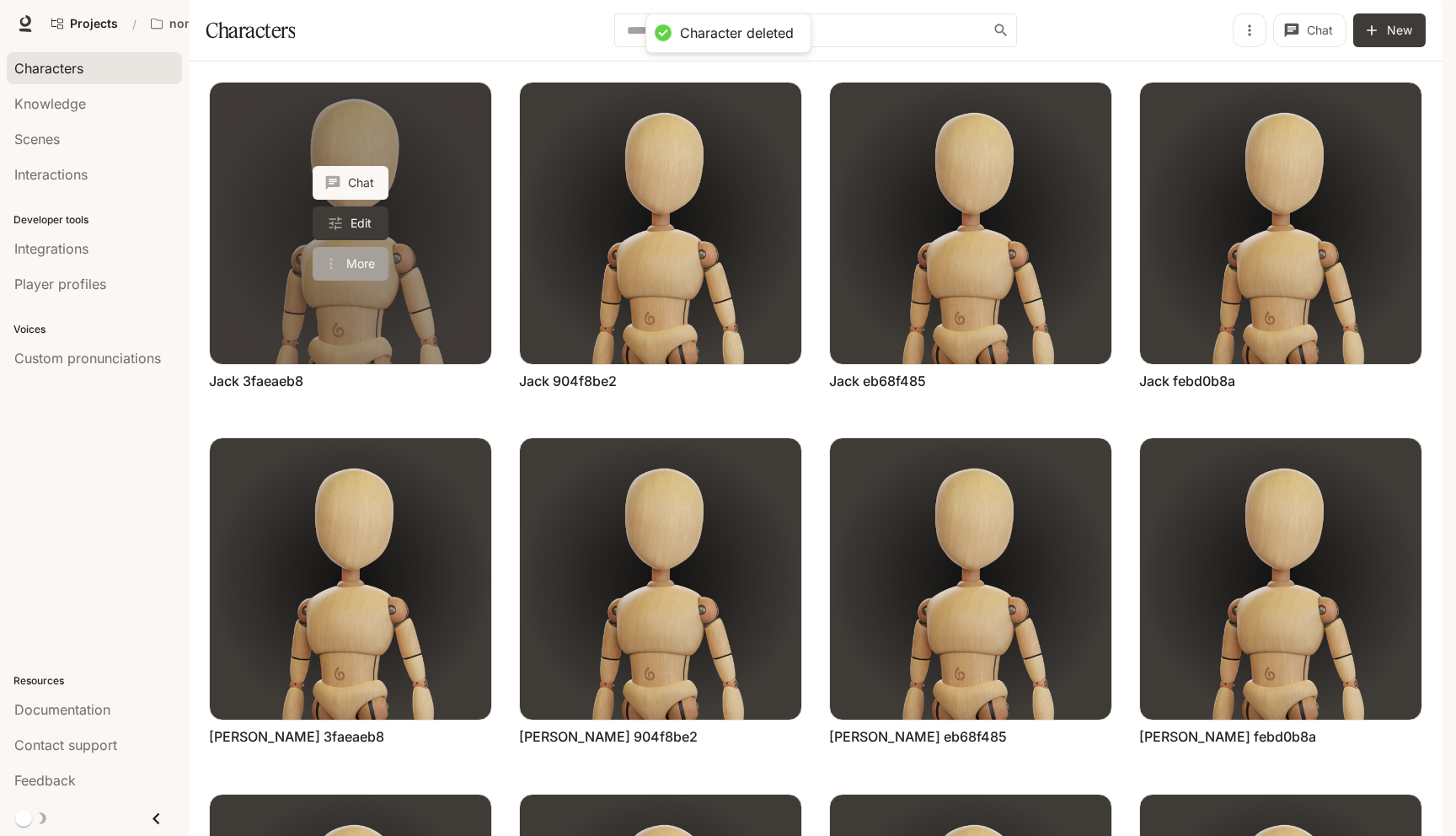
click at [371, 280] on button "More" at bounding box center [350, 264] width 76 height 34
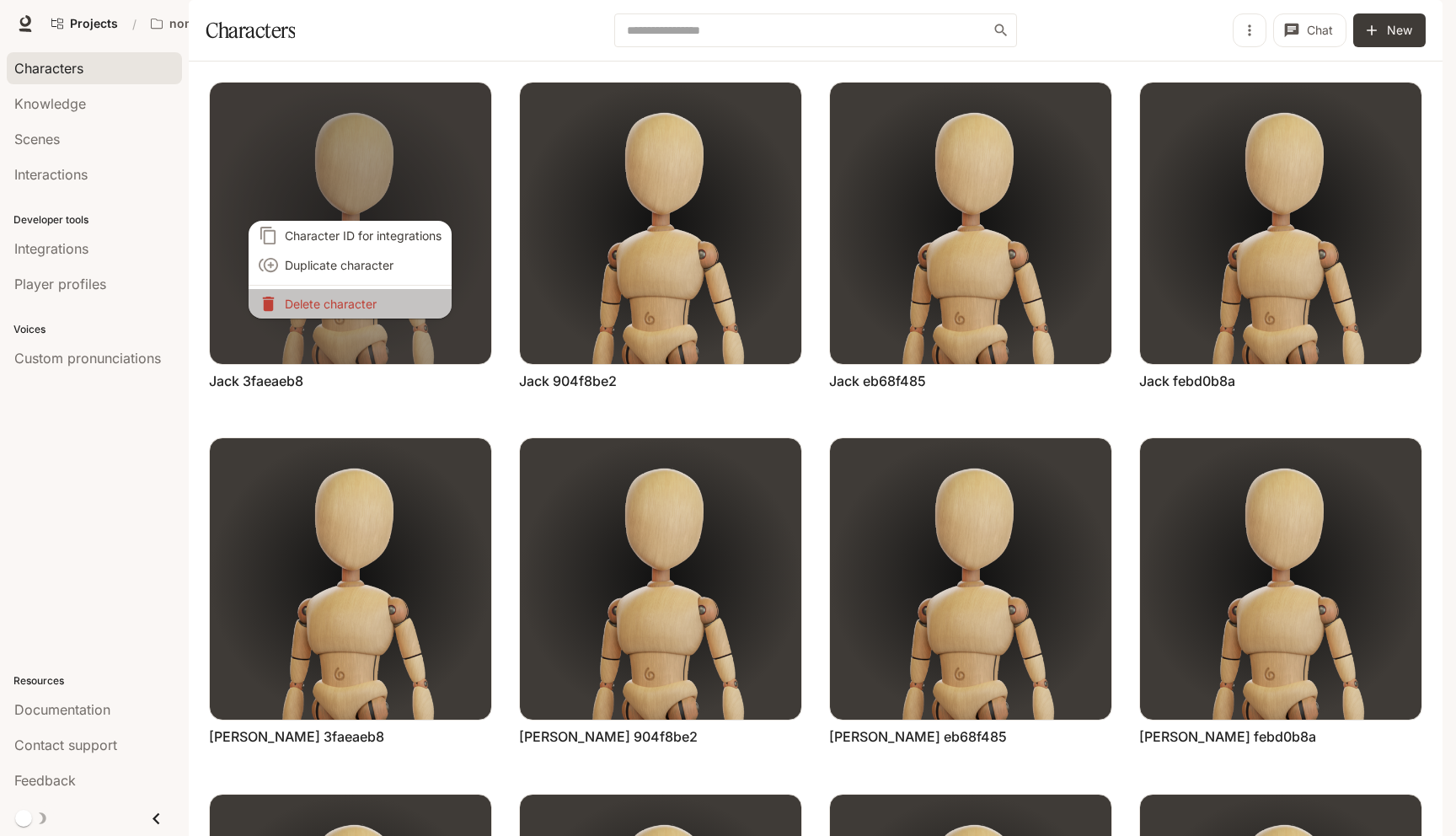
click at [392, 298] on p "Delete character" at bounding box center [363, 304] width 157 height 18
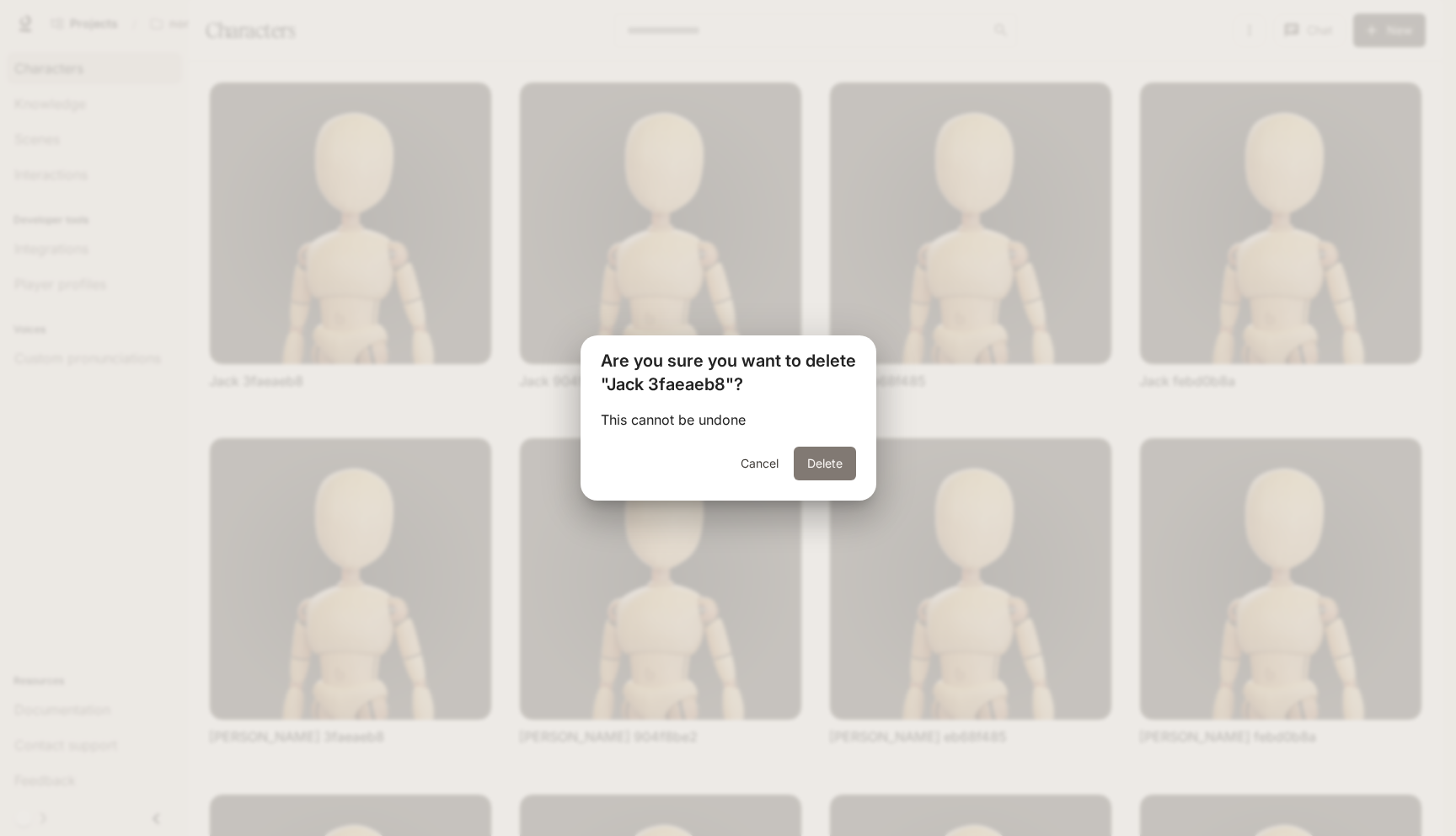
click at [805, 458] on button "Delete" at bounding box center [825, 464] width 62 height 34
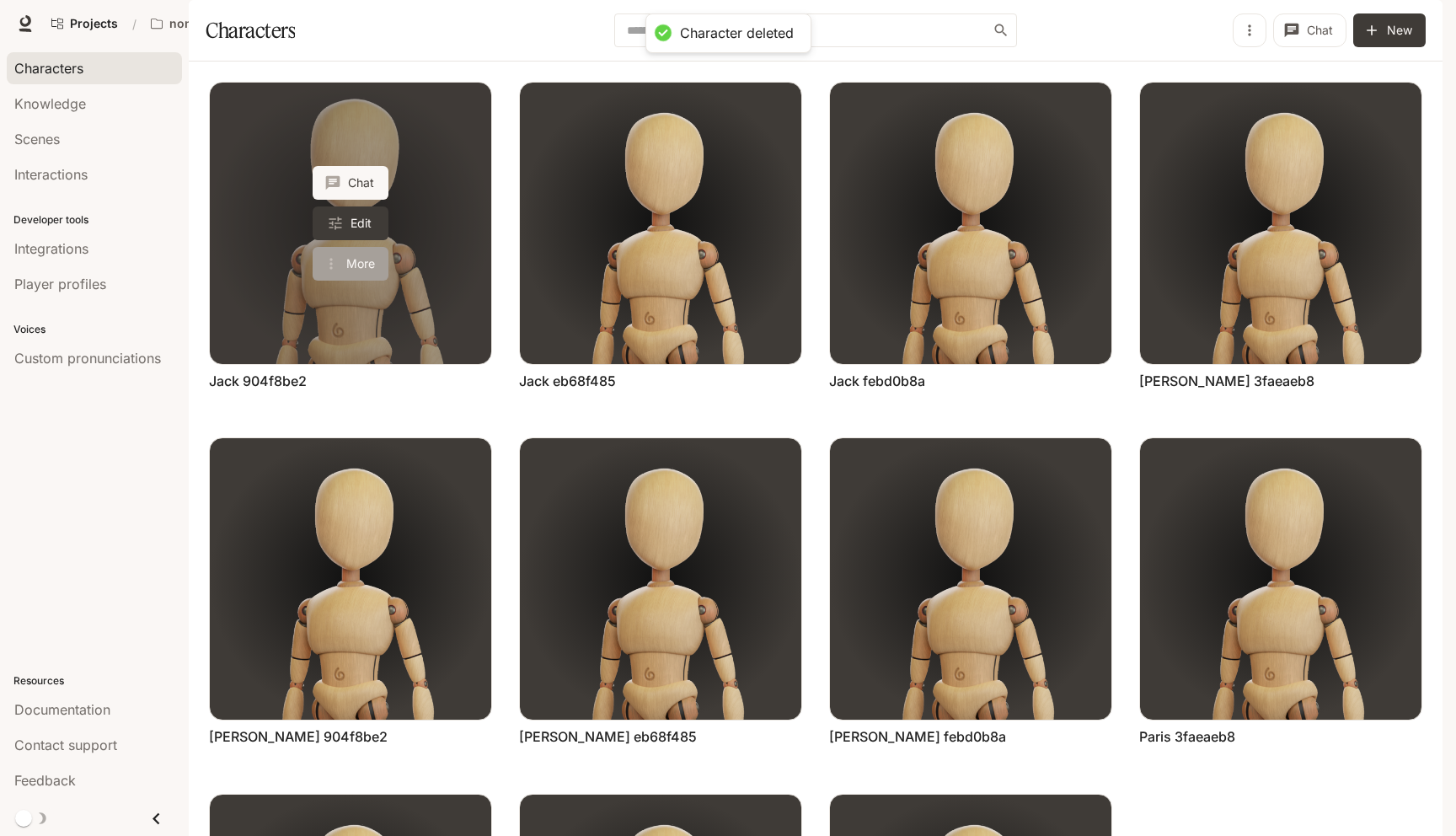
click at [362, 280] on button "More" at bounding box center [350, 264] width 76 height 34
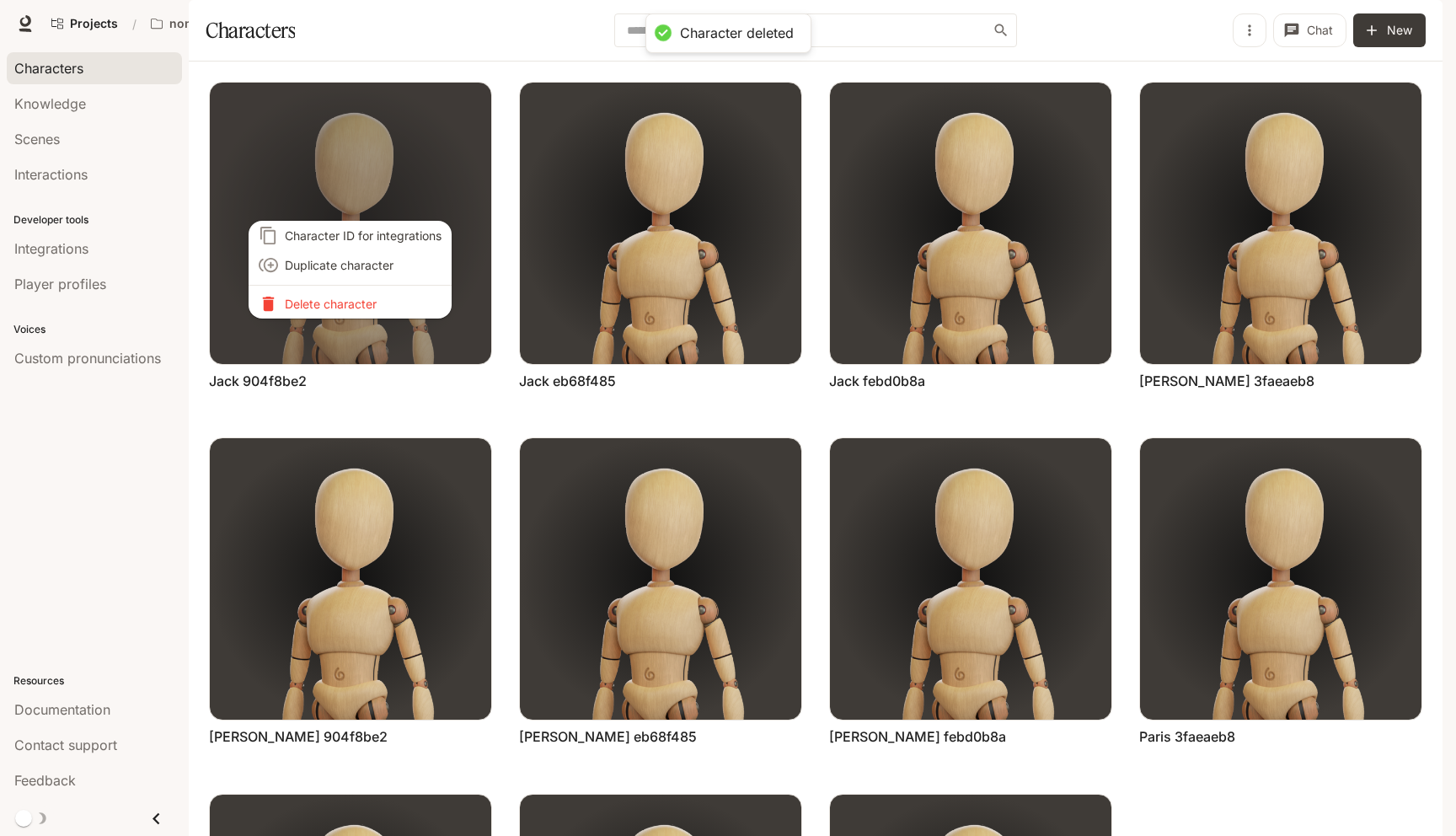
click at [361, 312] on li "Delete character" at bounding box center [350, 304] width 204 height 29
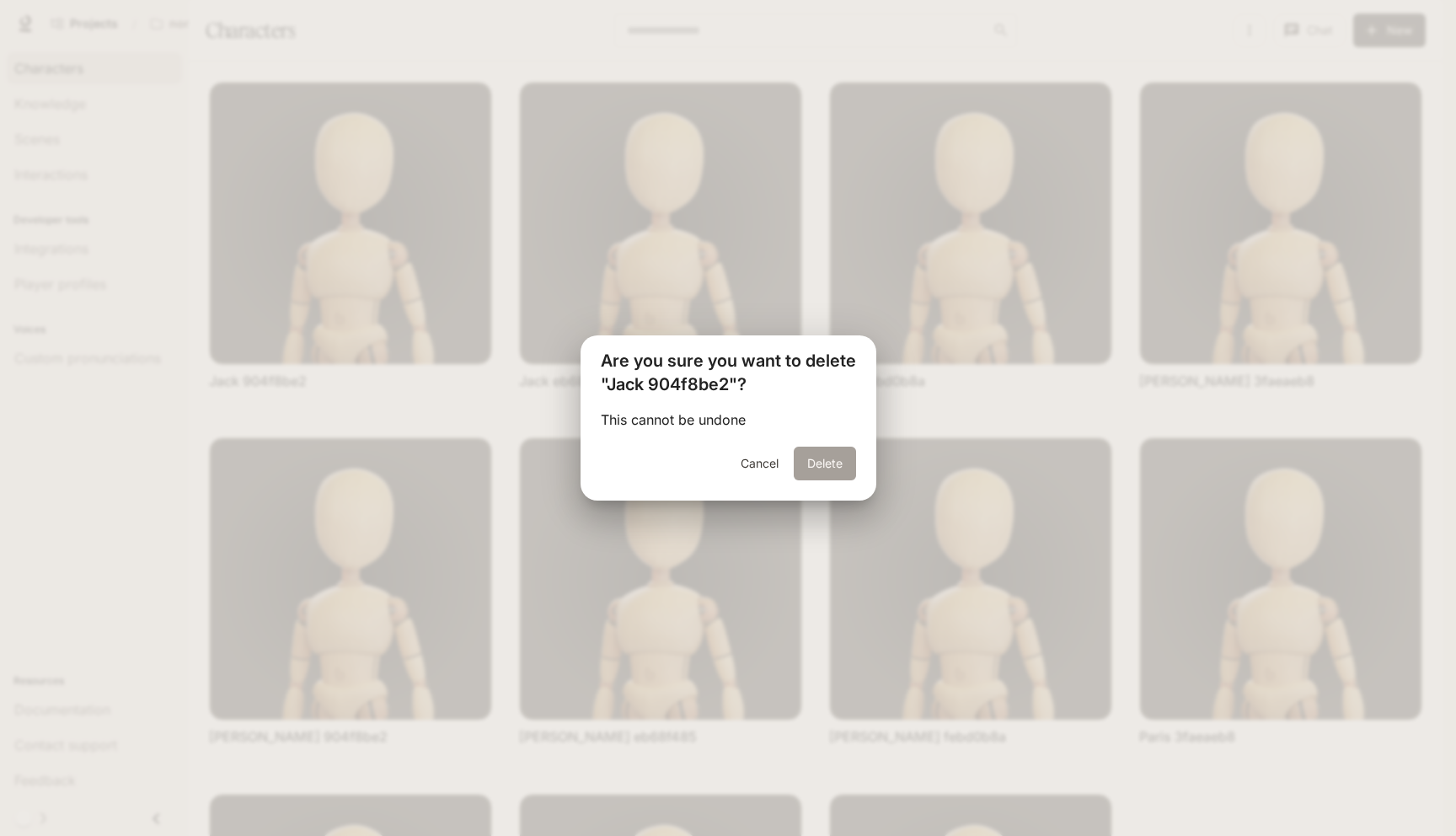
click at [822, 465] on button "Delete" at bounding box center [825, 464] width 62 height 34
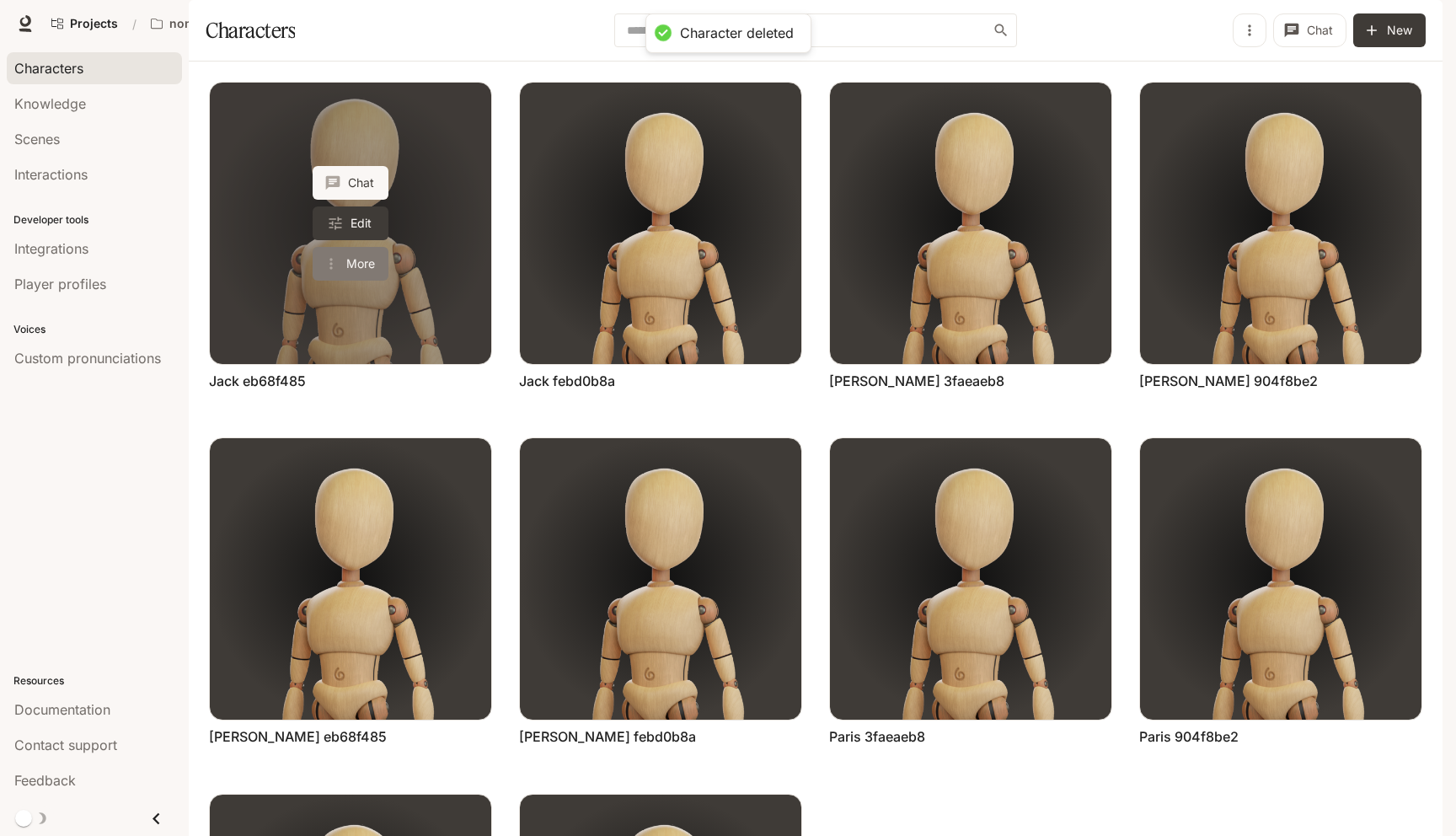
click at [354, 280] on button "More" at bounding box center [350, 264] width 76 height 34
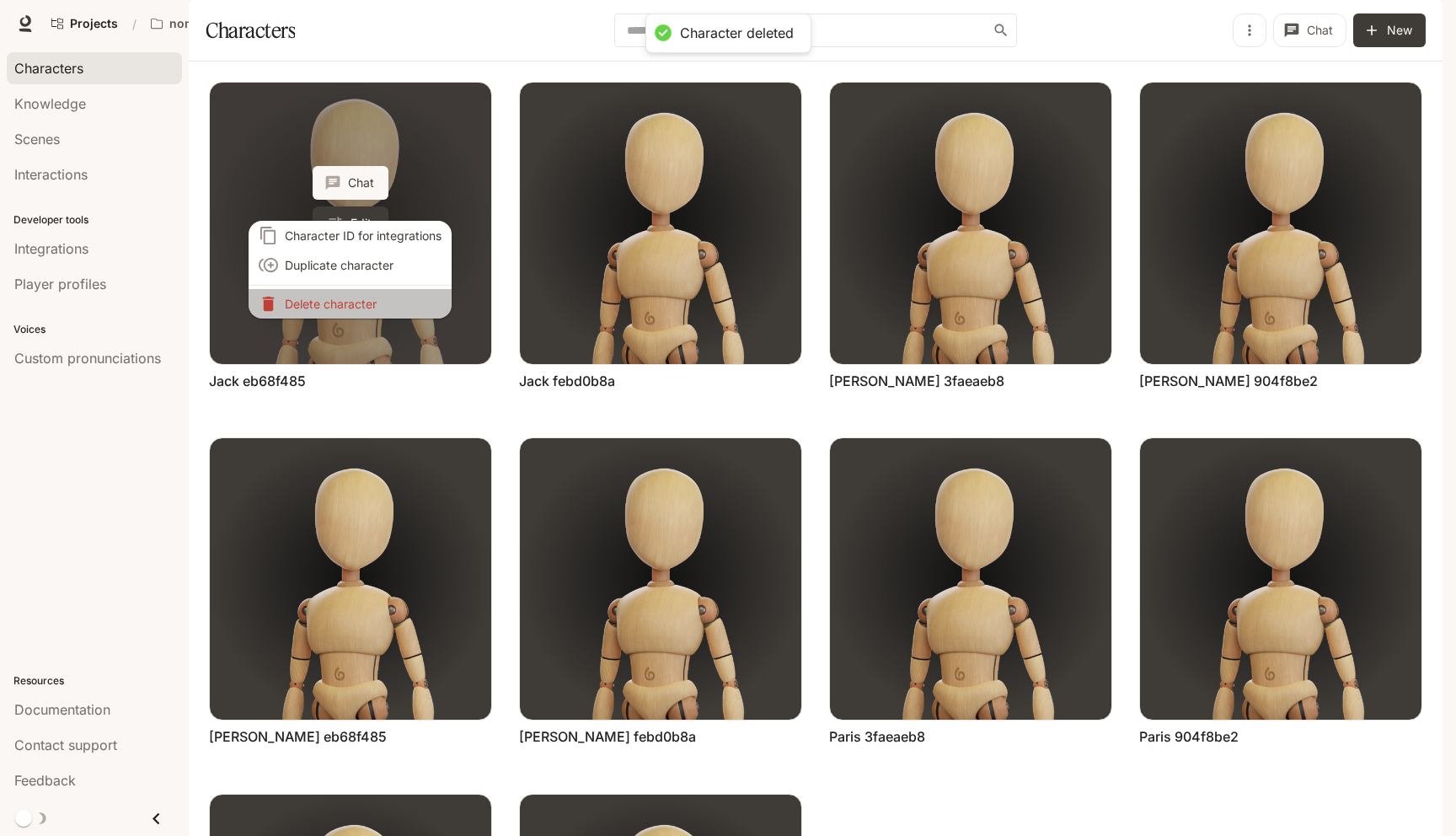
click at [354, 305] on p "Delete character" at bounding box center [363, 304] width 157 height 18
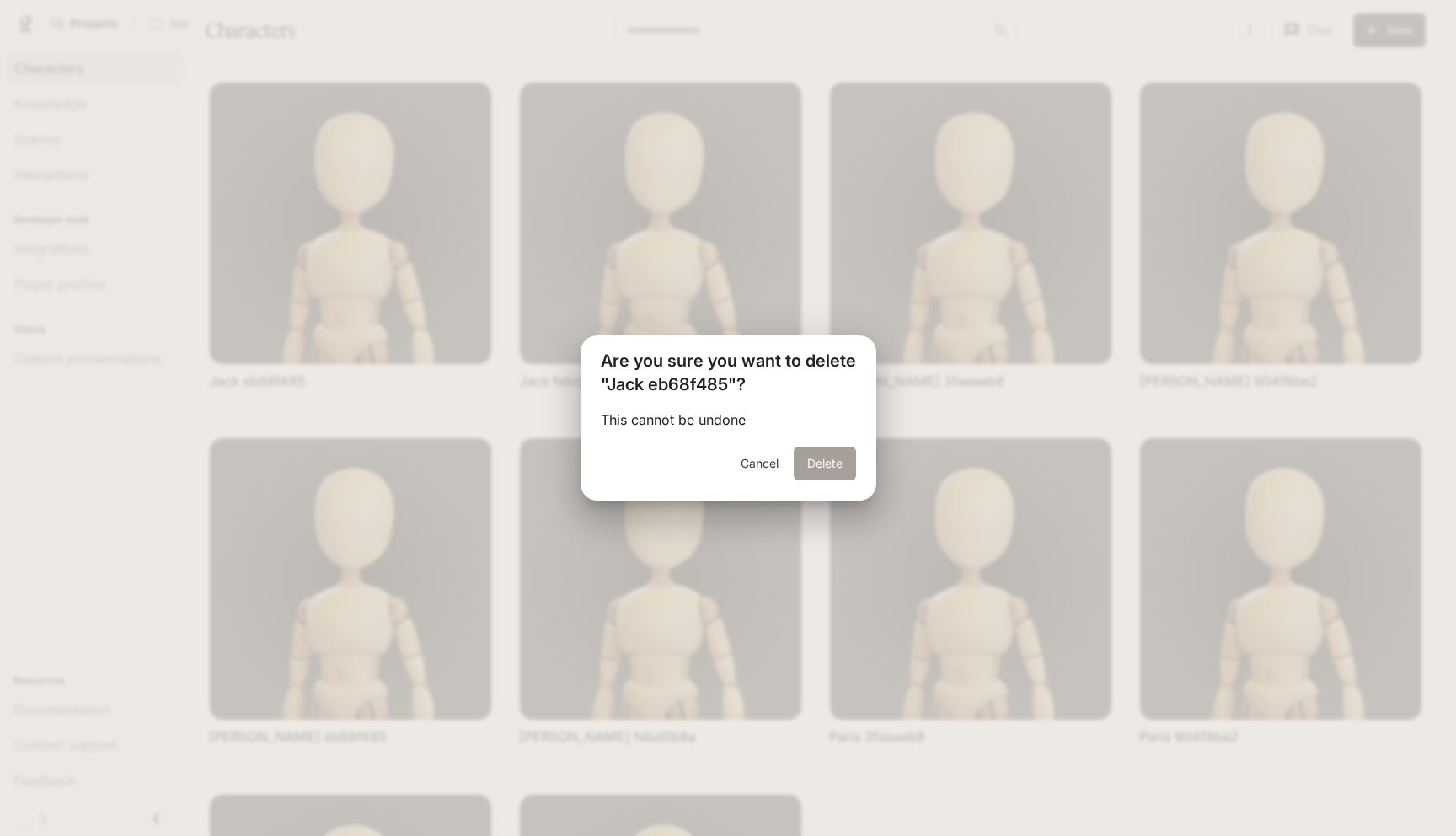
click at [841, 451] on button "Delete" at bounding box center [825, 464] width 62 height 34
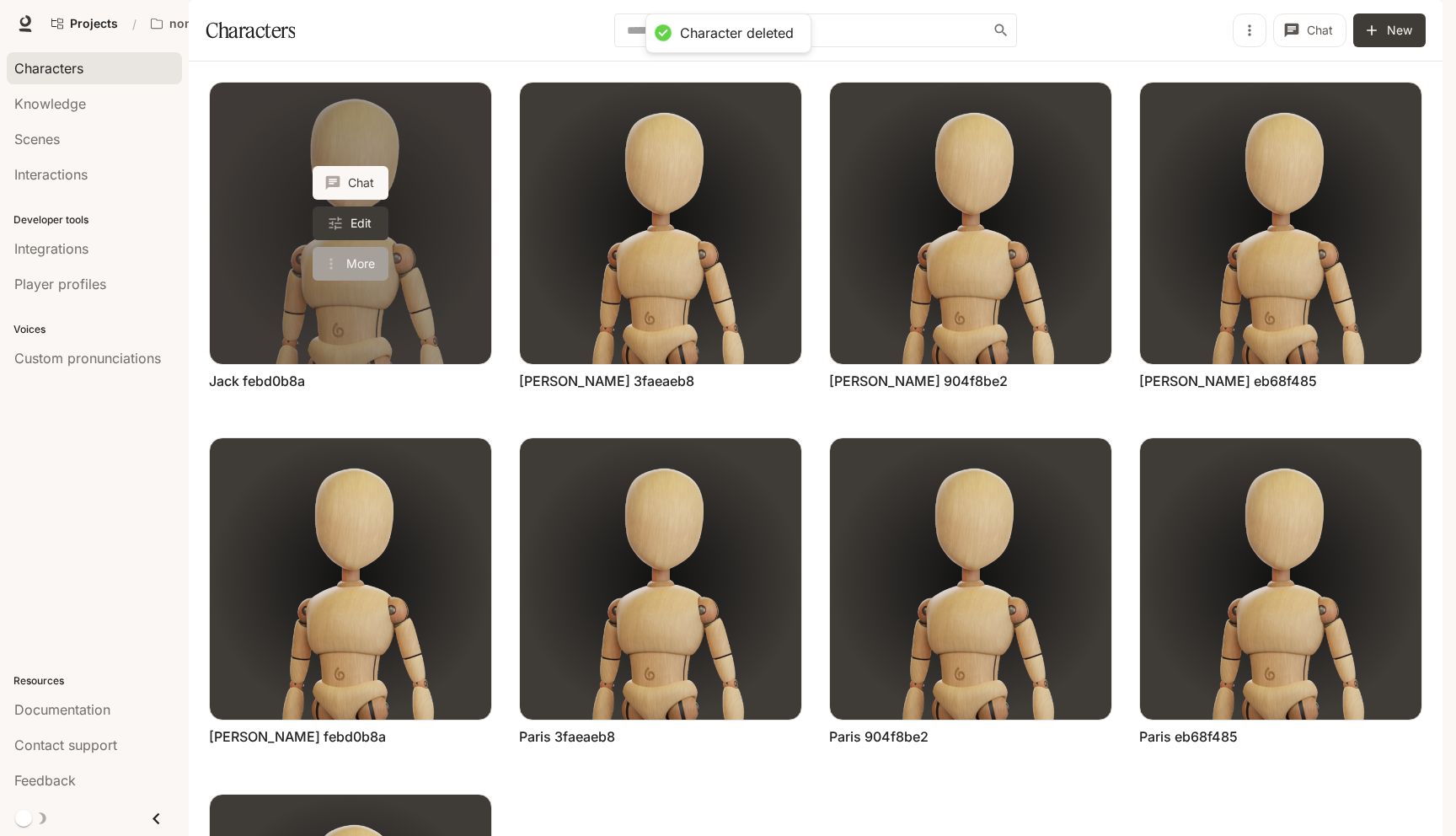
click at [346, 280] on button "More" at bounding box center [350, 264] width 76 height 34
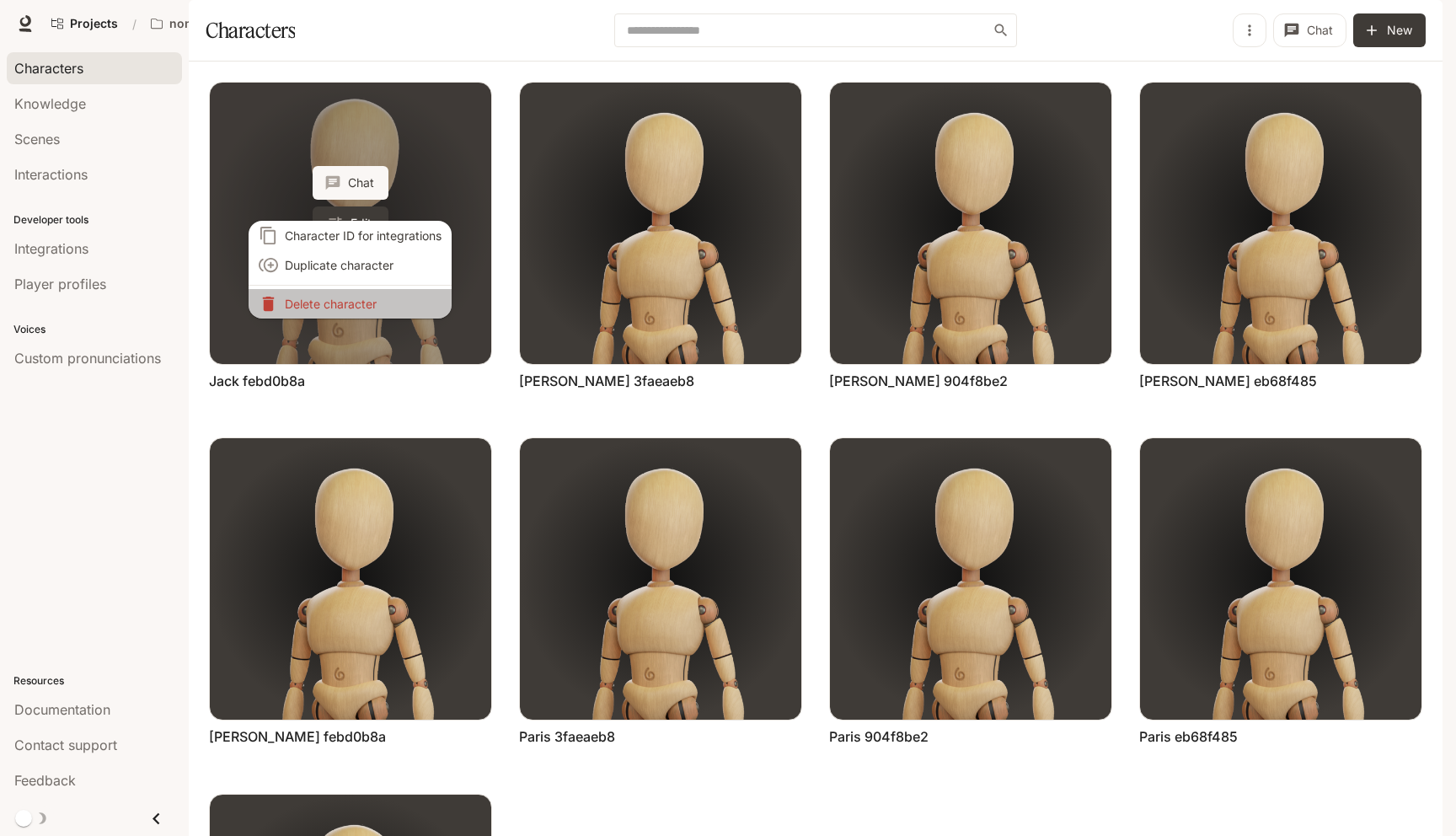
click at [346, 305] on p "Delete character" at bounding box center [363, 304] width 157 height 18
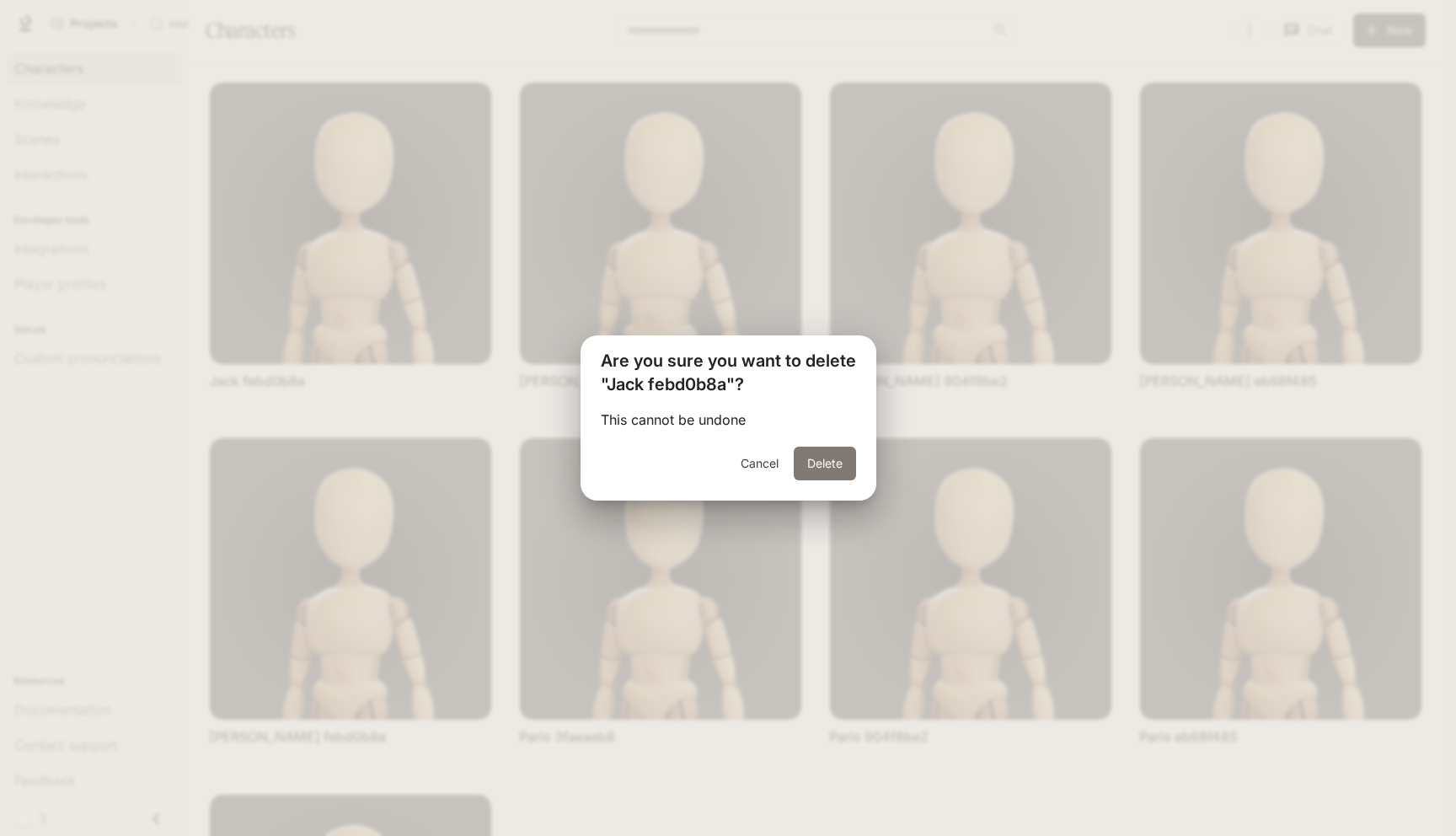
click at [828, 460] on button "Delete" at bounding box center [825, 464] width 62 height 34
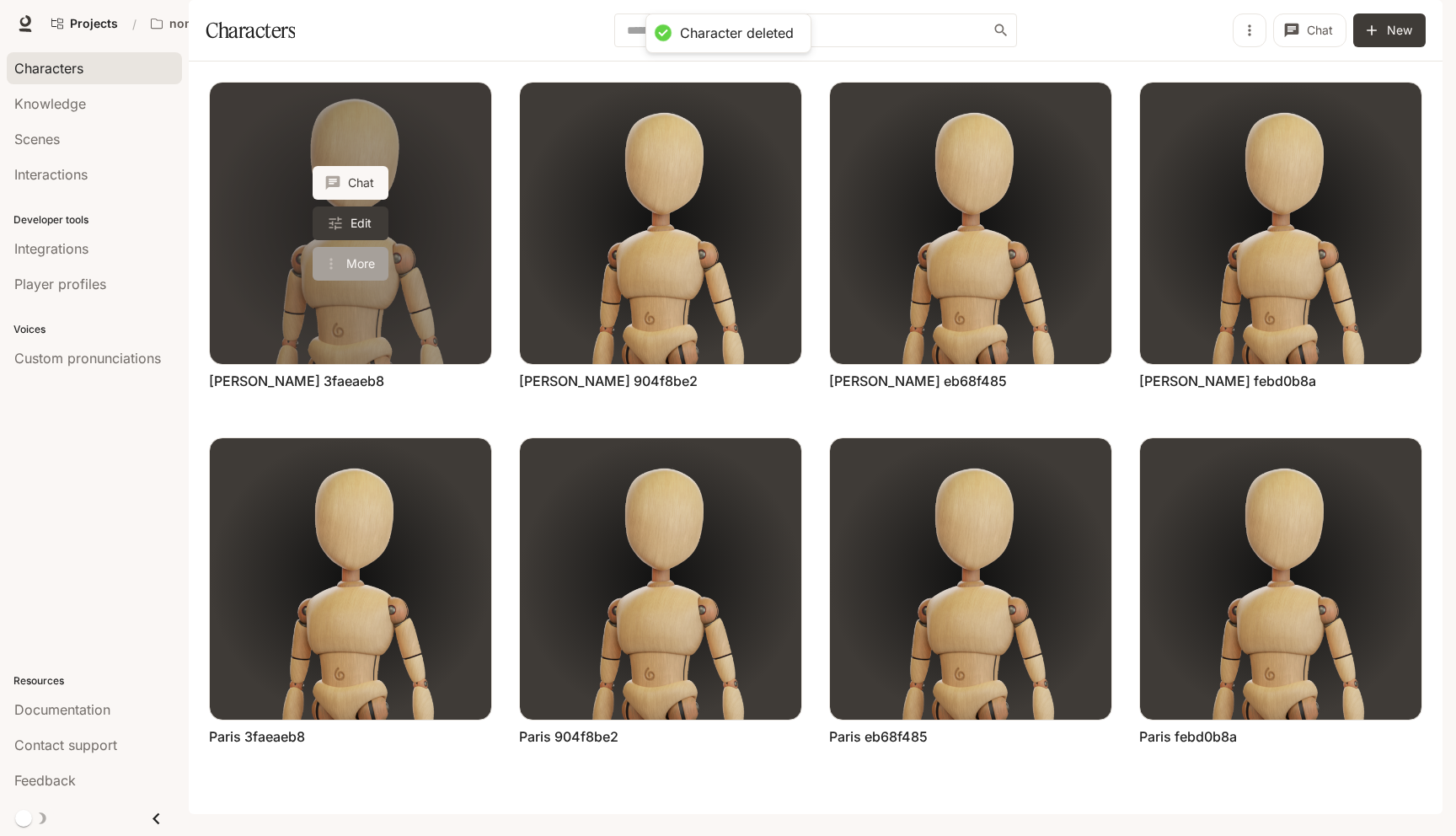
click at [354, 280] on button "More" at bounding box center [350, 264] width 76 height 34
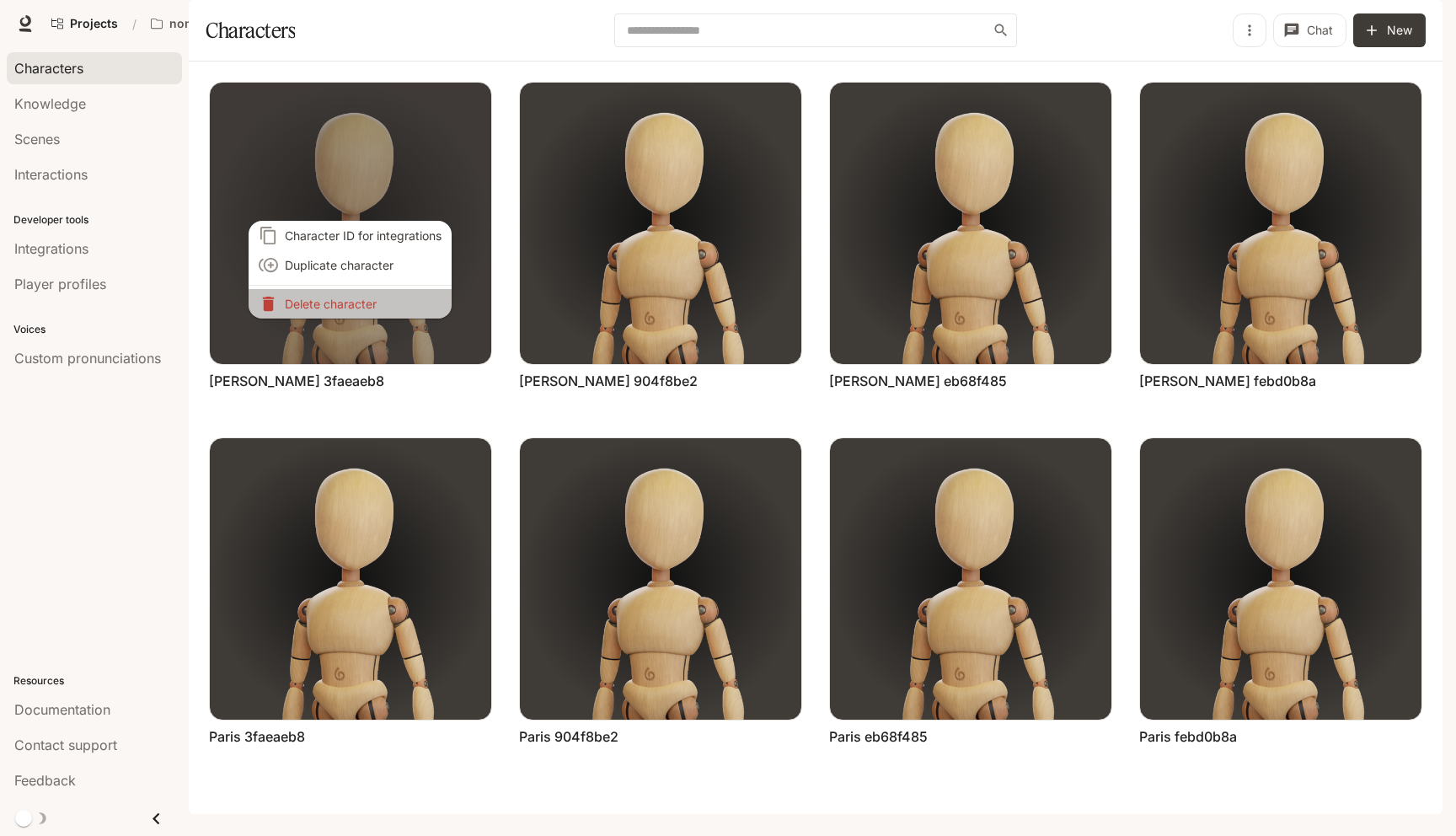
click at [358, 307] on p "Delete character" at bounding box center [363, 304] width 157 height 18
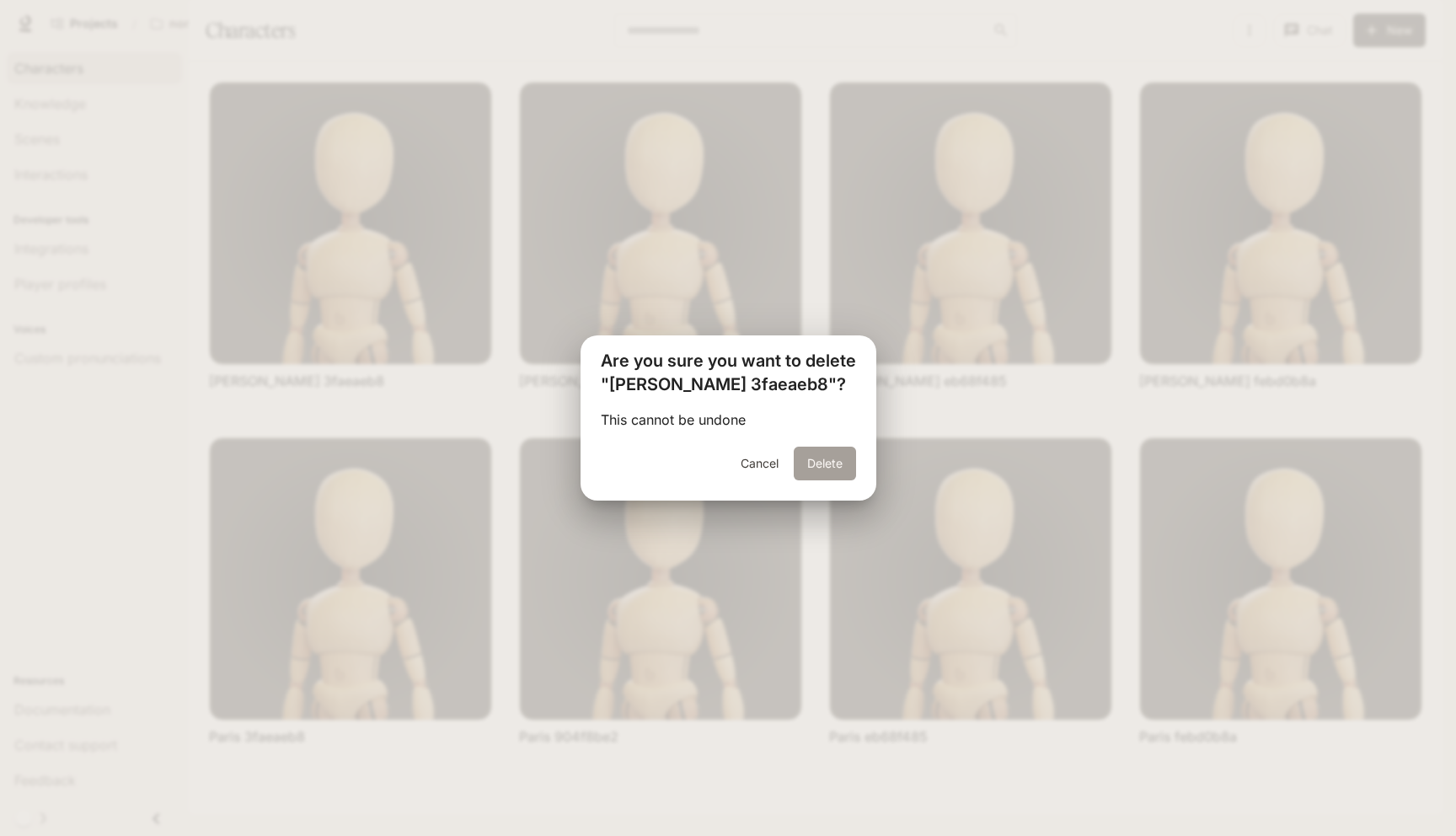
click at [827, 456] on button "Delete" at bounding box center [825, 464] width 62 height 34
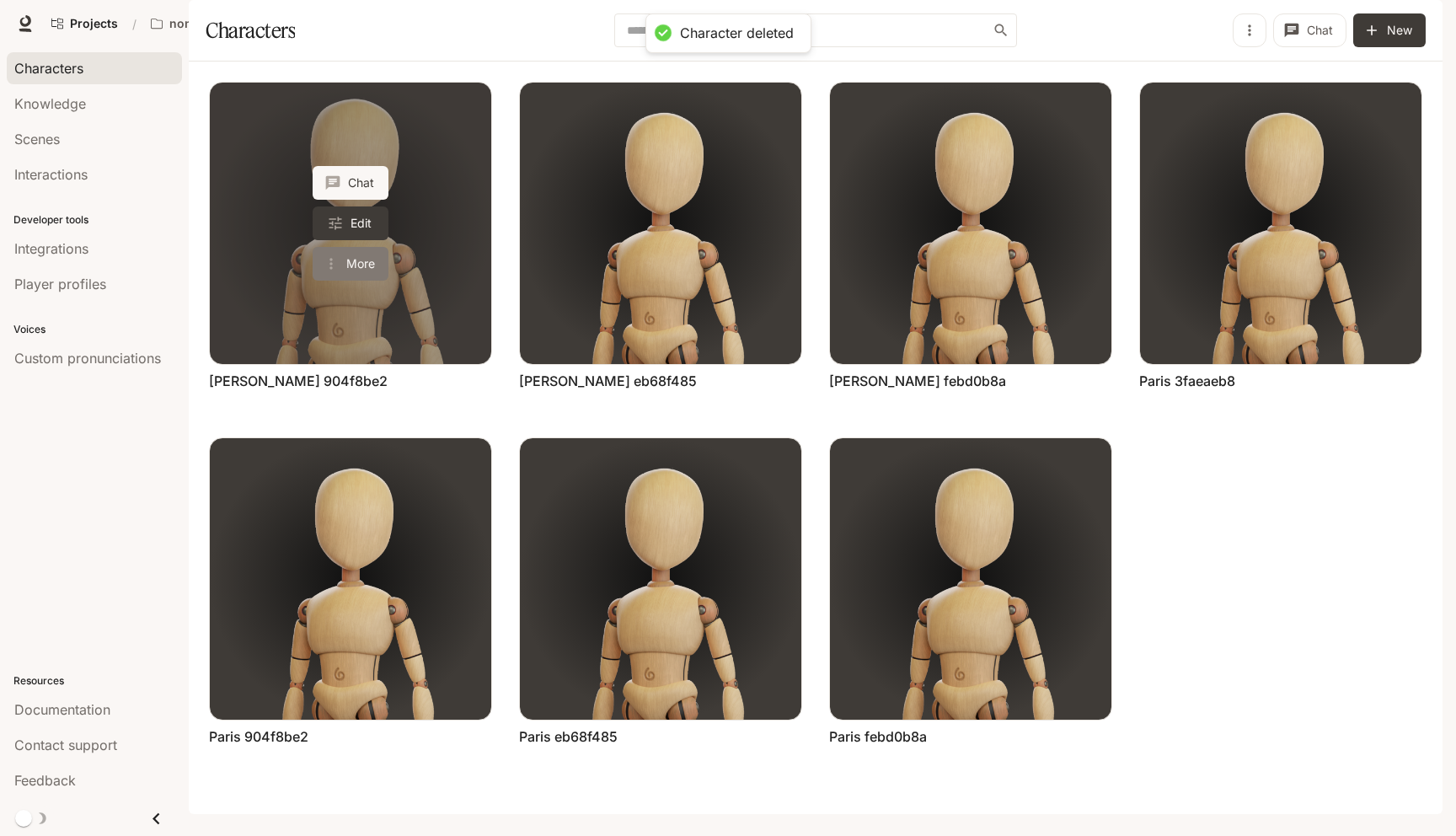
click at [345, 280] on button "More" at bounding box center [350, 264] width 76 height 34
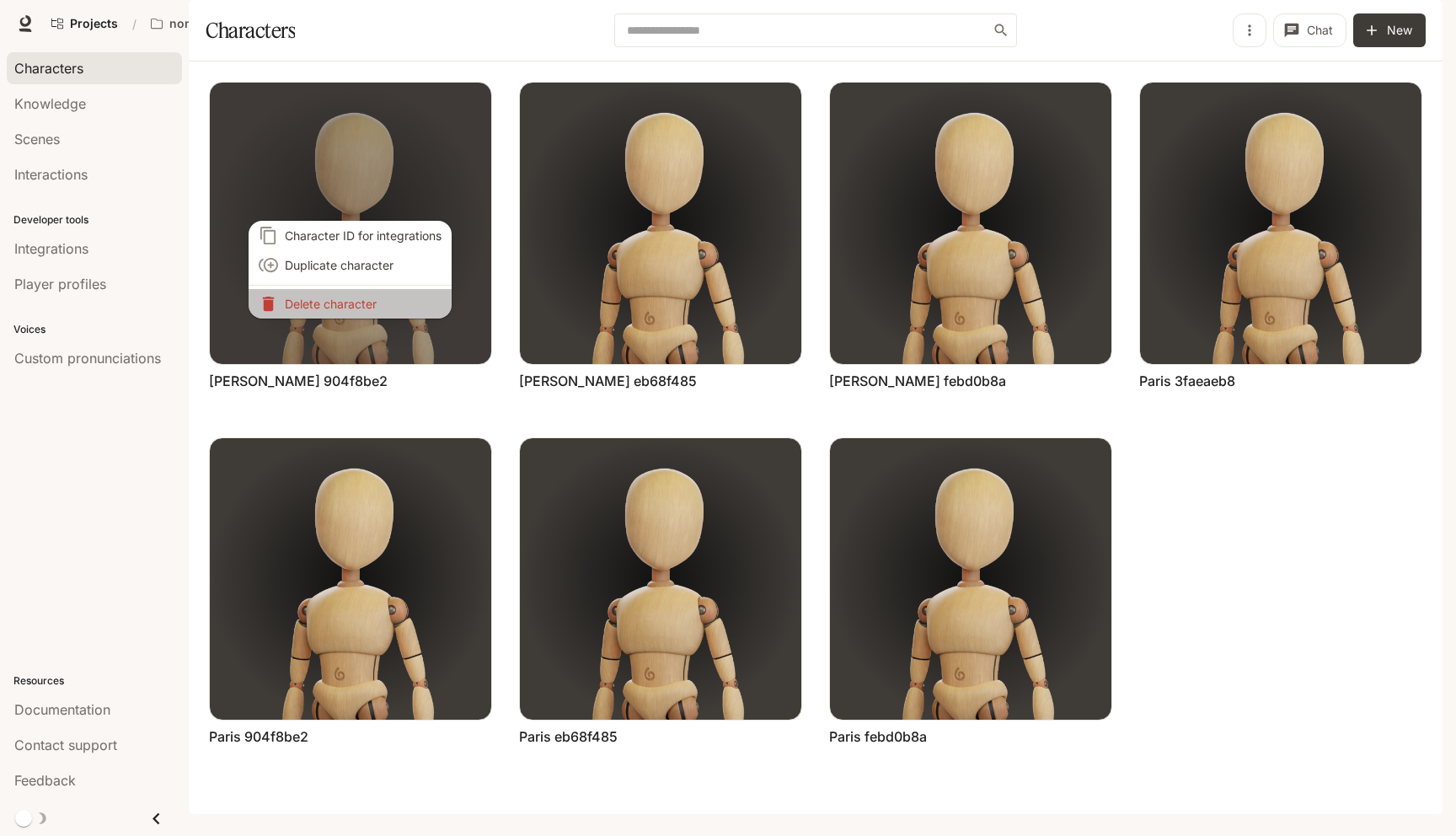
click at [345, 304] on p "Delete character" at bounding box center [363, 304] width 157 height 18
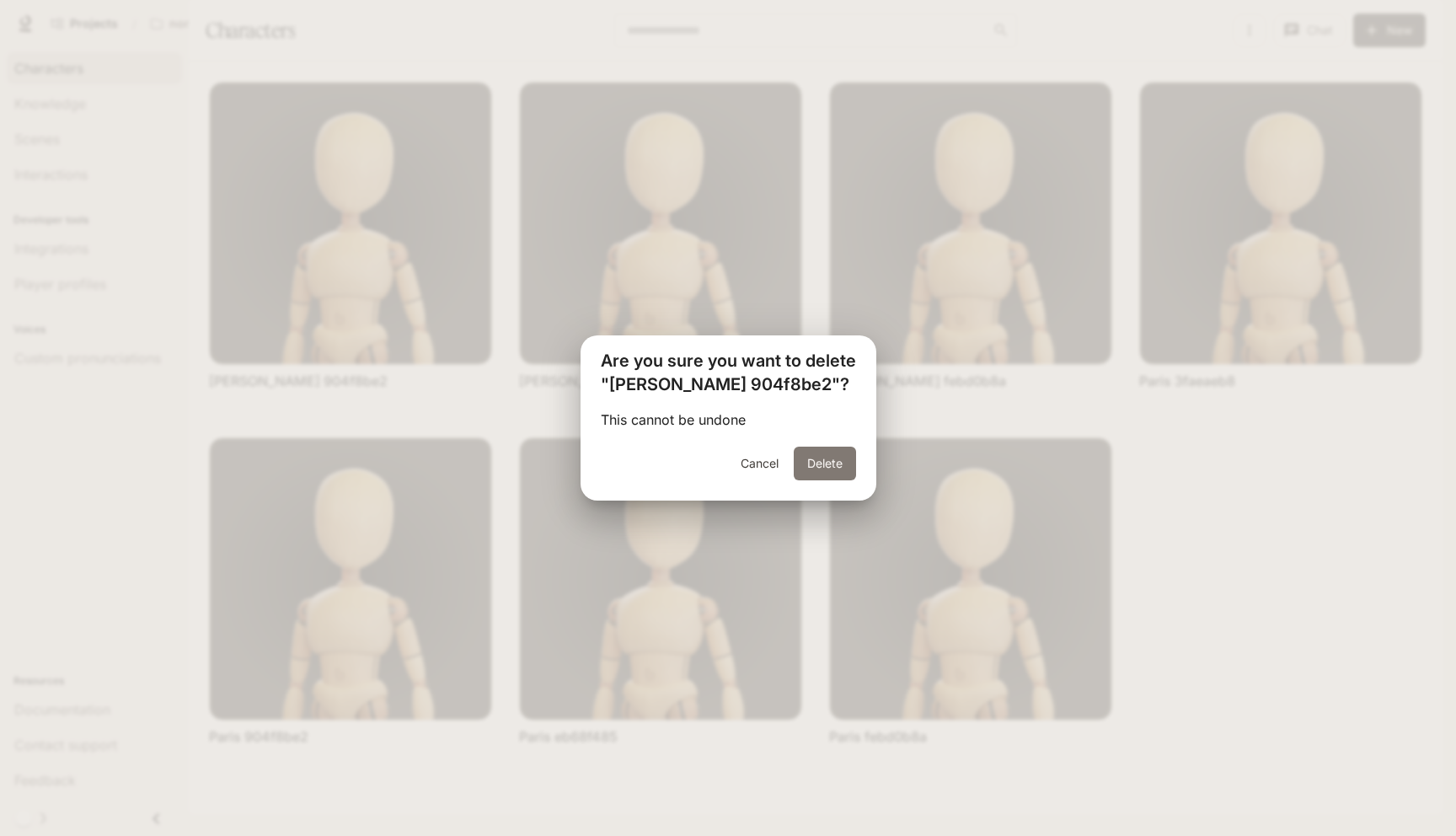
click at [820, 461] on button "Delete" at bounding box center [825, 464] width 62 height 34
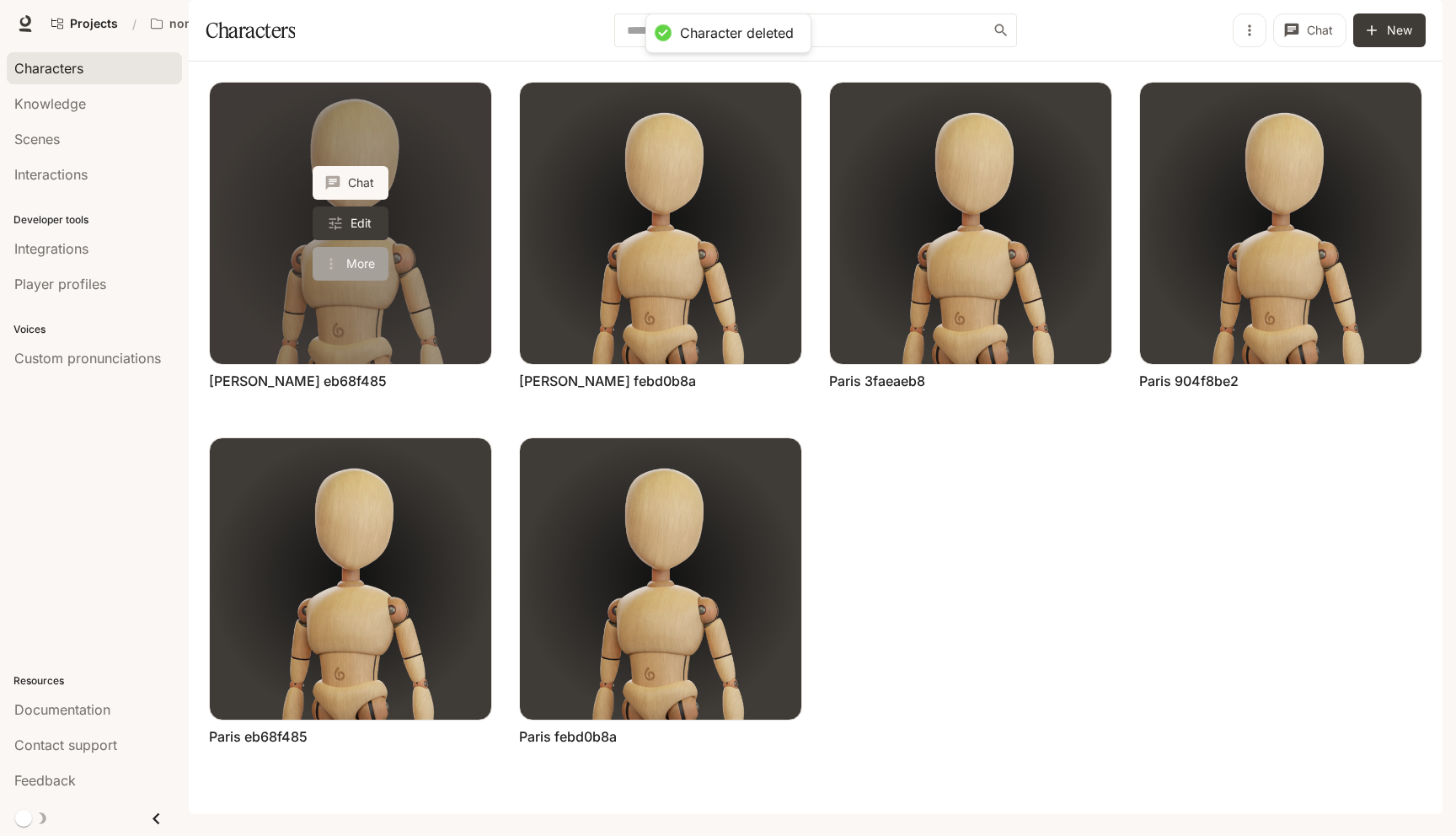
click at [375, 280] on button "More" at bounding box center [350, 264] width 76 height 34
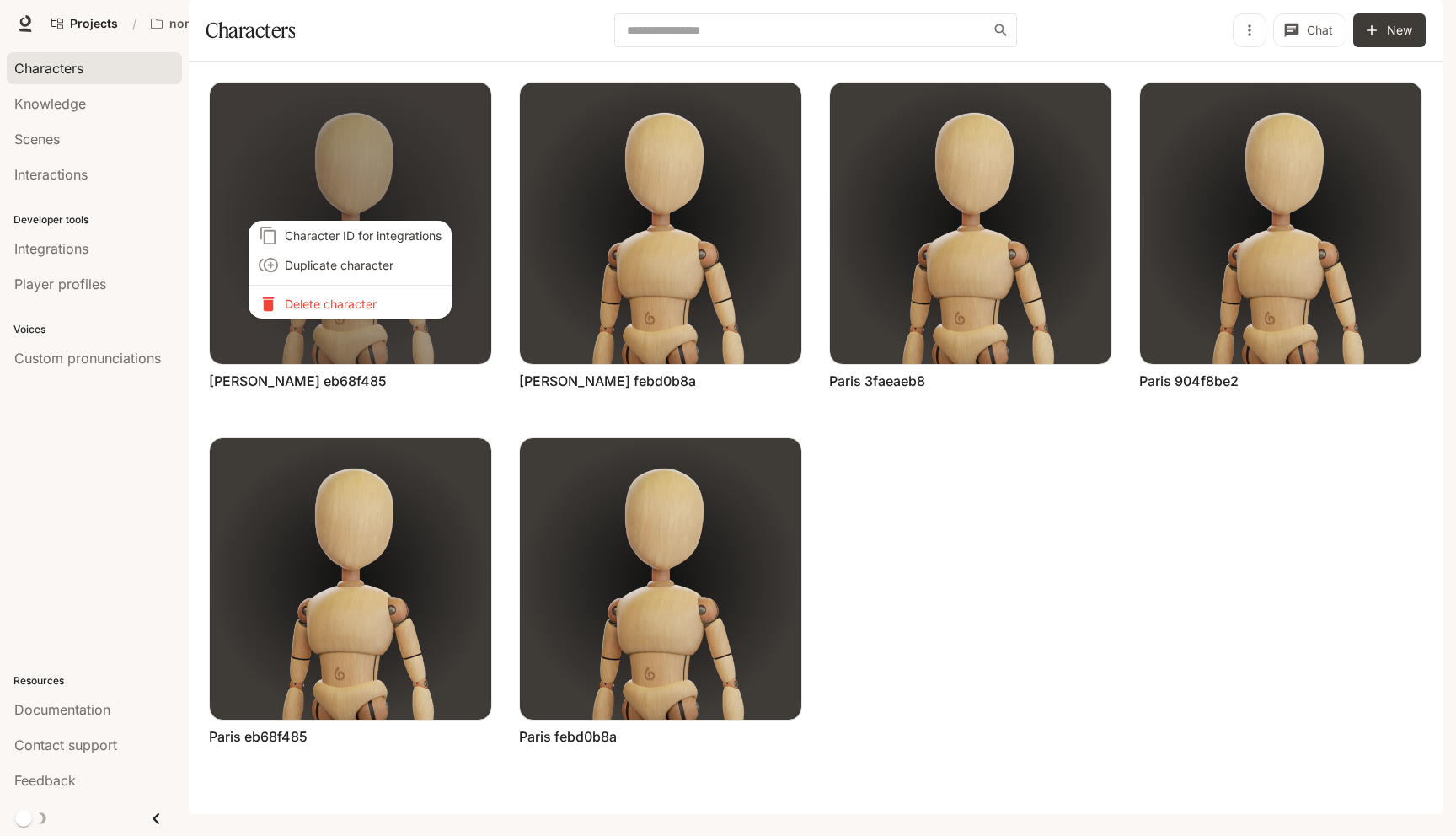
click at [376, 307] on p "Delete character" at bounding box center [363, 304] width 157 height 18
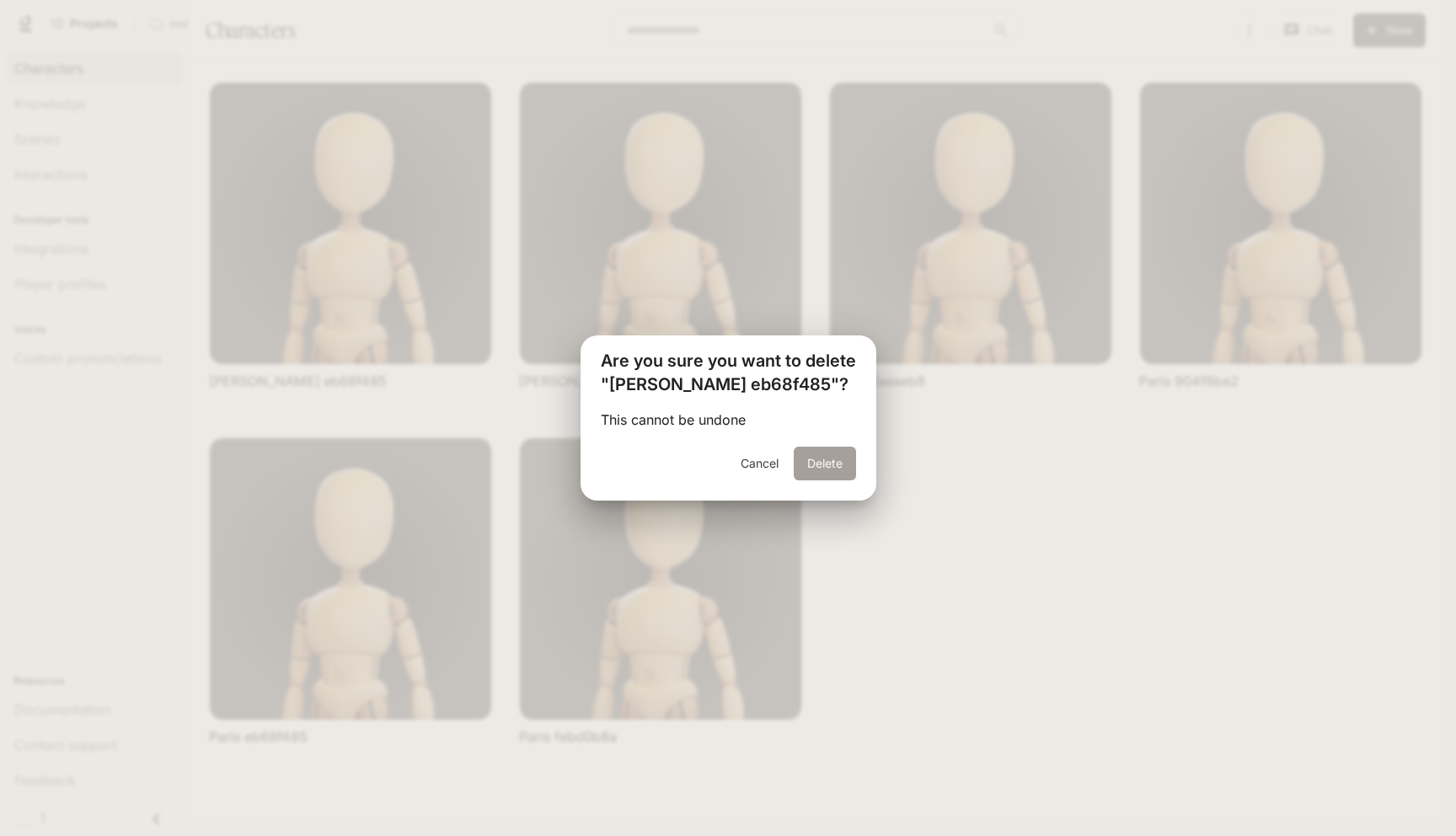
click at [816, 455] on button "Delete" at bounding box center [825, 464] width 62 height 34
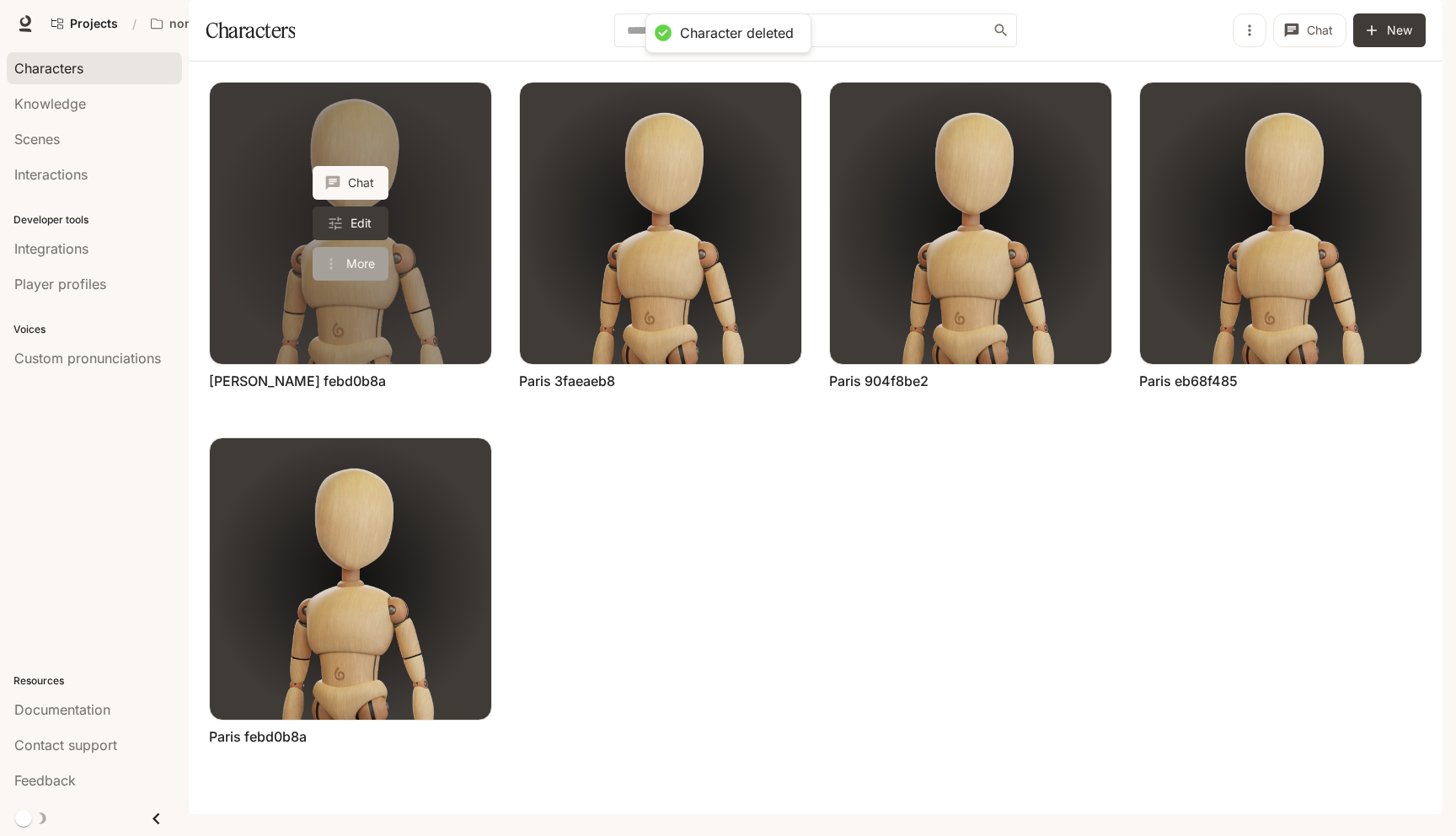
click at [337, 272] on icon "More actions" at bounding box center [331, 263] width 17 height 17
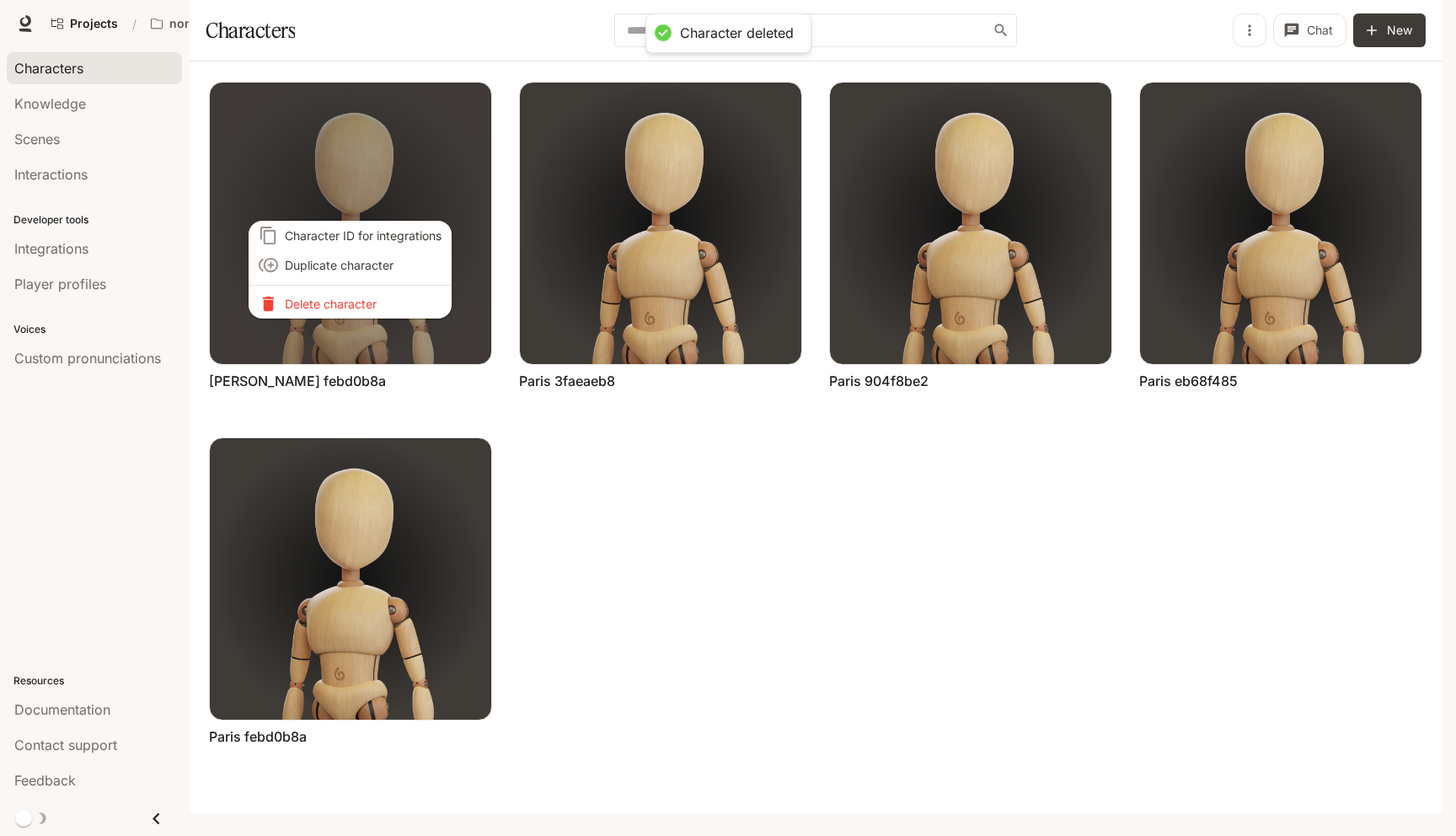
click at [338, 308] on p "Delete character" at bounding box center [363, 304] width 157 height 18
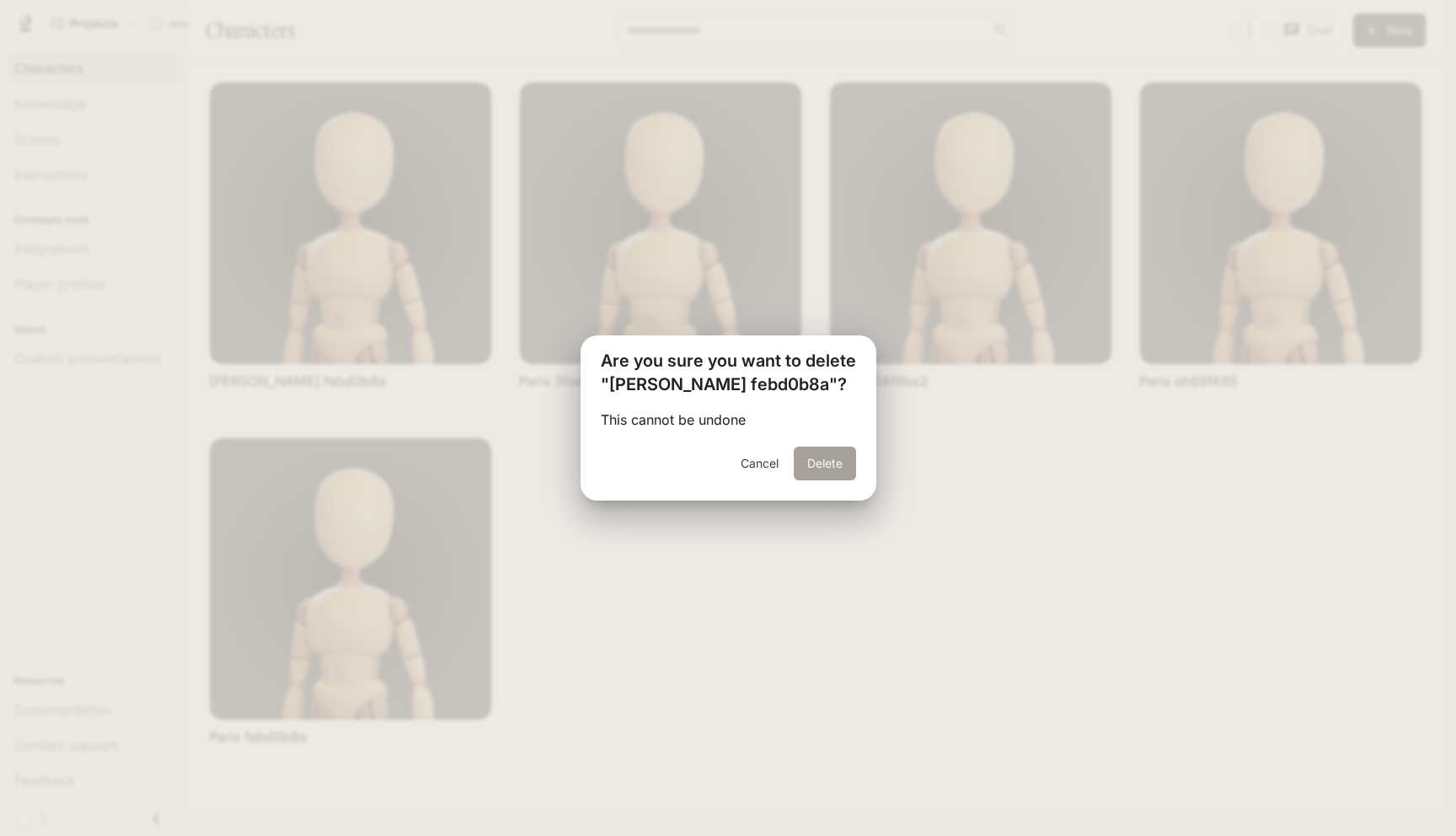
click at [843, 472] on button "Delete" at bounding box center [825, 464] width 62 height 34
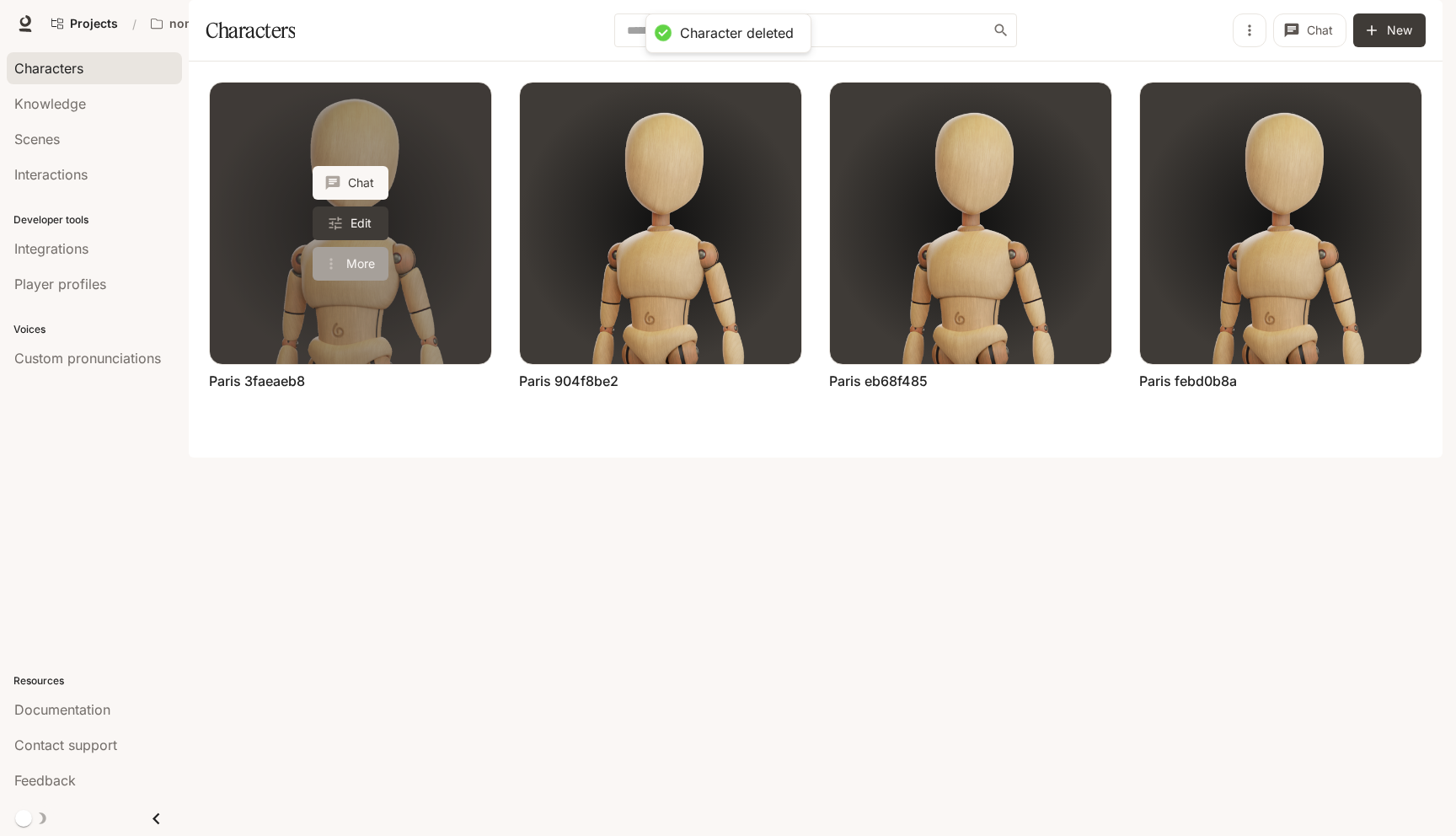
click at [332, 280] on button "More" at bounding box center [350, 264] width 76 height 34
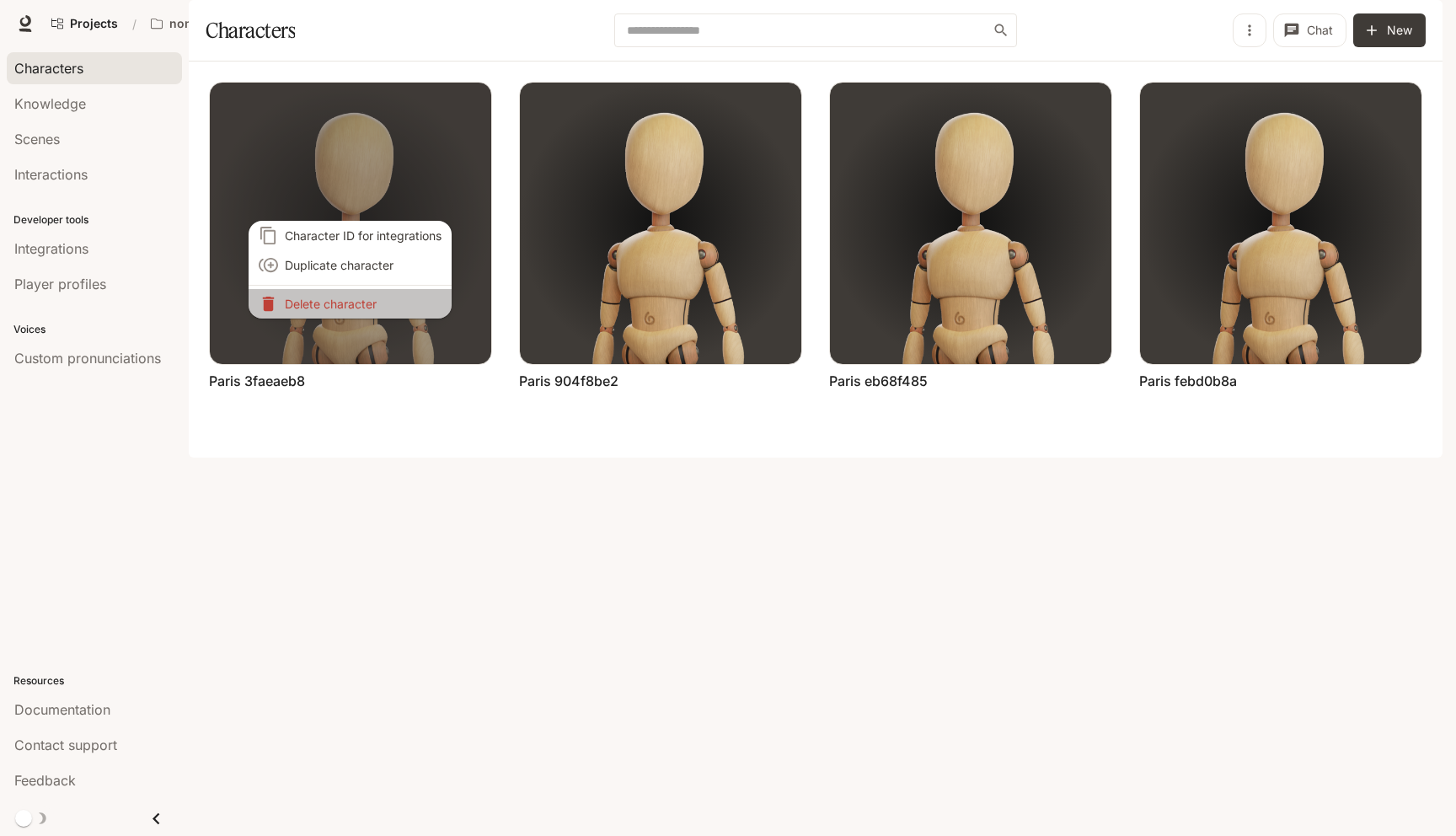
click at [326, 303] on p "Delete character" at bounding box center [363, 304] width 157 height 18
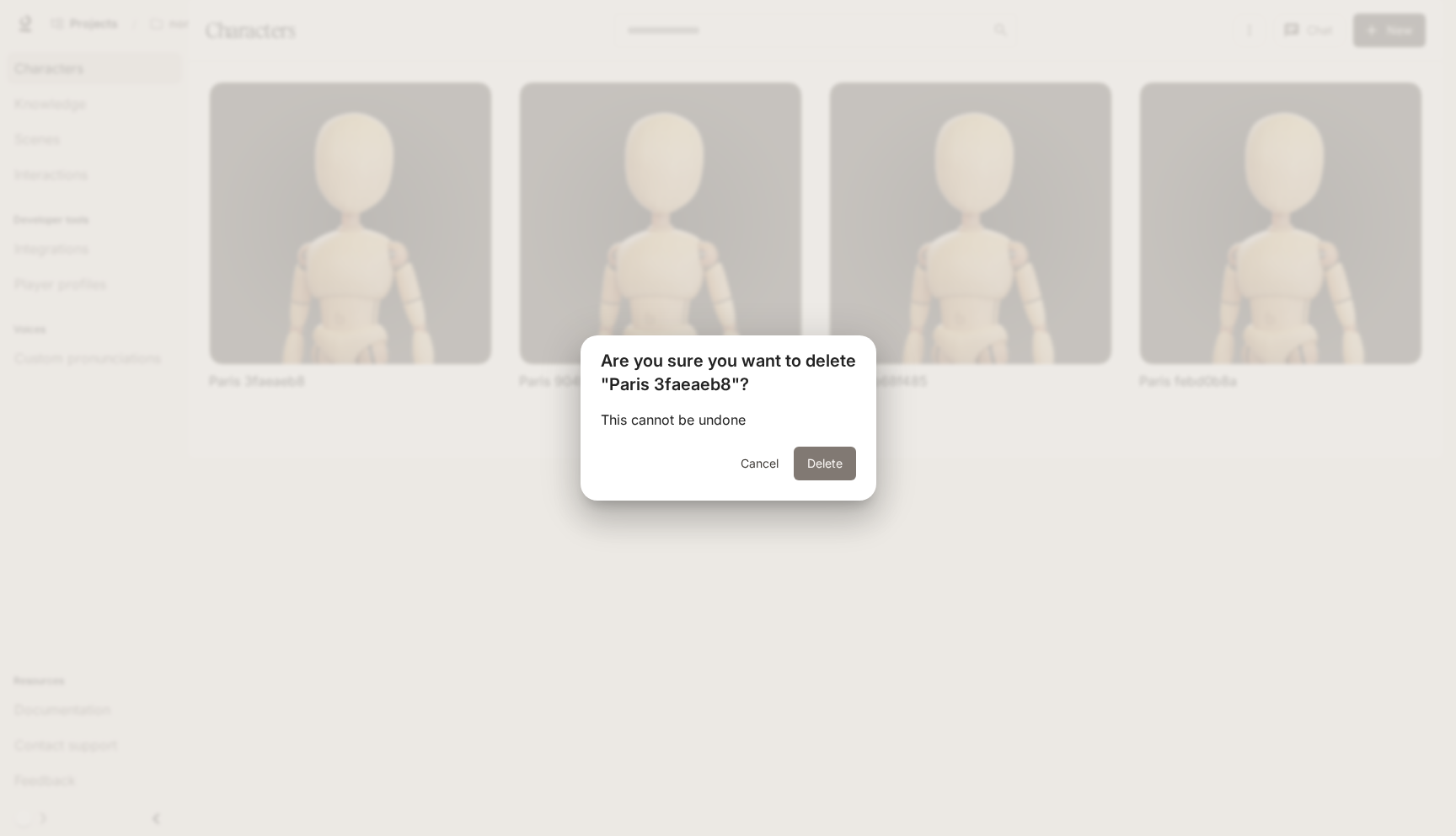
click at [828, 473] on button "Delete" at bounding box center [825, 464] width 62 height 34
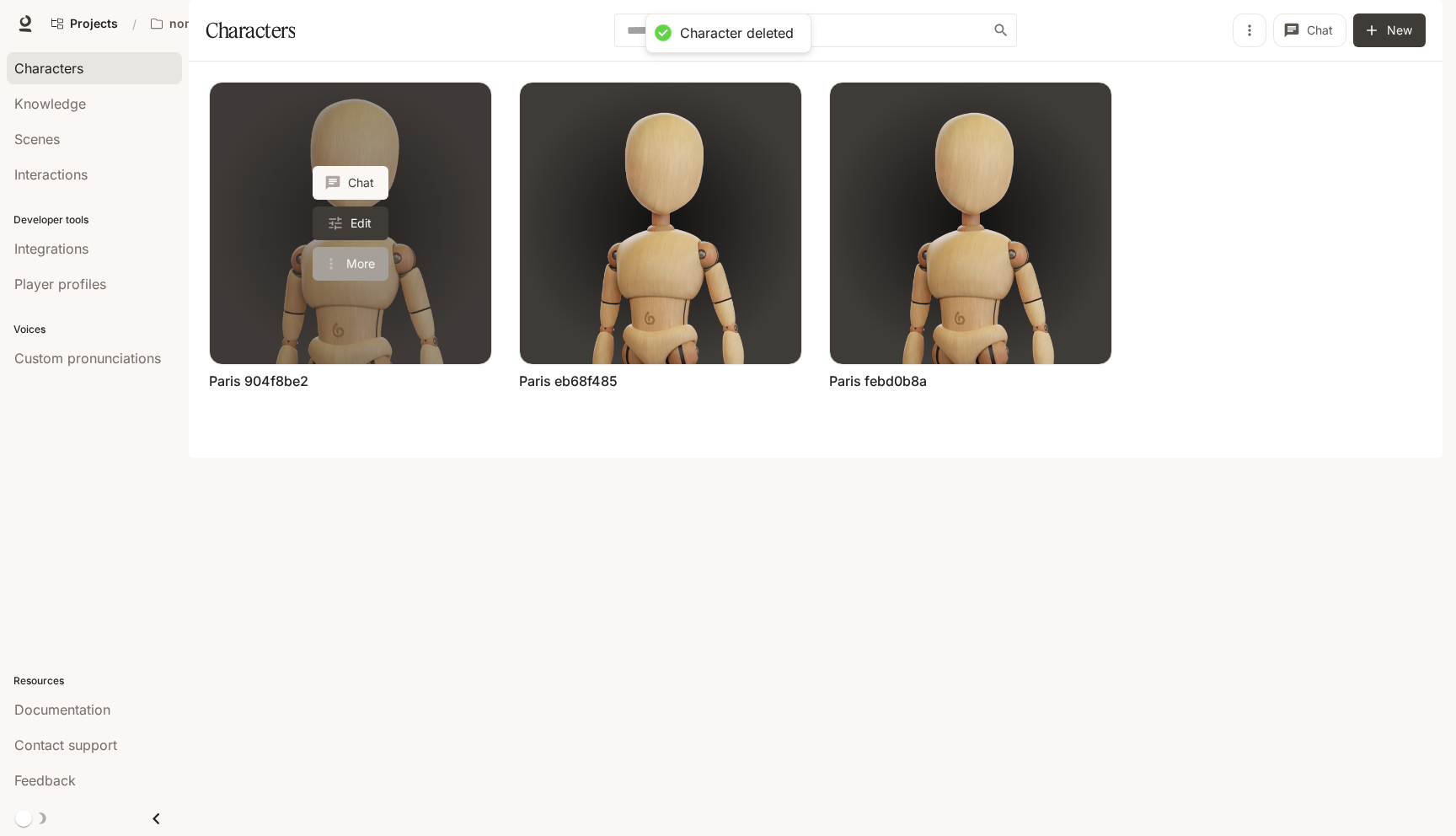
click at [341, 280] on button "More" at bounding box center [350, 264] width 76 height 34
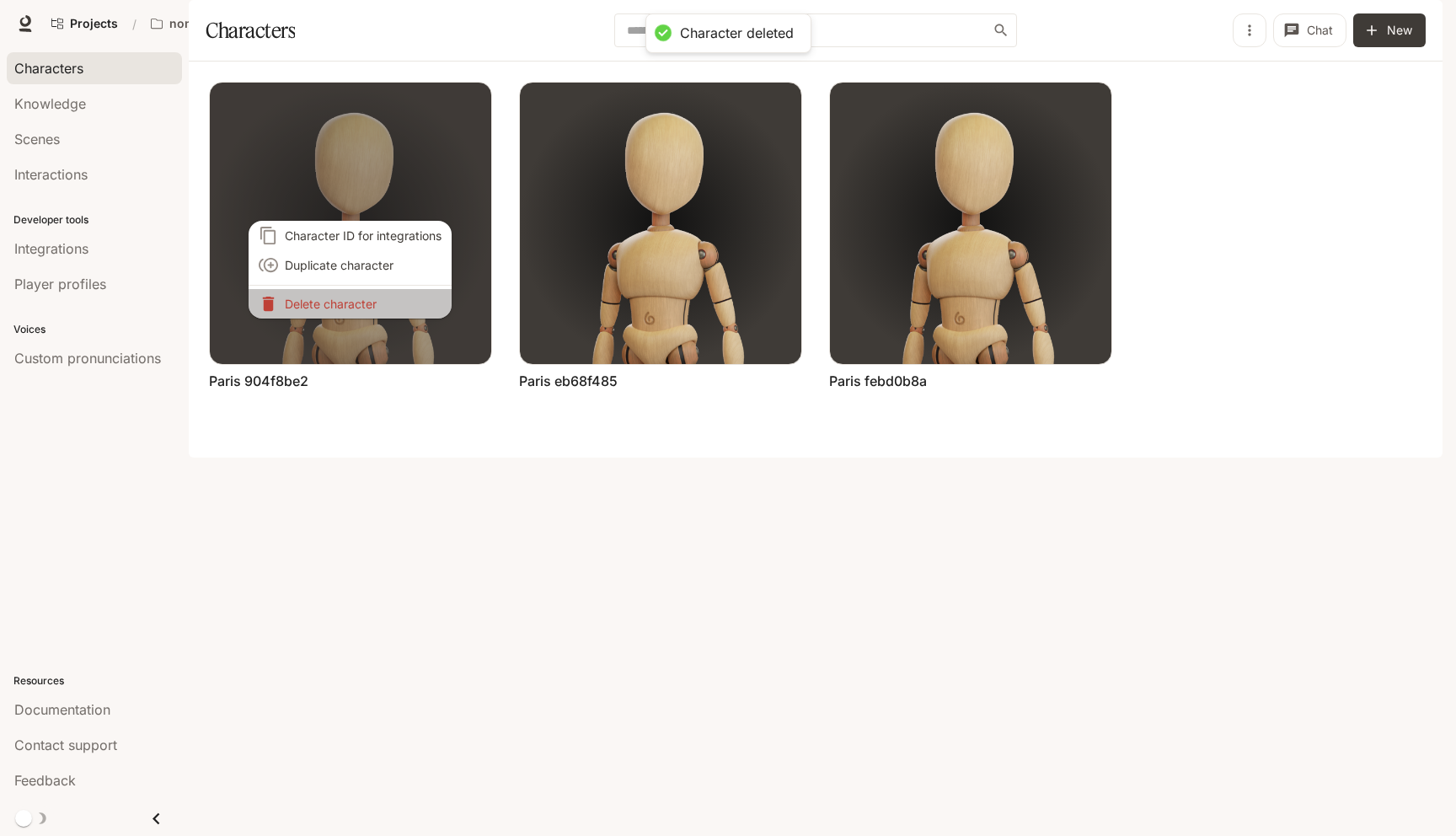
click at [338, 309] on p "Delete character" at bounding box center [363, 304] width 157 height 18
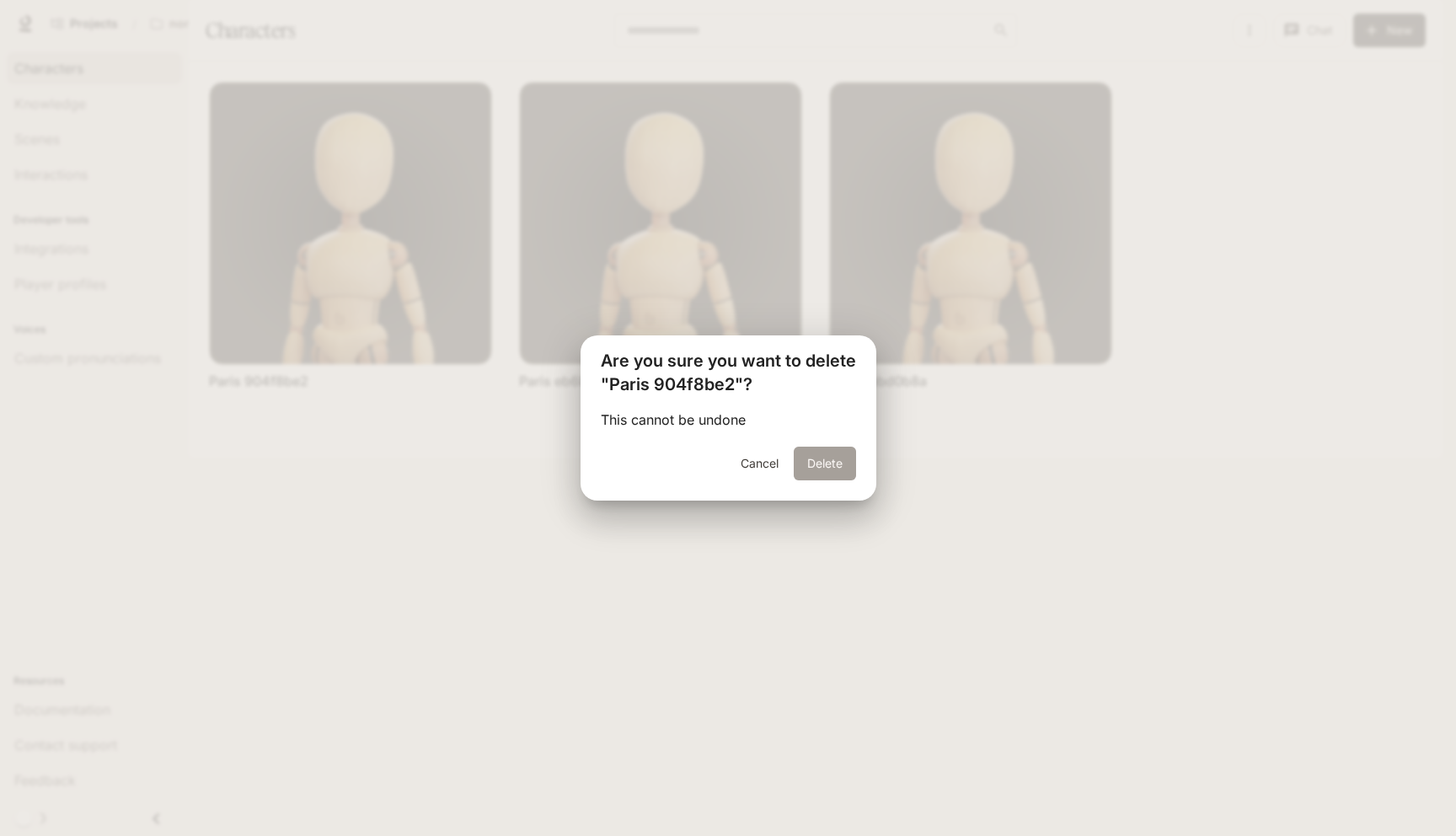
click at [831, 461] on button "Delete" at bounding box center [825, 464] width 62 height 34
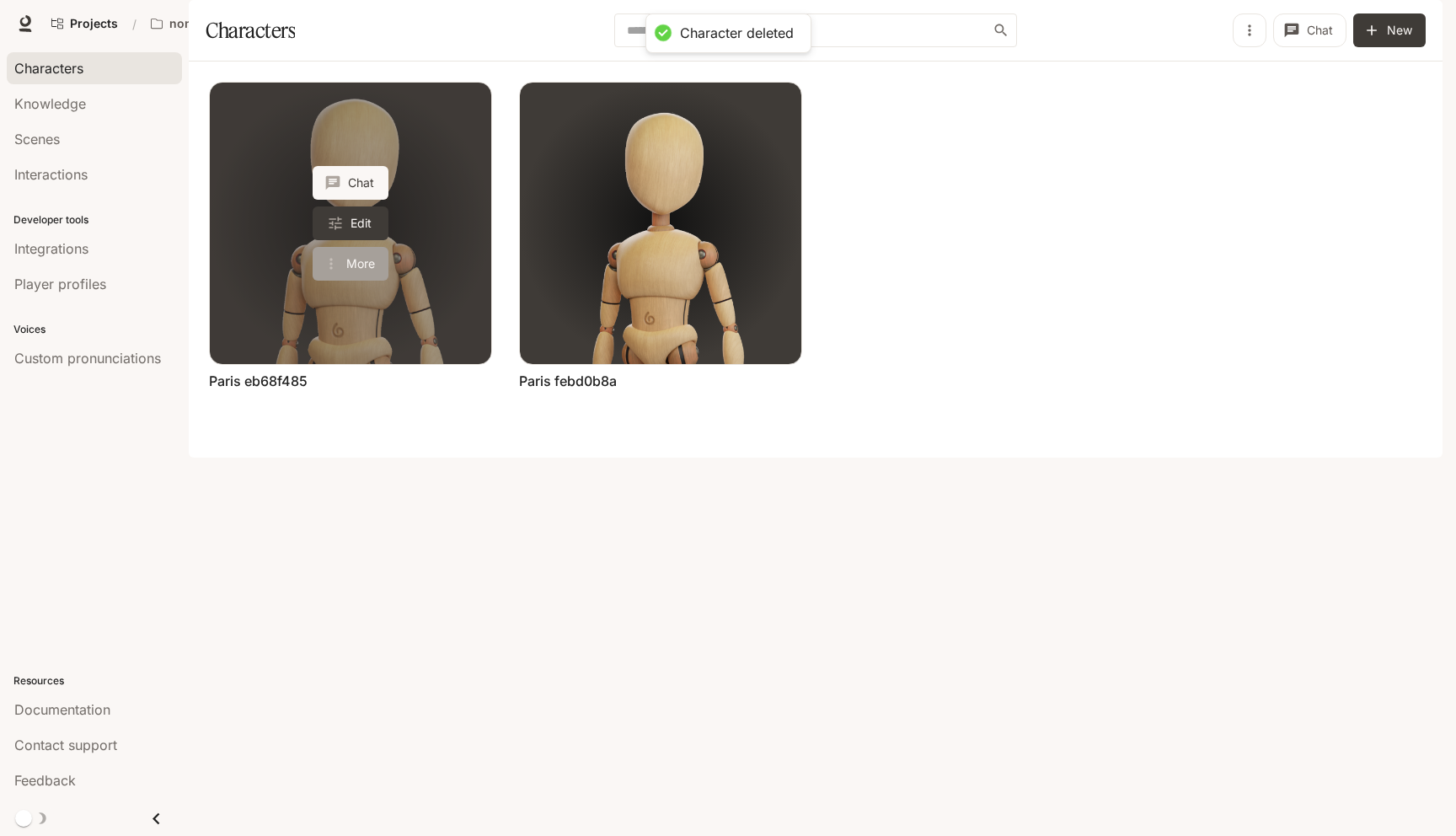
click at [344, 280] on button "More" at bounding box center [350, 264] width 76 height 34
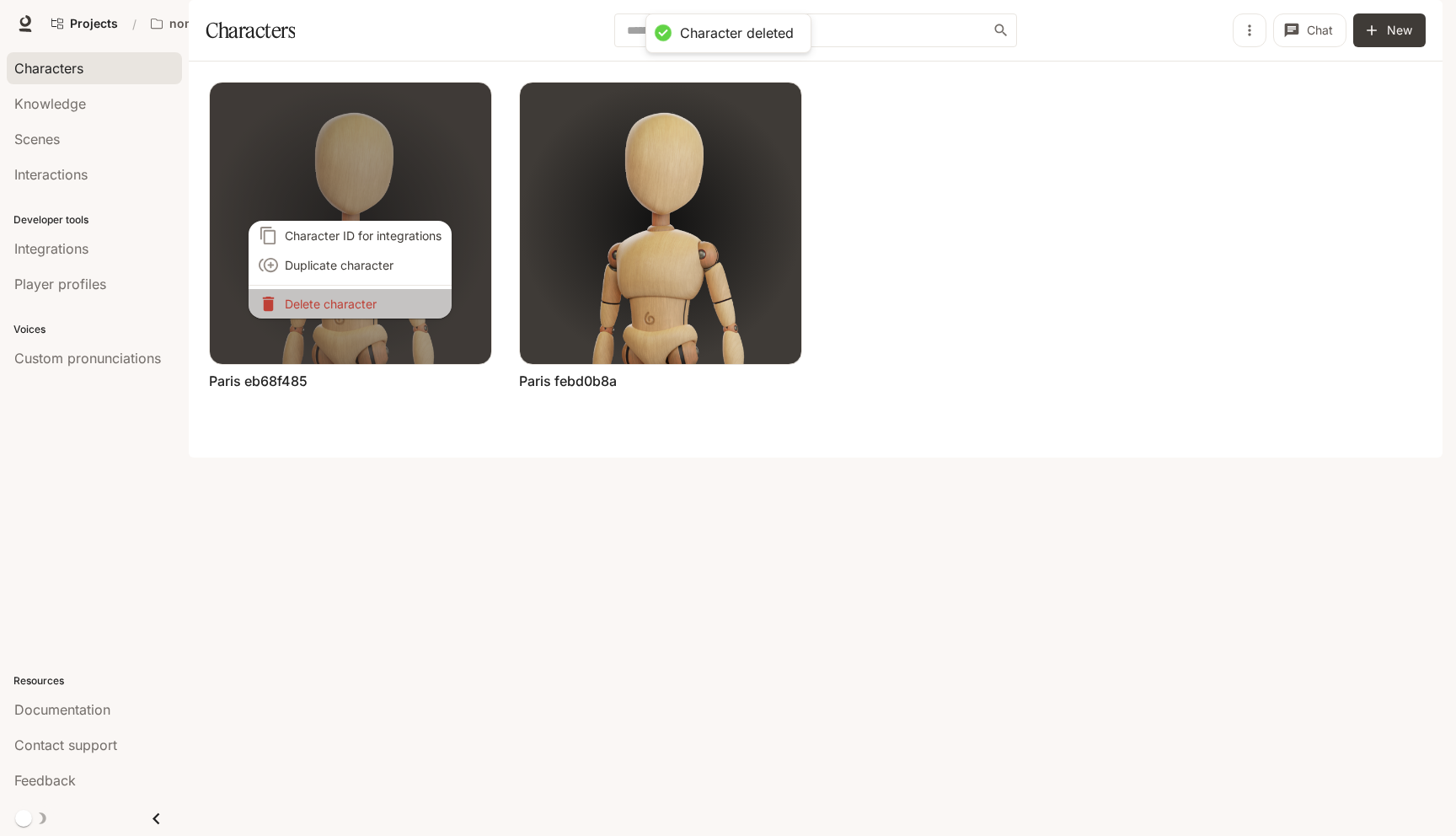
click at [345, 305] on p "Delete character" at bounding box center [363, 304] width 157 height 18
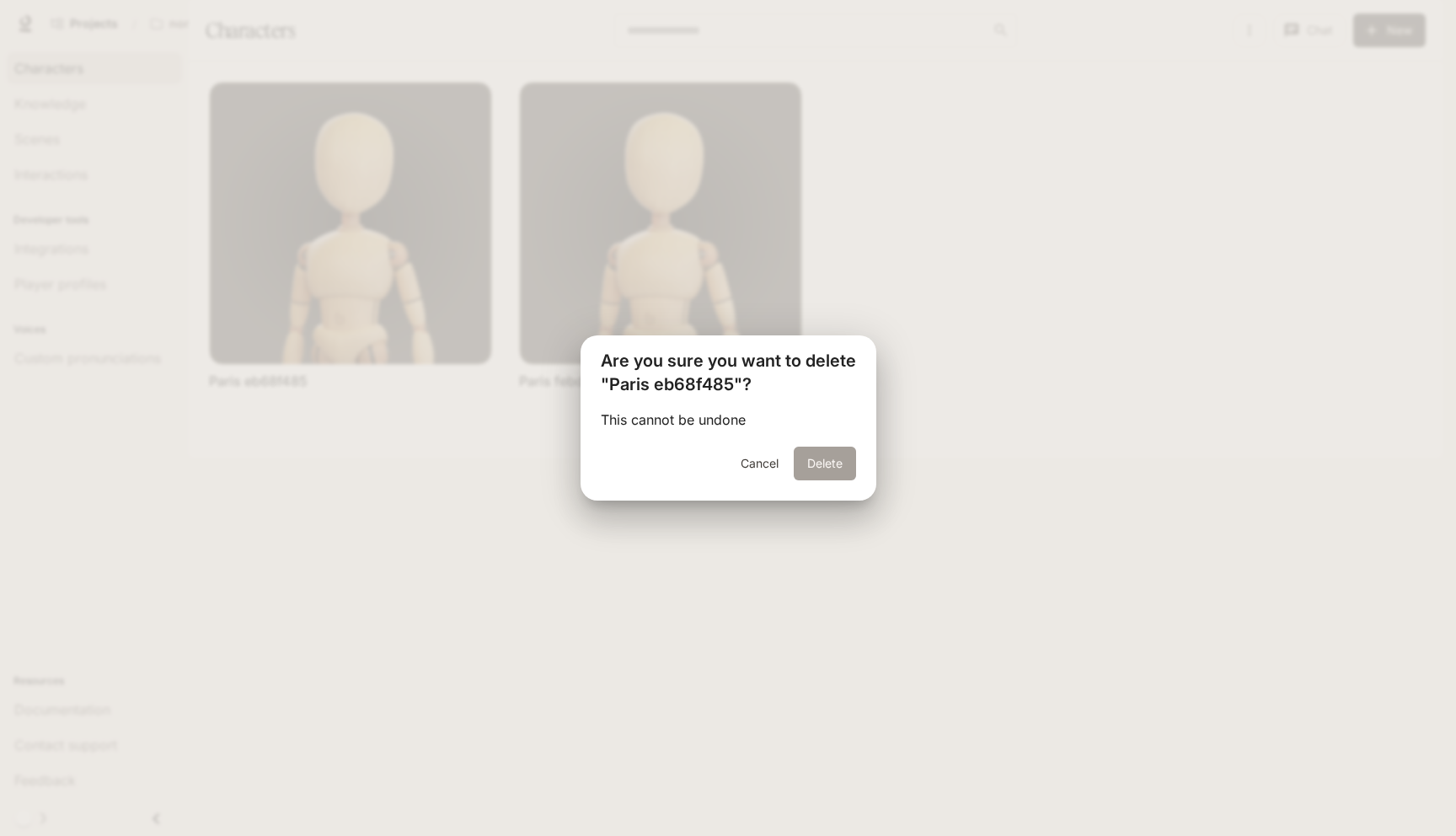
click at [809, 477] on button "Delete" at bounding box center [825, 464] width 62 height 34
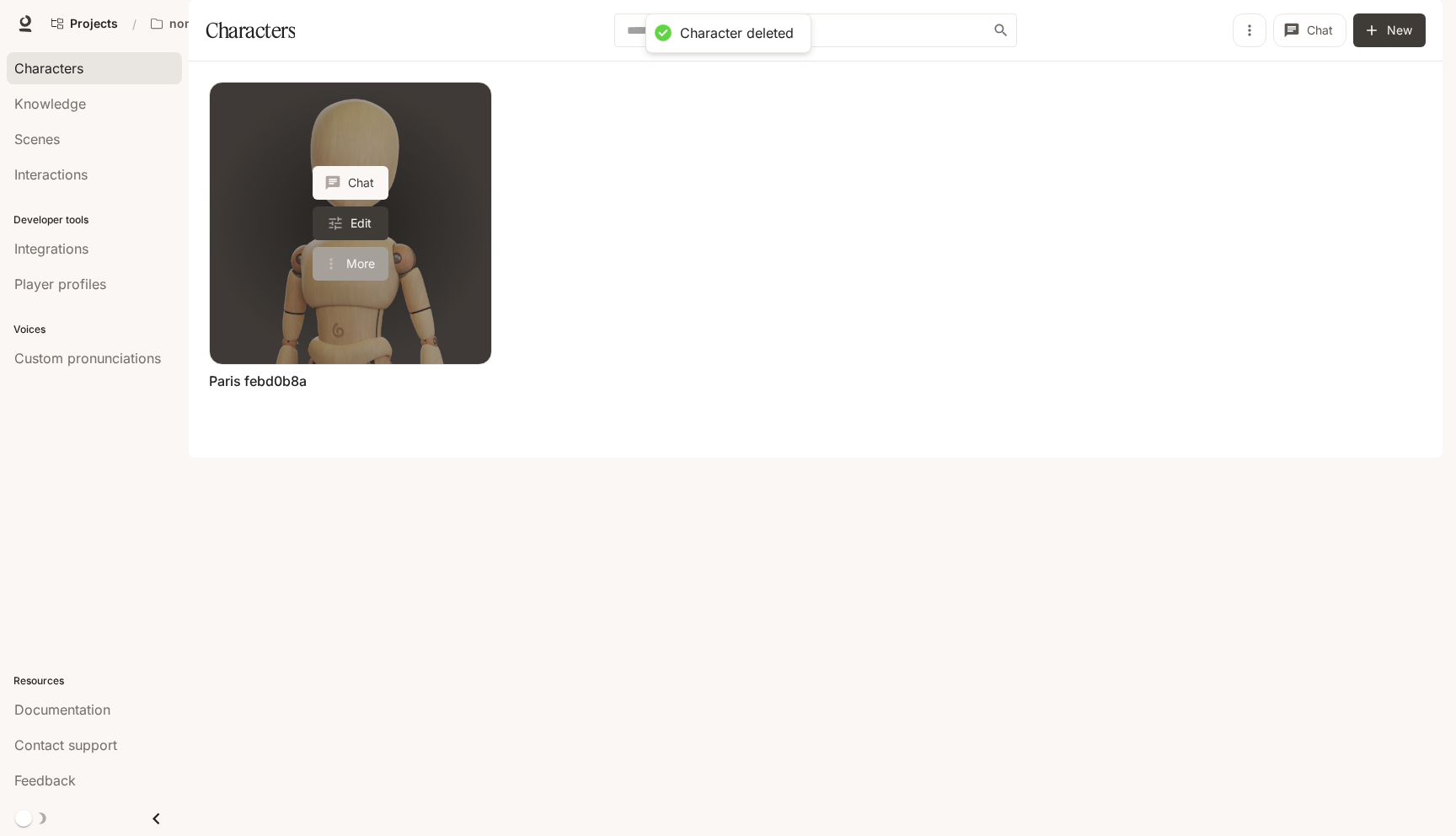
click at [348, 280] on button "More" at bounding box center [350, 264] width 76 height 34
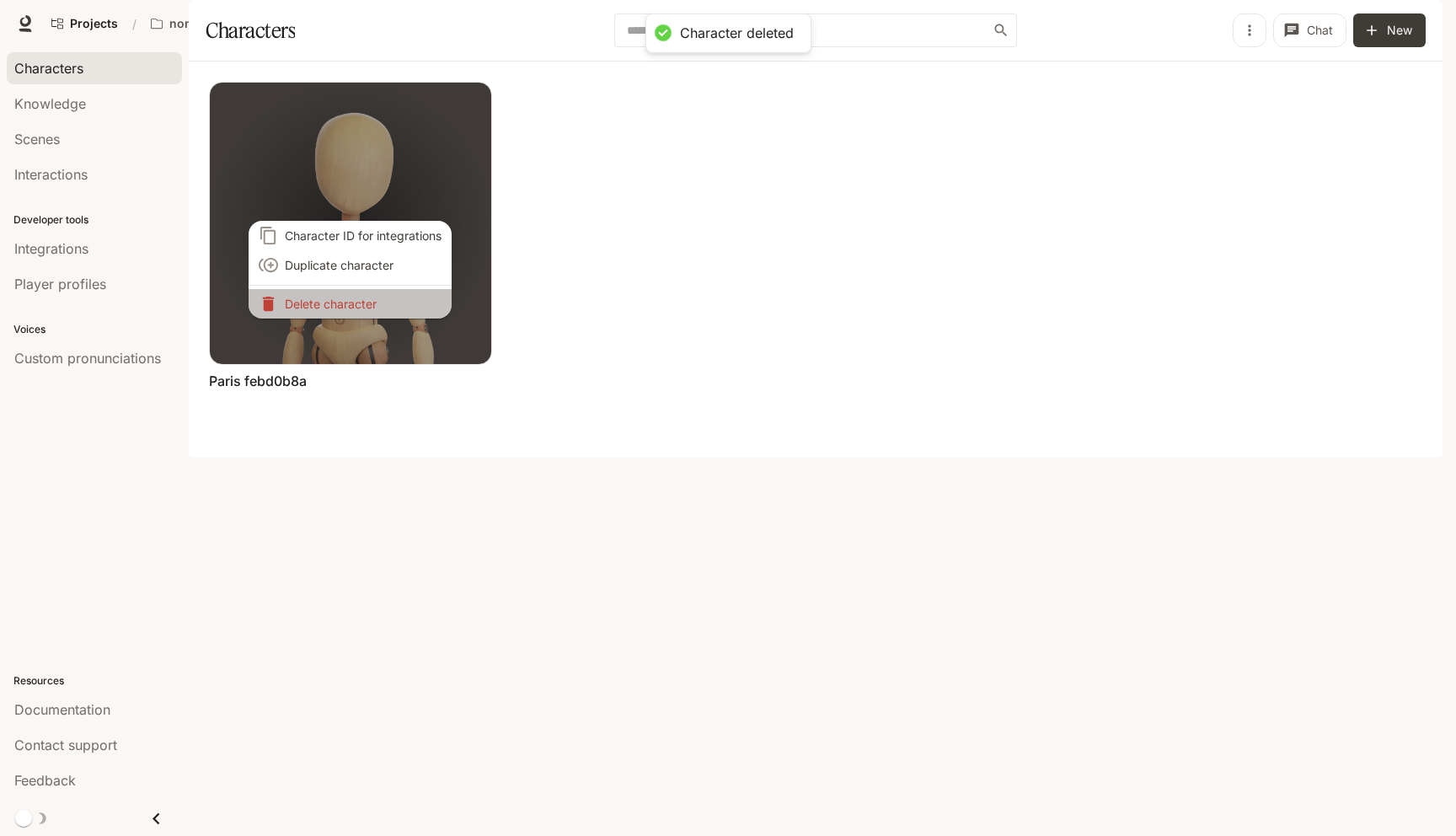
click at [346, 311] on p "Delete character" at bounding box center [363, 304] width 157 height 18
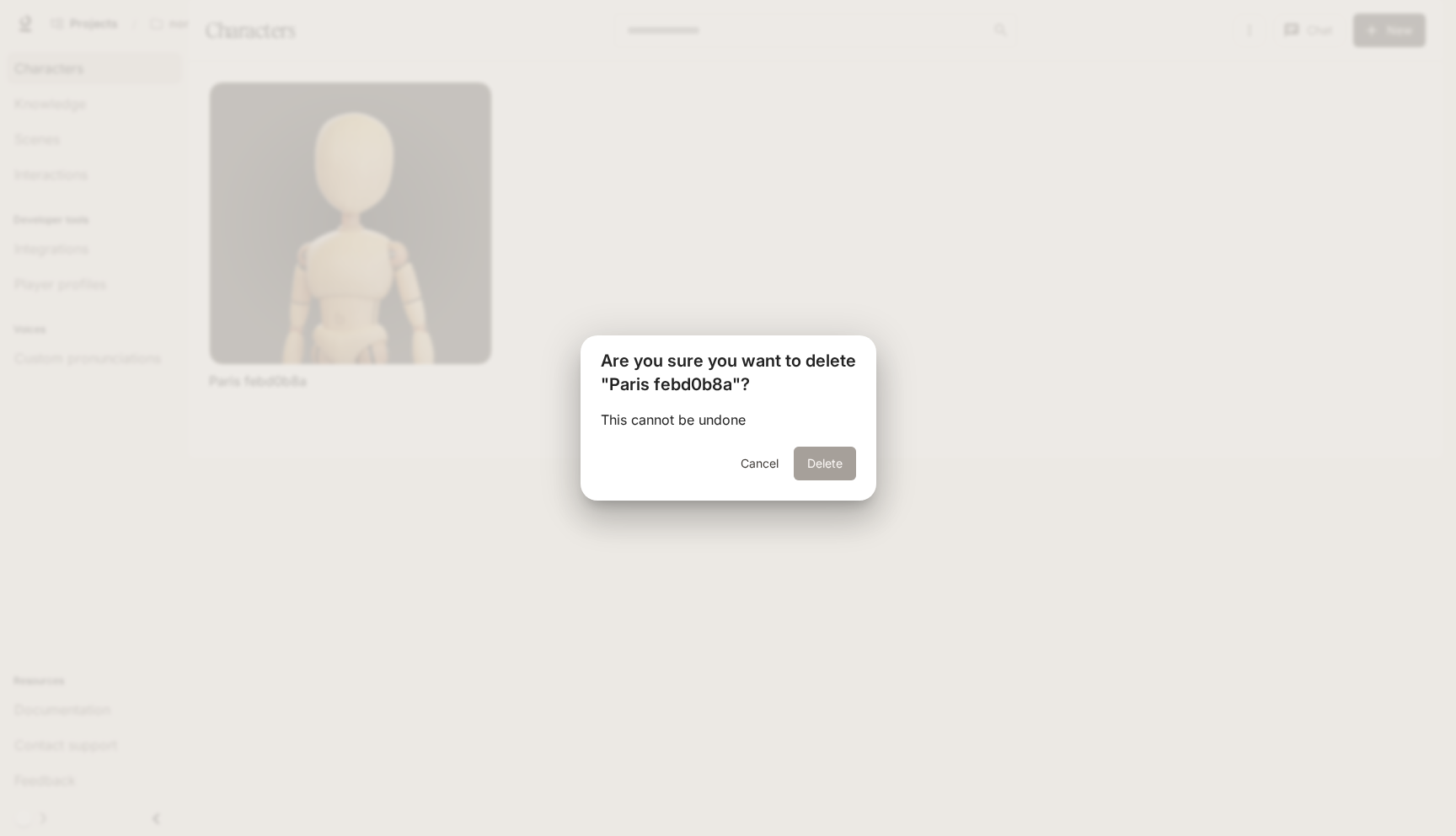
click at [822, 460] on button "Delete" at bounding box center [825, 464] width 62 height 34
